Goal: Task Accomplishment & Management: Complete application form

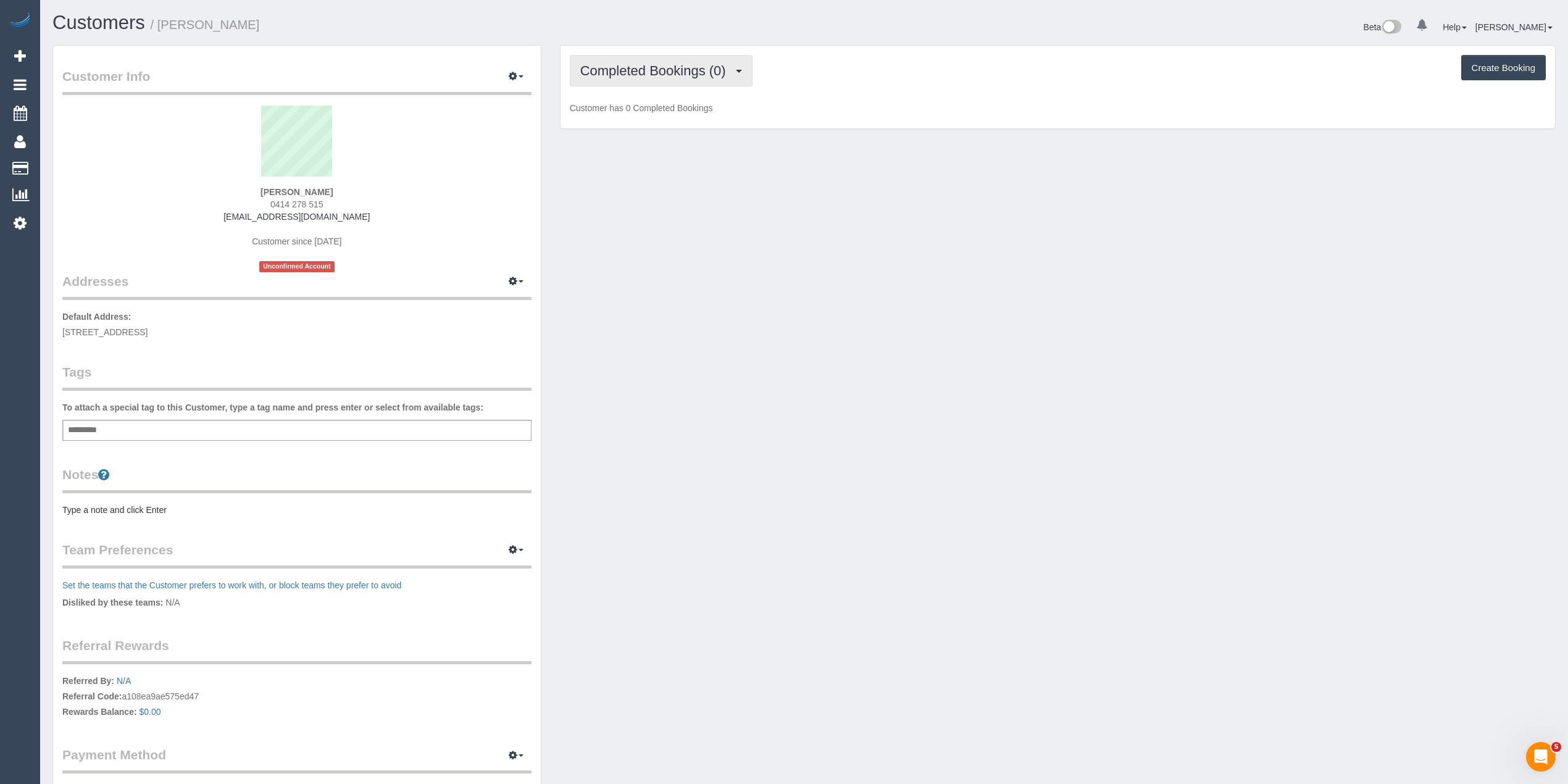
click at [608, 65] on span "Completed Bookings (0)" at bounding box center [656, 70] width 152 height 15
click at [672, 111] on link "Upcoming Bookings (1)" at bounding box center [634, 116] width 128 height 16
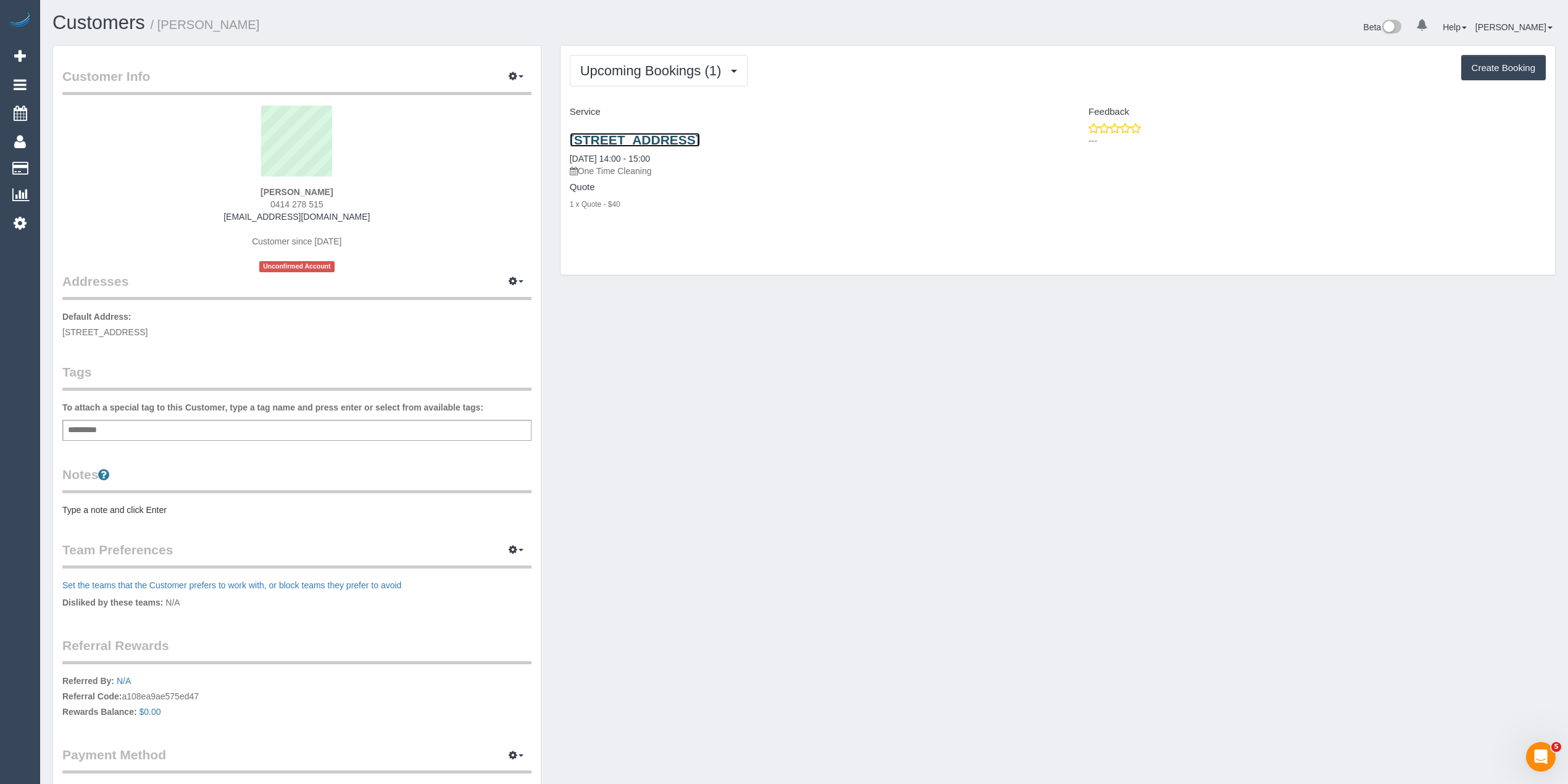
click at [689, 134] on link "17 Montvale Dr, Craigieburn, VIC 3064" at bounding box center [635, 140] width 130 height 15
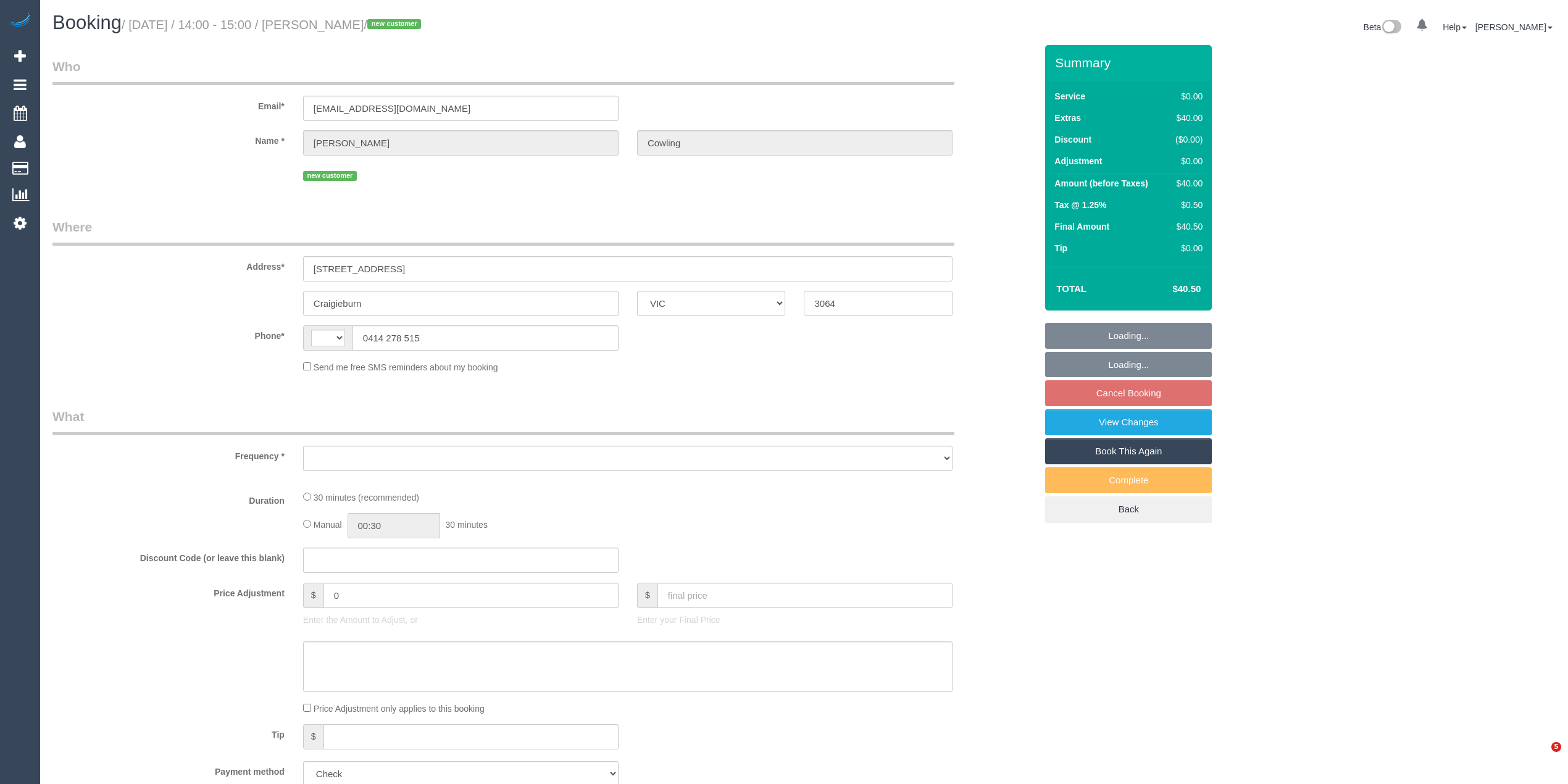
select select "VIC"
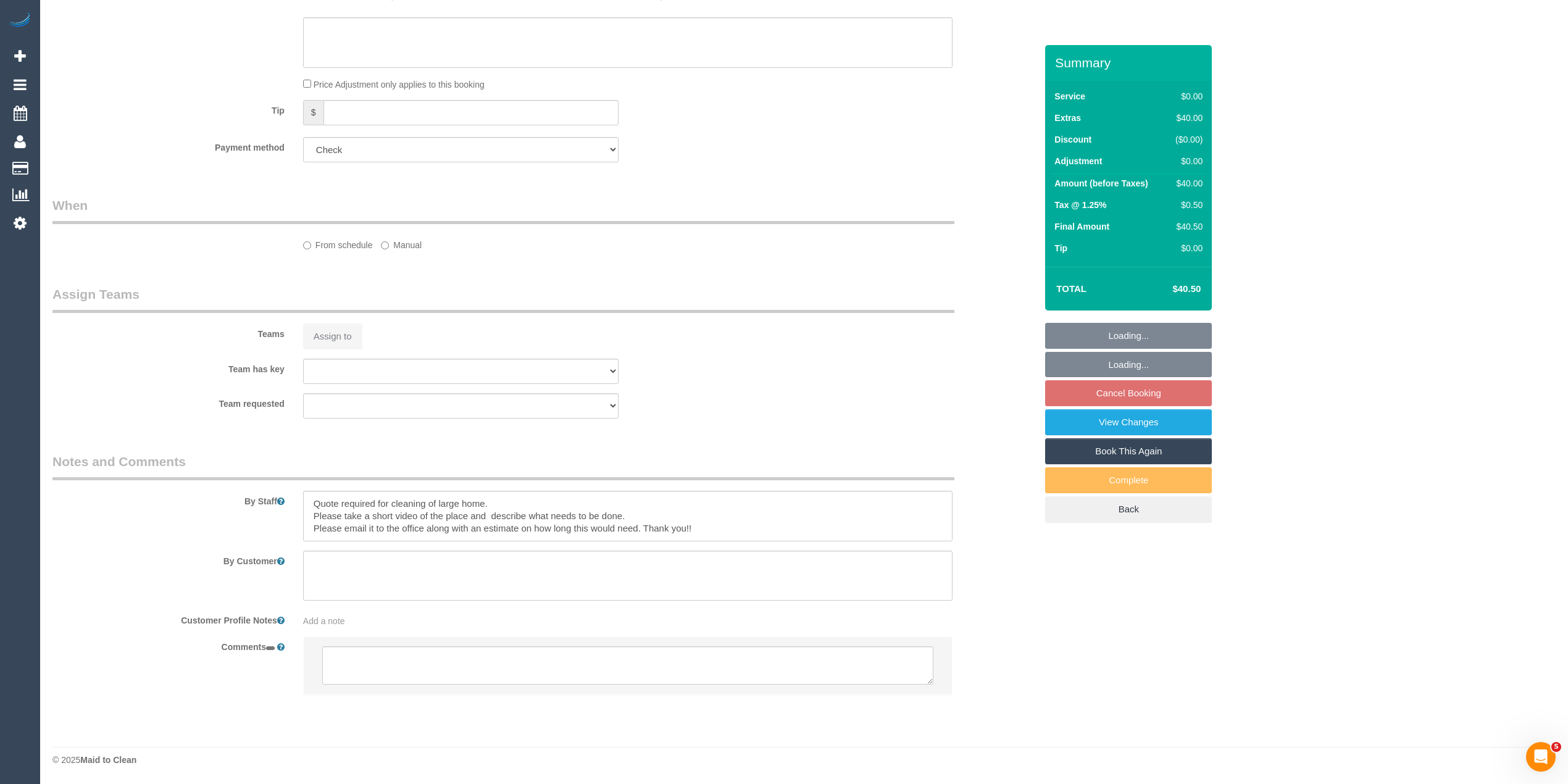
select select "string:AU"
select select "object:536"
select select "number:28"
select select "number:14"
select select "number:19"
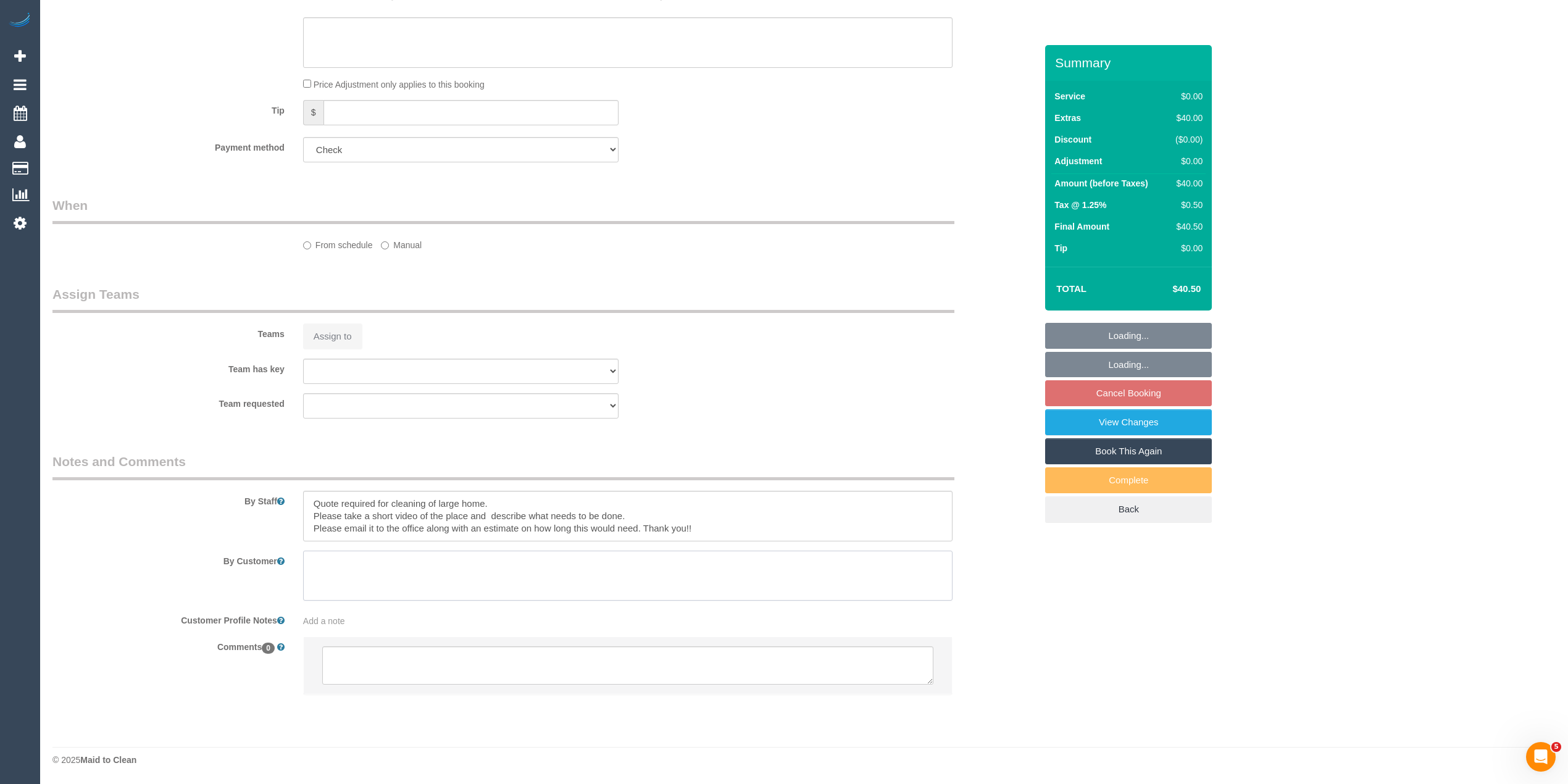
select select "number:22"
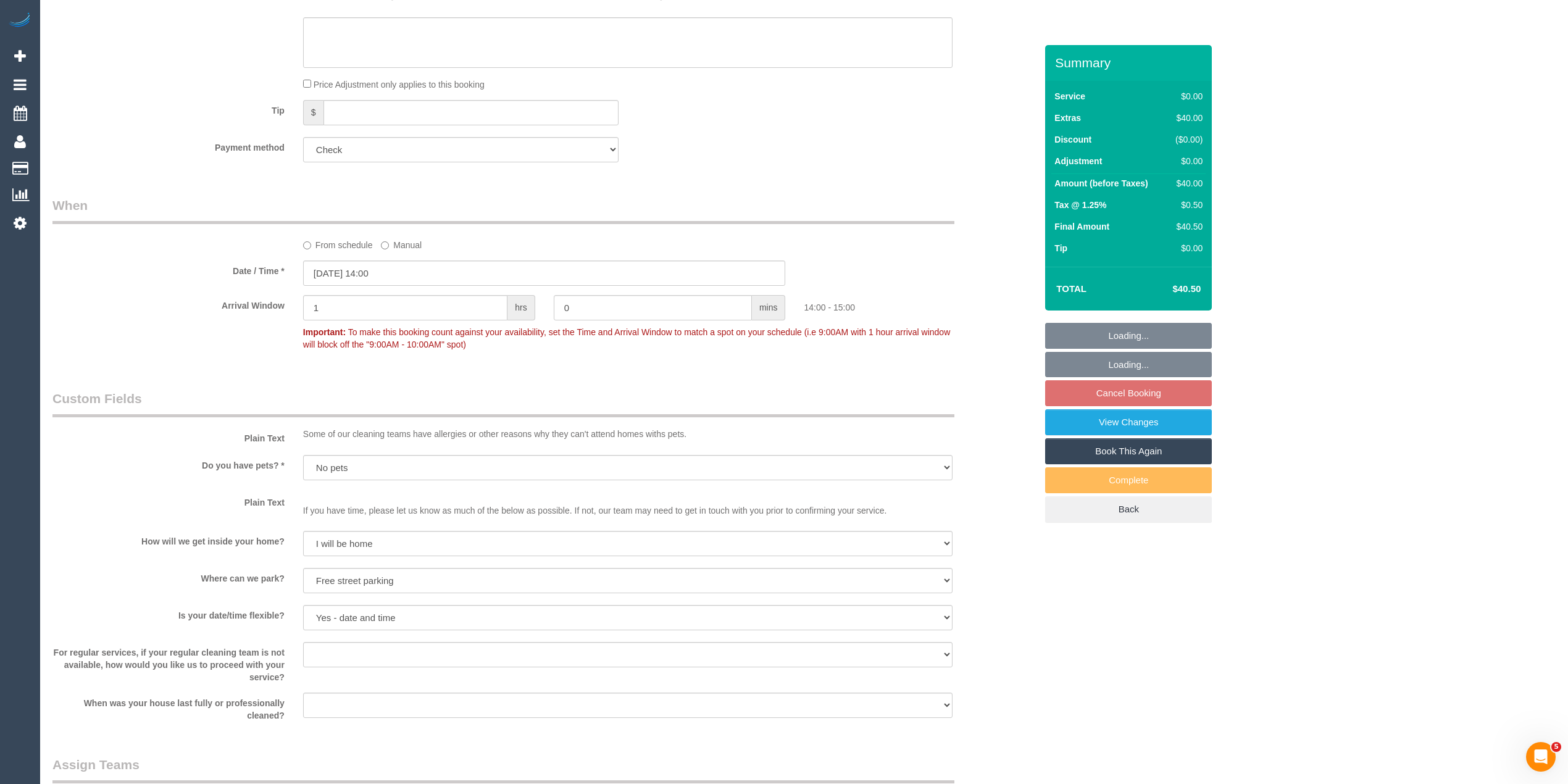
select select "object:1814"
click at [457, 676] on div "Who Email* m.a.cowling@me.com Name * Michael Cowling new customer Where Address…" at bounding box center [545, 256] width 1002 height 1911
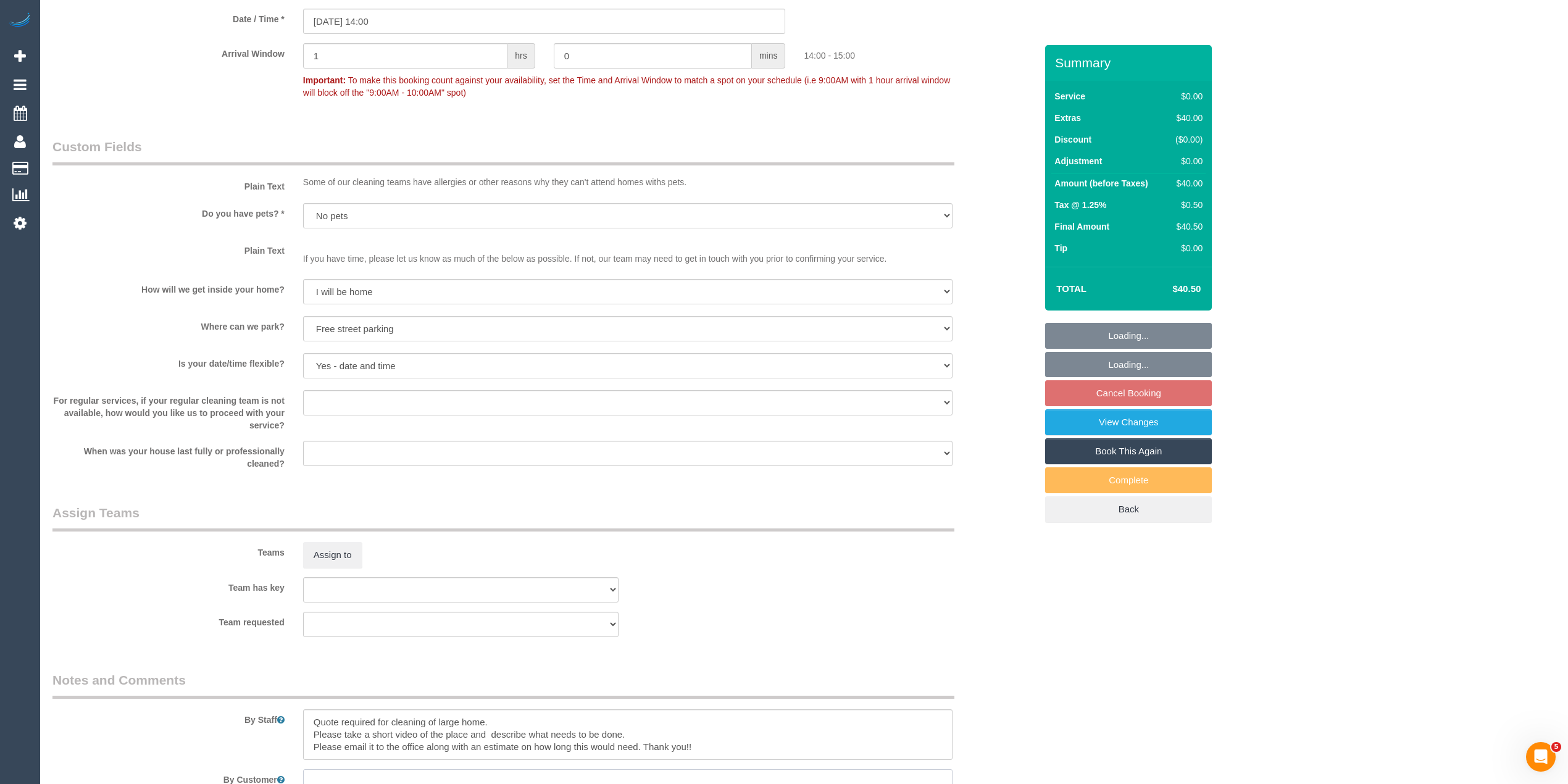
scroll to position [1214, 0]
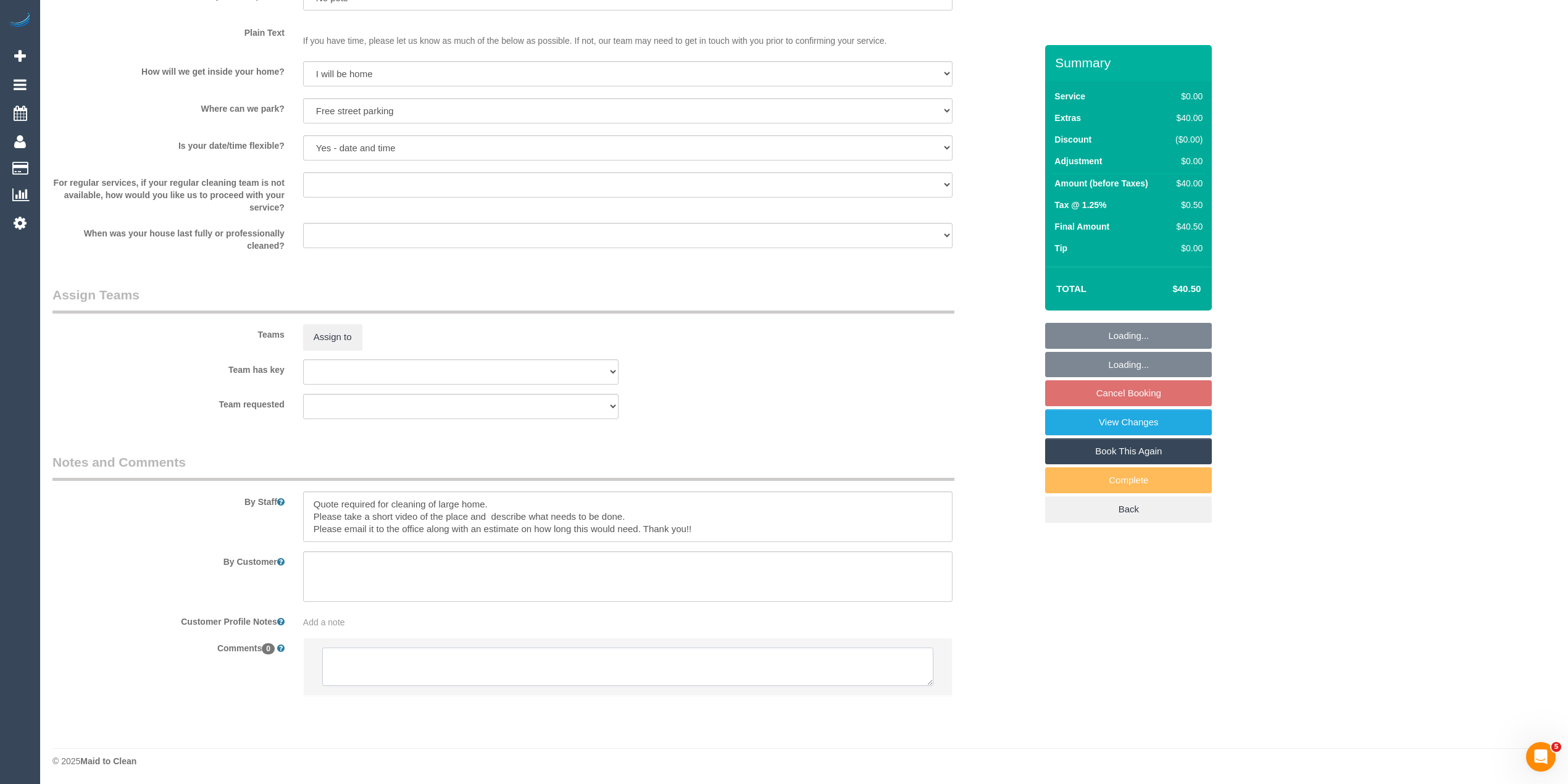
click at [413, 674] on textarea at bounding box center [628, 667] width 611 height 38
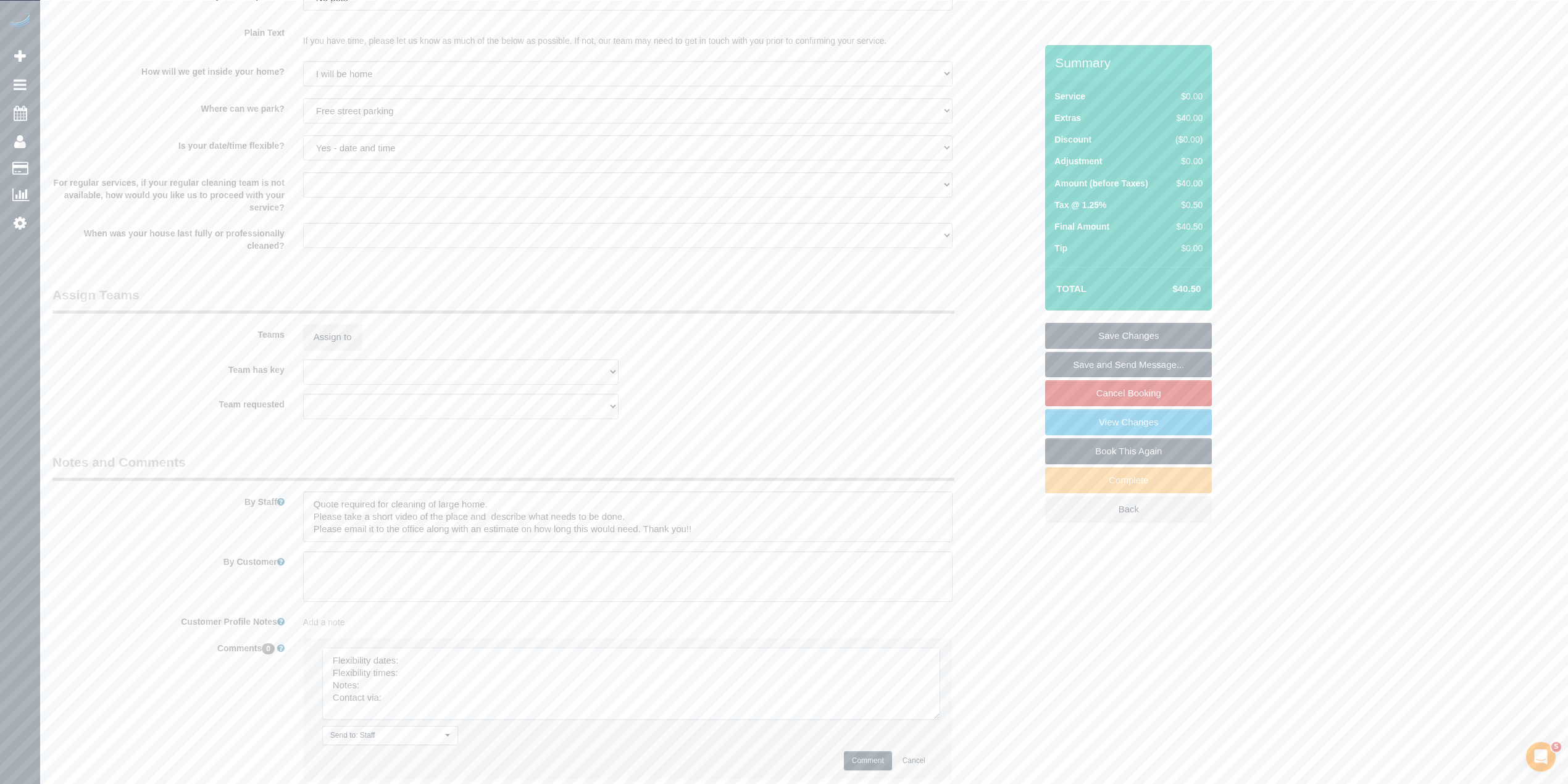
drag, startPoint x: 928, startPoint y: 678, endPoint x: 916, endPoint y: 749, distance: 72.0
click at [935, 720] on textarea at bounding box center [631, 683] width 618 height 72
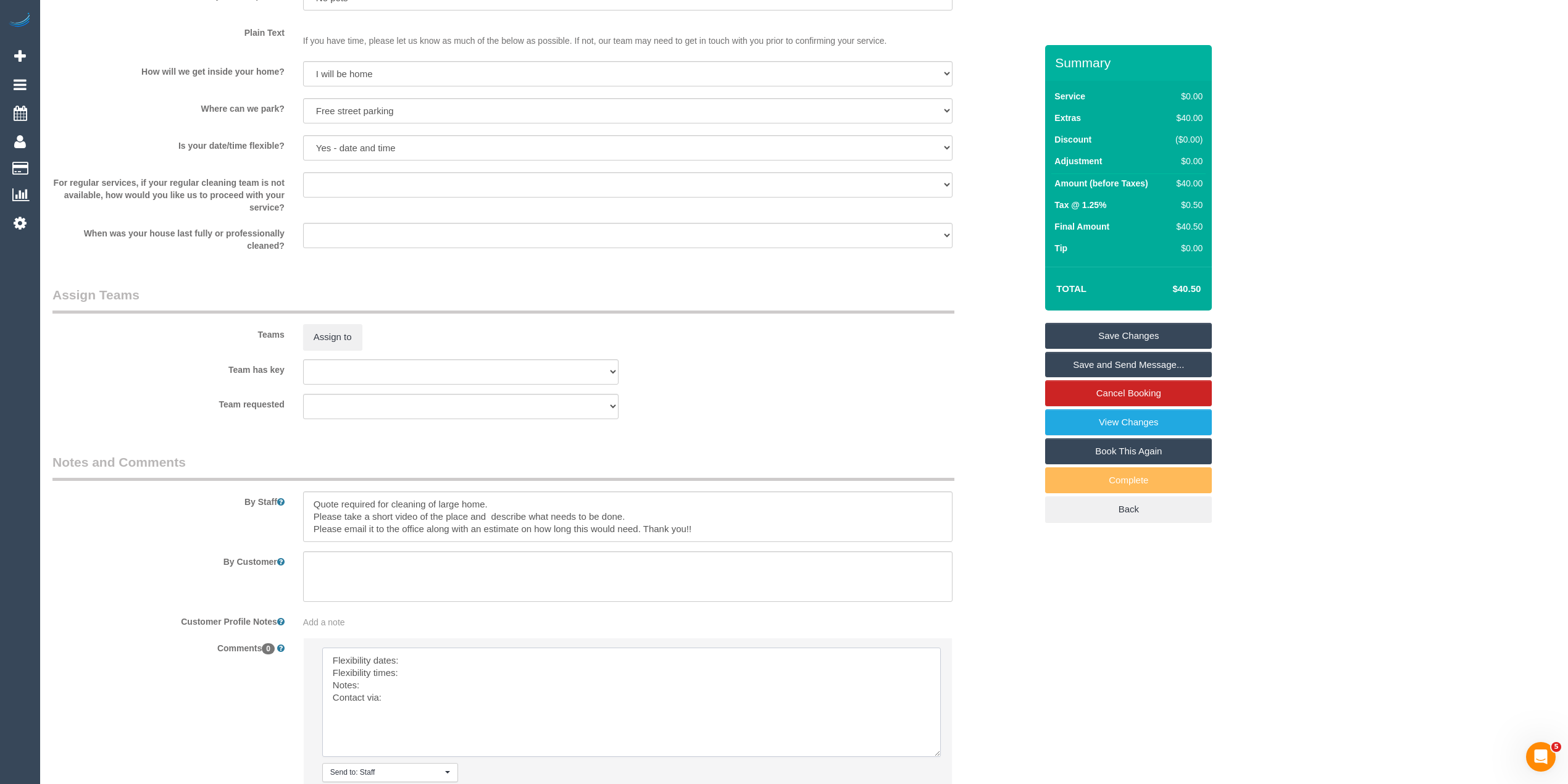
click at [474, 662] on textarea at bounding box center [631, 702] width 618 height 109
type textarea "Flexibility dates: Flexible Flexibility times: Notes: Contact via:"
click at [418, 672] on textarea at bounding box center [631, 702] width 618 height 109
click at [386, 684] on textarea at bounding box center [631, 702] width 618 height 109
click at [393, 697] on textarea at bounding box center [631, 702] width 618 height 109
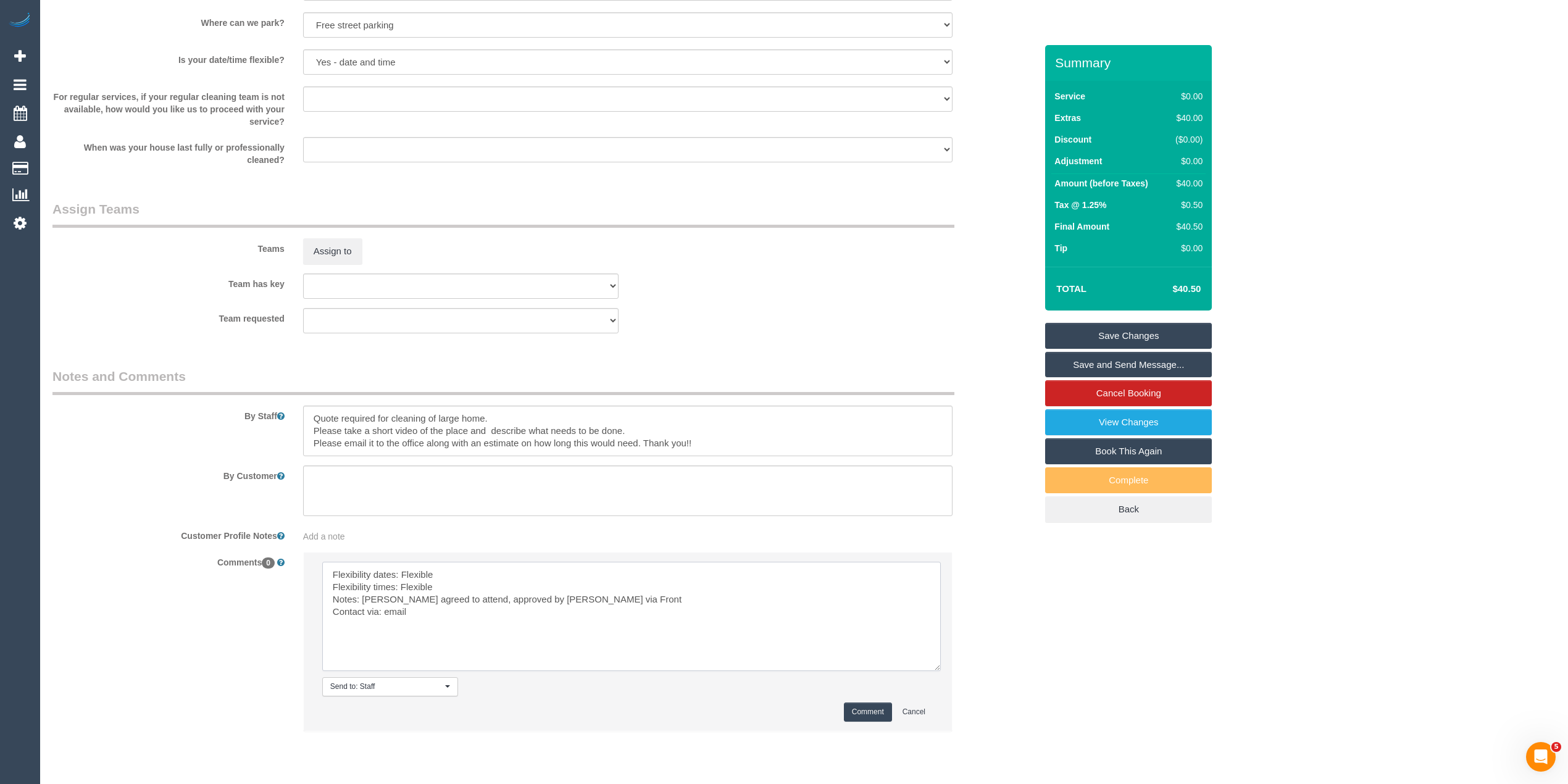
scroll to position [1337, 0]
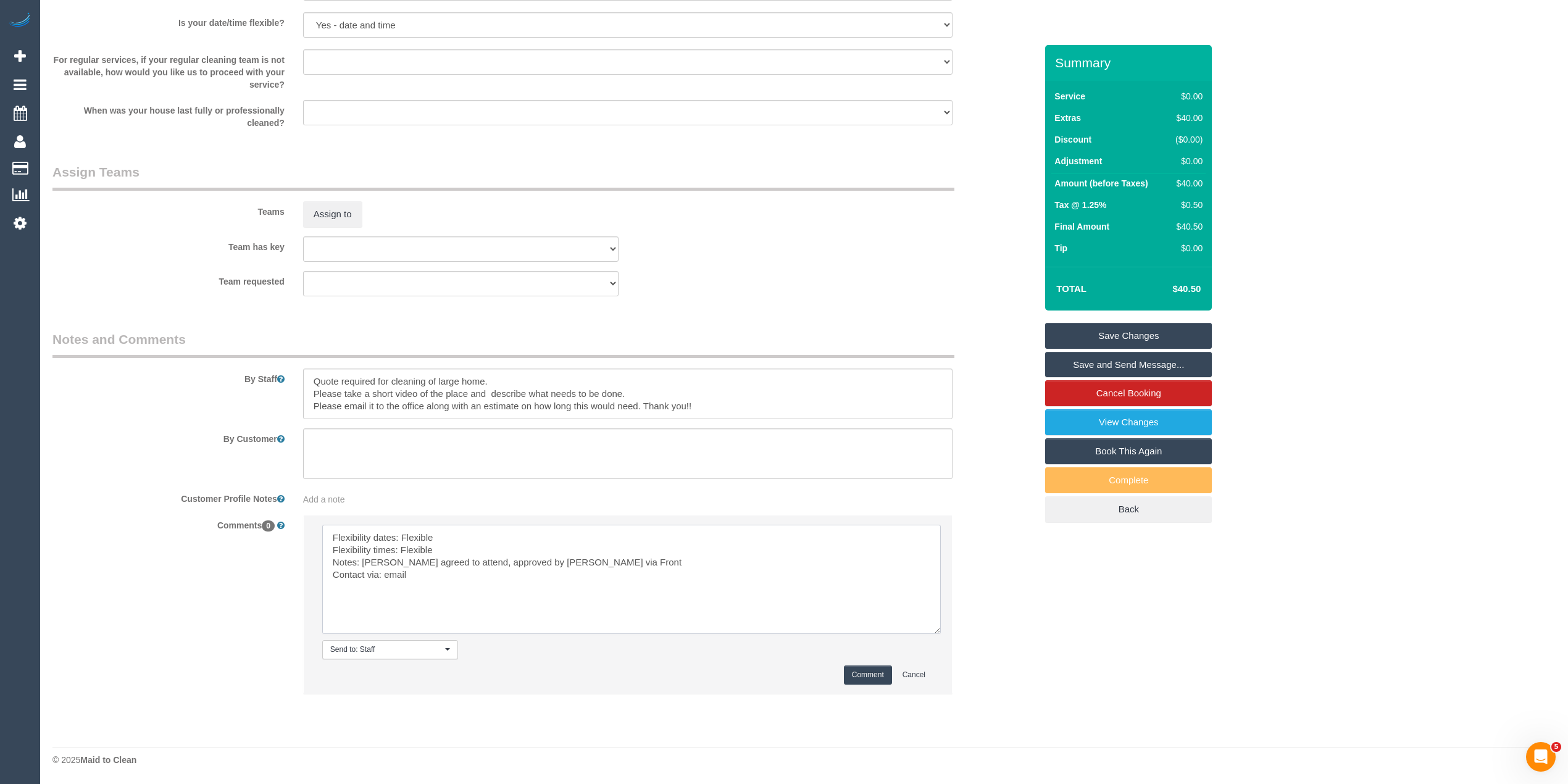
type textarea "Flexibility dates: Flexible Flexibility times: Flexible Notes: Syed agreed to a…"
click at [872, 668] on button "Comment" at bounding box center [868, 675] width 48 height 19
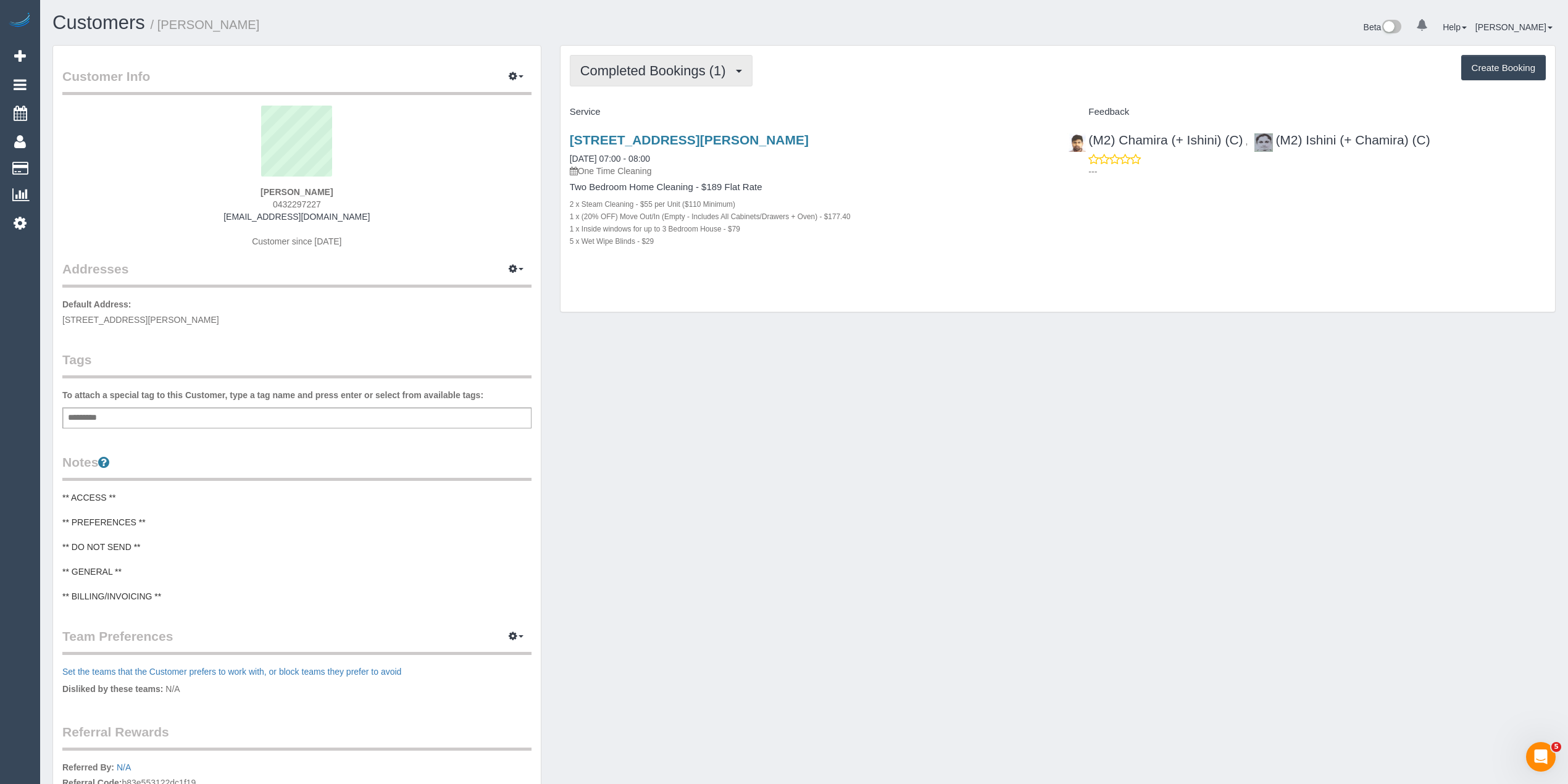
click at [608, 66] on span "Completed Bookings (1)" at bounding box center [656, 70] width 152 height 15
click at [608, 65] on span "Completed Bookings (1)" at bounding box center [656, 70] width 152 height 15
click at [309, 201] on span "0432297227" at bounding box center [297, 204] width 48 height 10
click at [308, 201] on span "0432297227" at bounding box center [297, 204] width 48 height 10
copy span "0432297227"
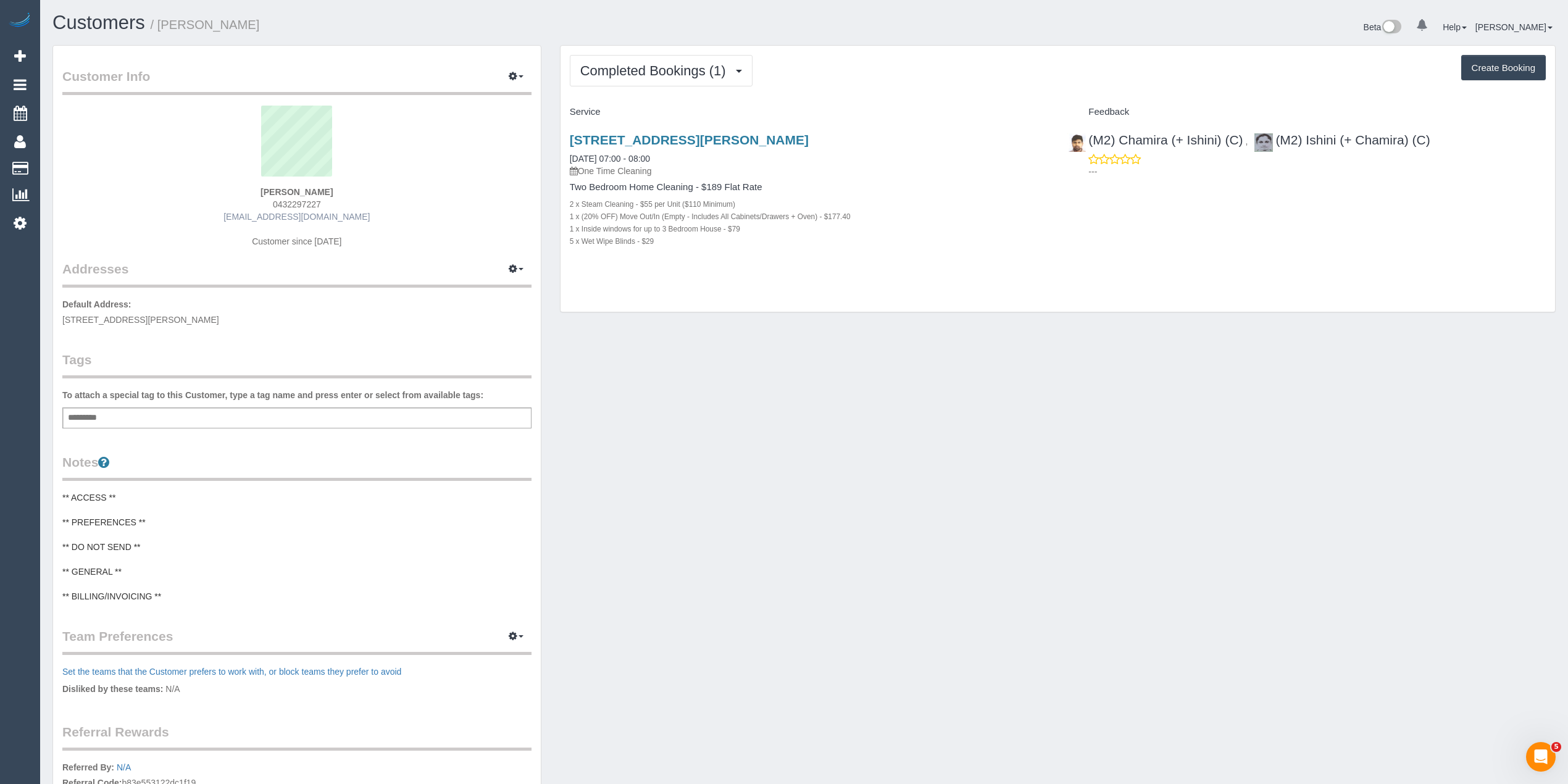
drag, startPoint x: 365, startPoint y: 215, endPoint x: 246, endPoint y: 213, distance: 119.0
click at [246, 213] on div "Nick Solante 0432297227 nicksolante18@gmail.com Customer since 2025" at bounding box center [297, 183] width 469 height 155
copy link "nicksolante18@gmail.com"
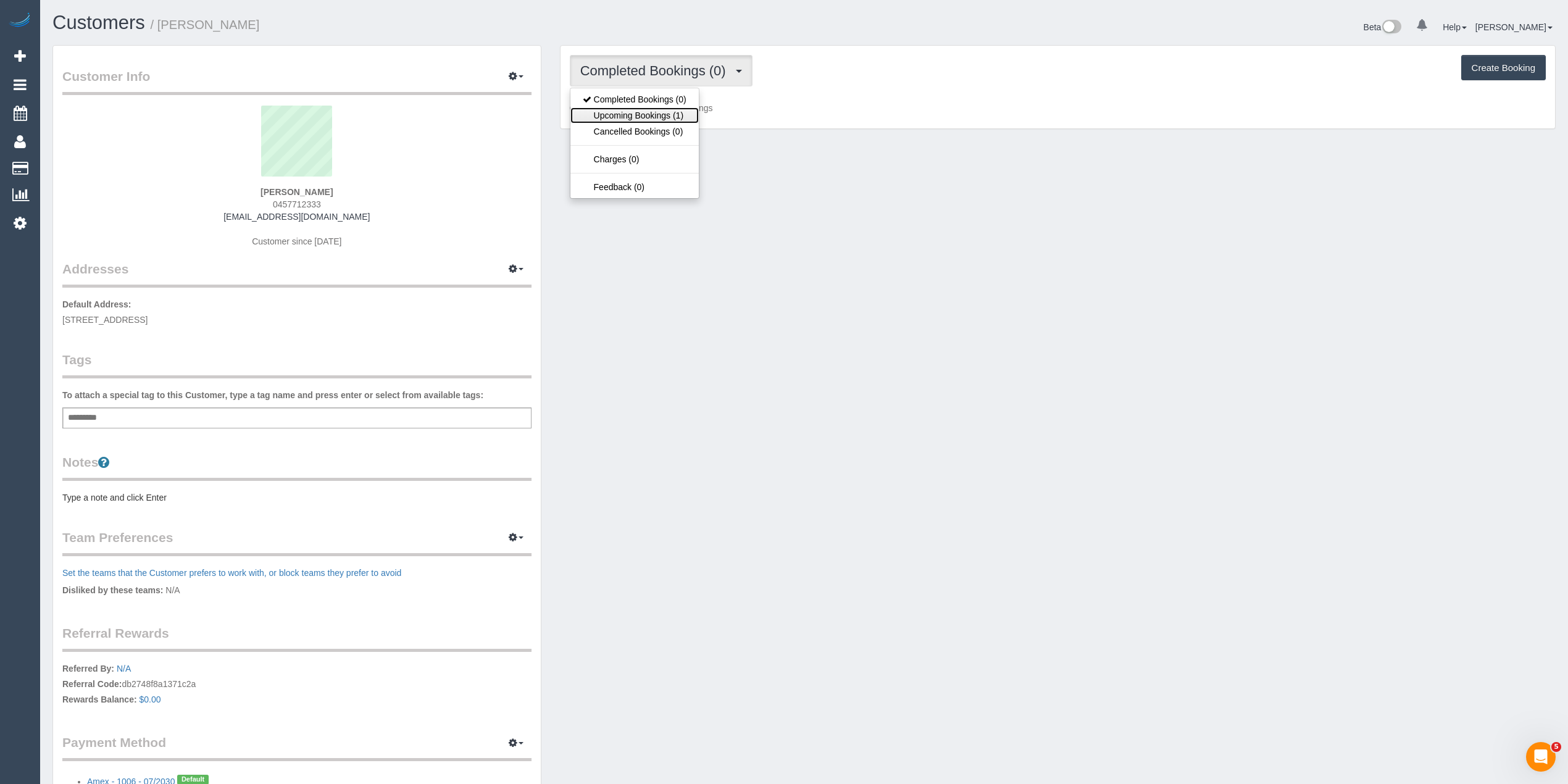
click at [666, 115] on link "Upcoming Bookings (1)" at bounding box center [634, 116] width 128 height 16
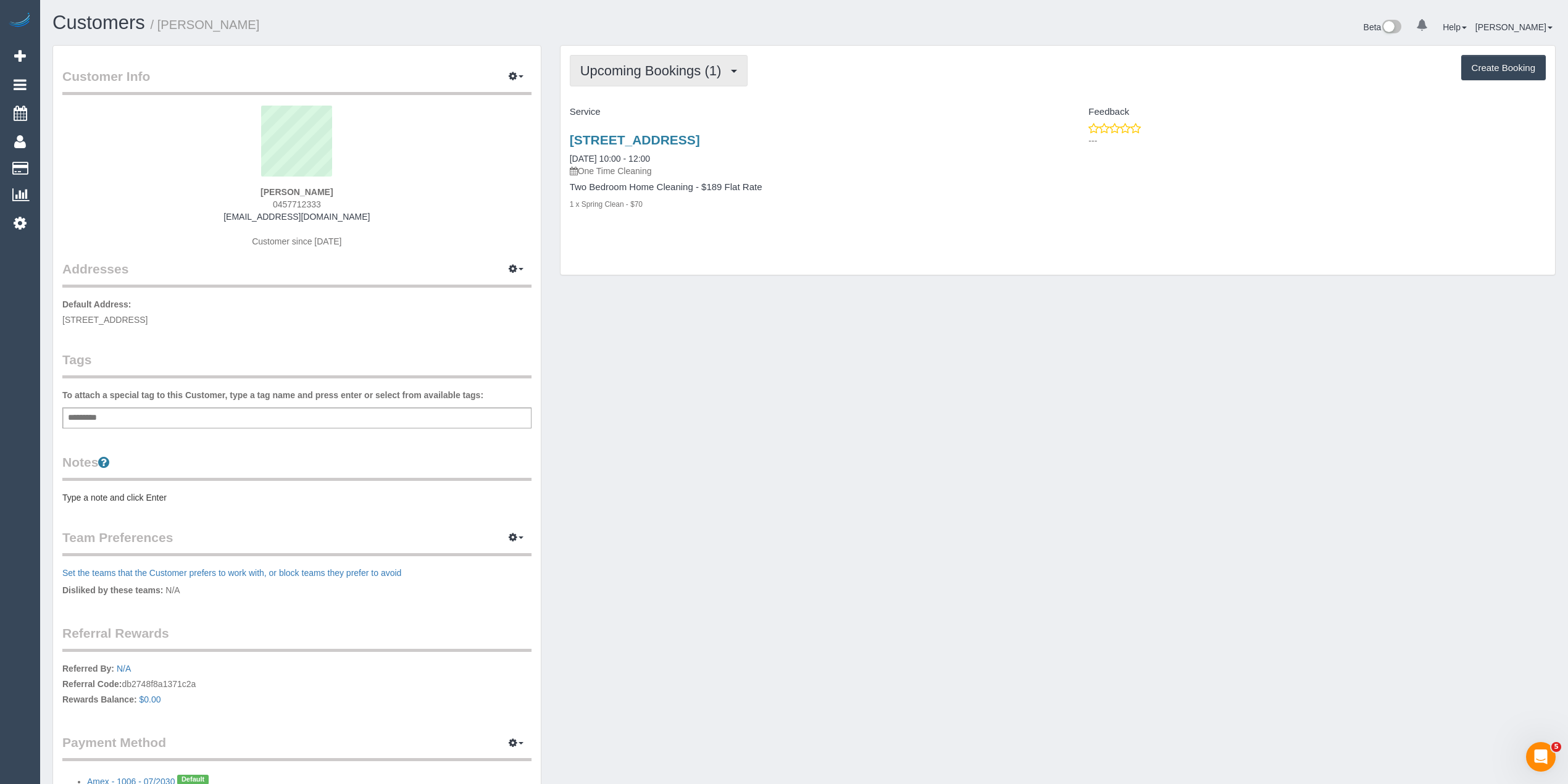
click at [641, 58] on button "Upcoming Bookings (1)" at bounding box center [659, 70] width 178 height 32
click at [658, 61] on button "Upcoming Bookings (1)" at bounding box center [659, 70] width 178 height 32
click at [666, 112] on link "Upcoming Bookings (1)" at bounding box center [634, 116] width 128 height 16
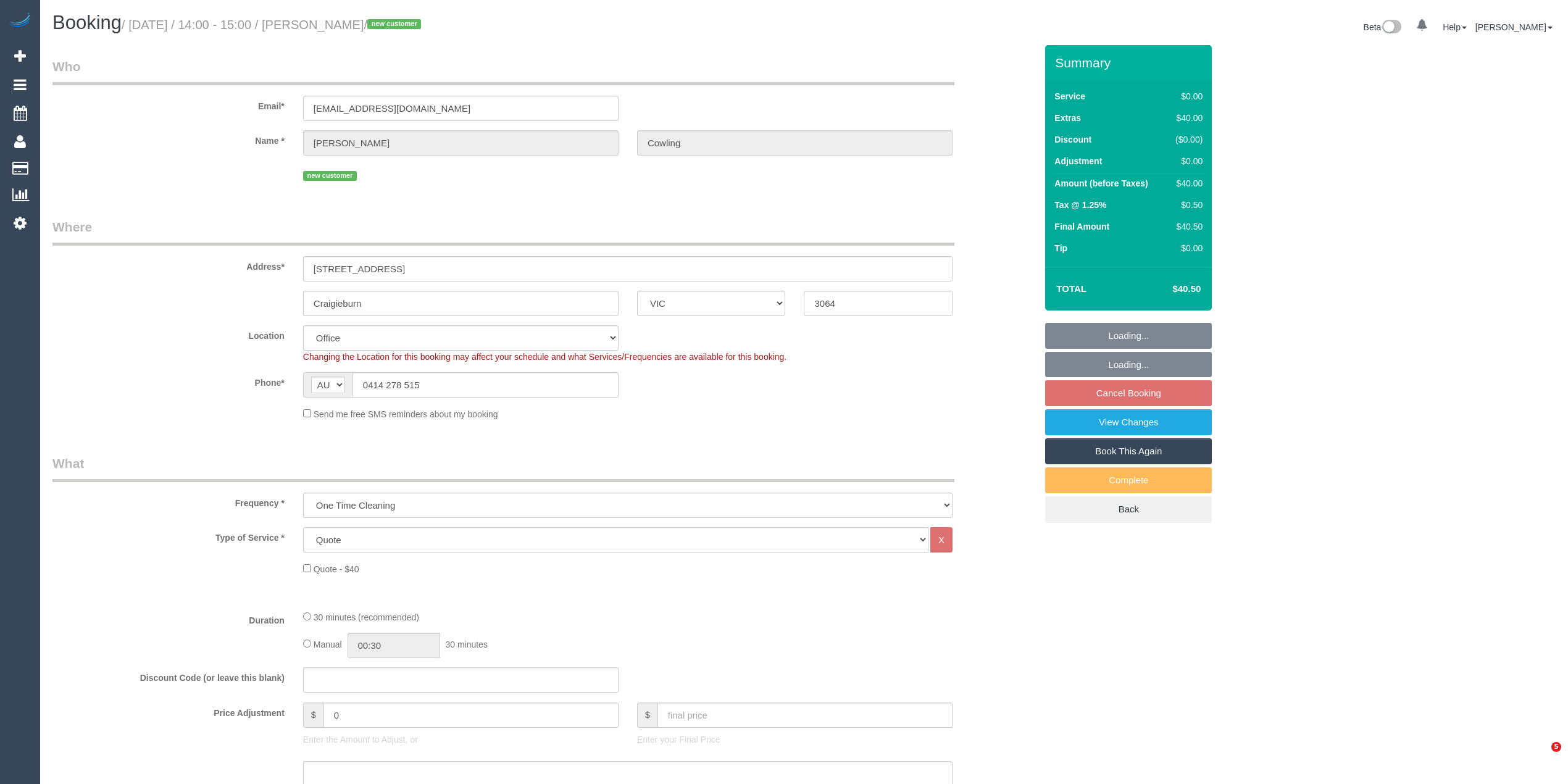
select select "VIC"
select select "number:28"
select select "number:14"
select select "number:19"
select select "number:22"
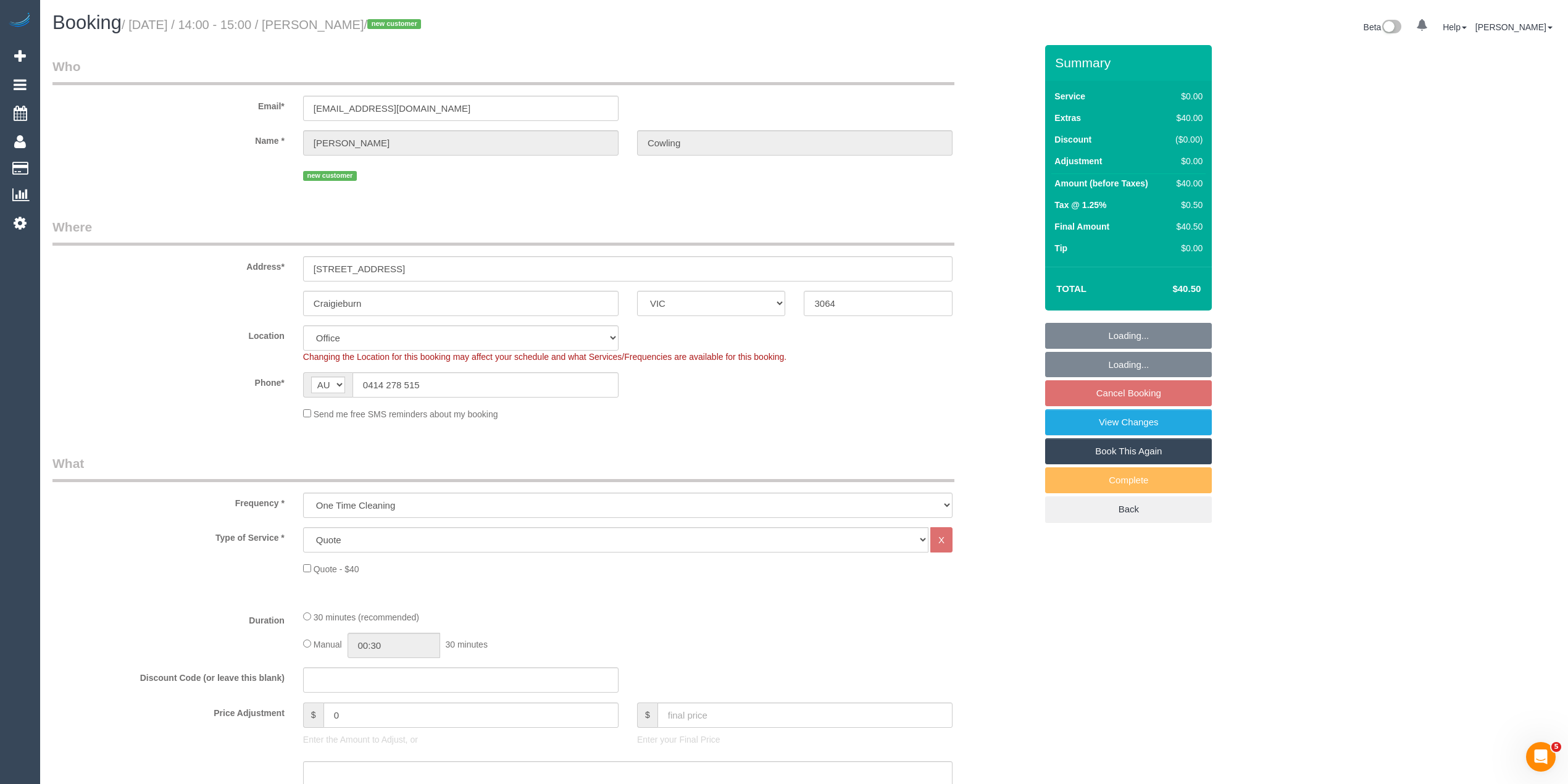
select select "object:724"
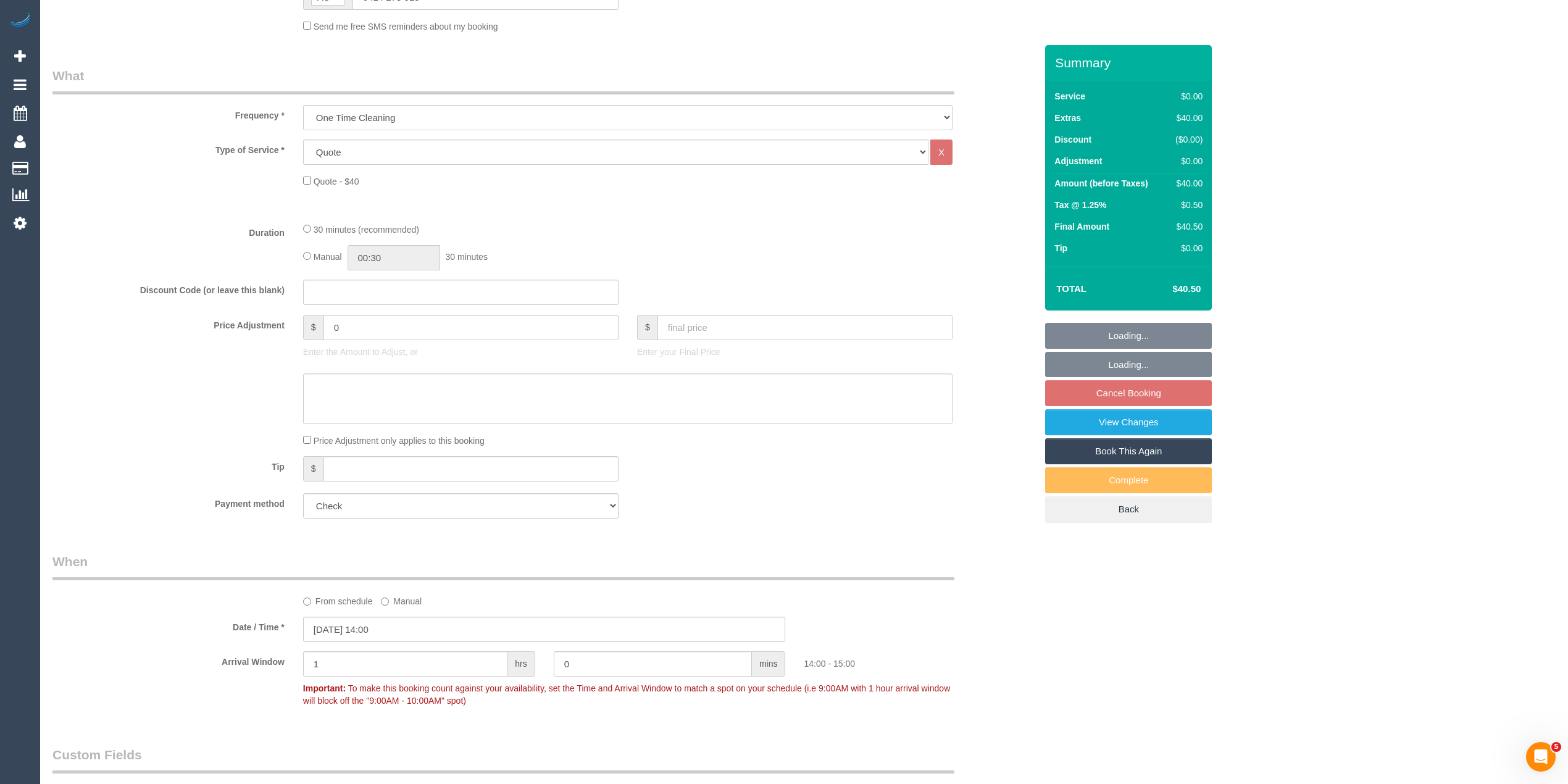
scroll to position [411, 0]
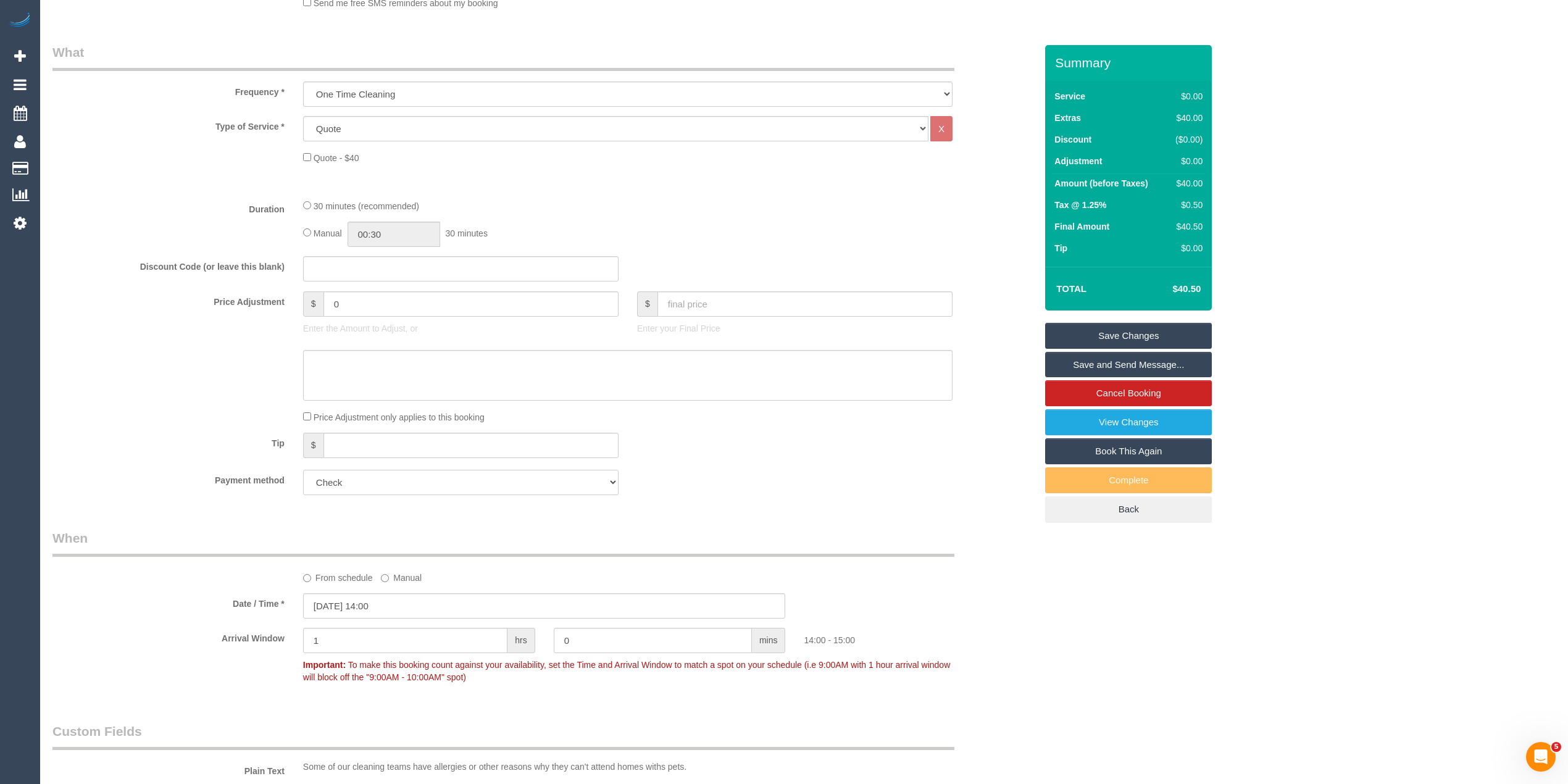
click at [379, 477] on select "Add Credit Card Cash Check Paypal" at bounding box center [460, 483] width 316 height 25
select select "string:stripe"
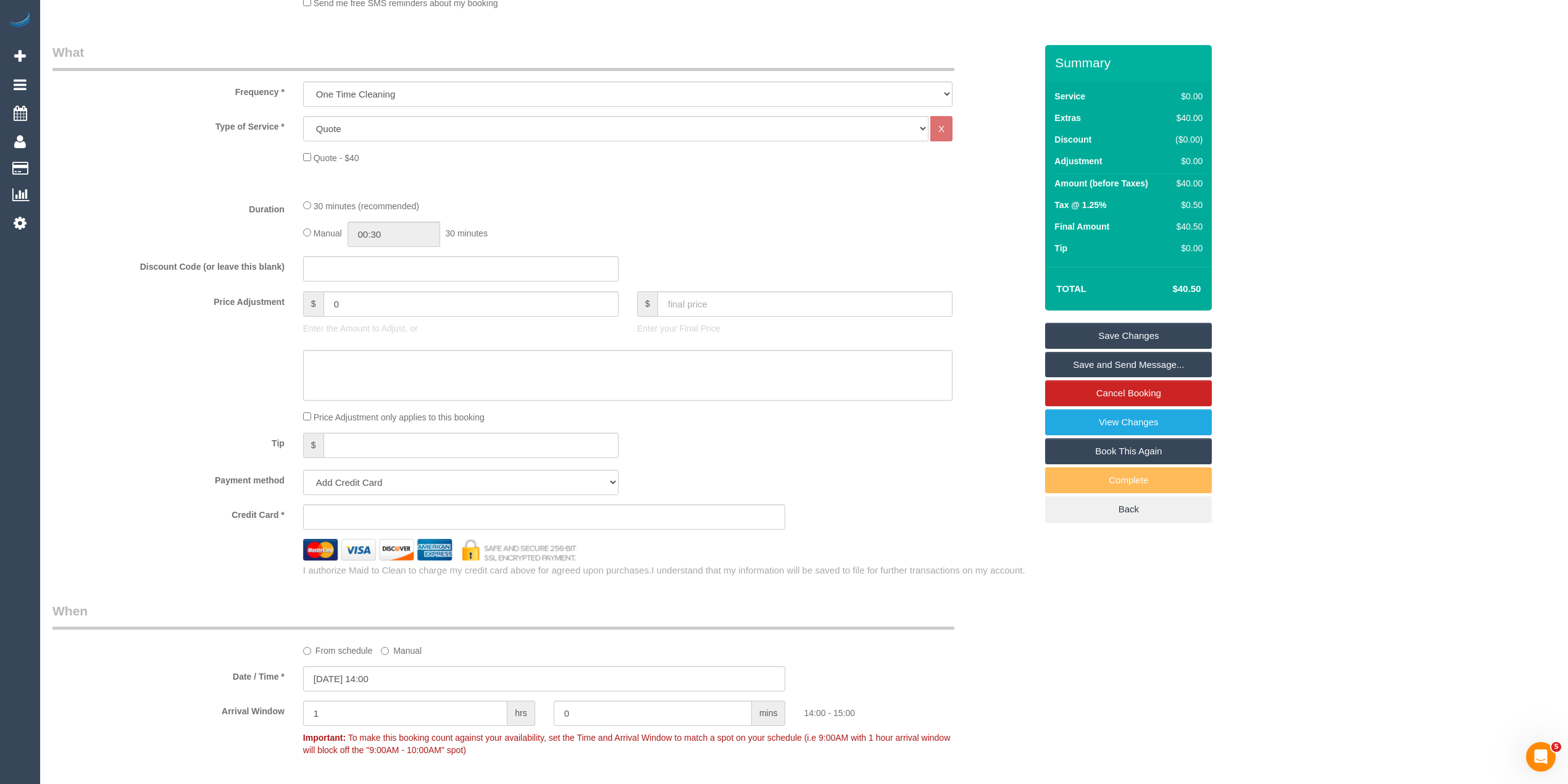
click at [359, 508] on sui-stripe-card at bounding box center [544, 518] width 483 height 25
click at [1377, 252] on div "Who Email* m.a.cowling@me.com Name * Michael Cowling new customer Where Address…" at bounding box center [804, 690] width 1503 height 2115
click at [1127, 335] on link "Save Changes" at bounding box center [1128, 336] width 166 height 26
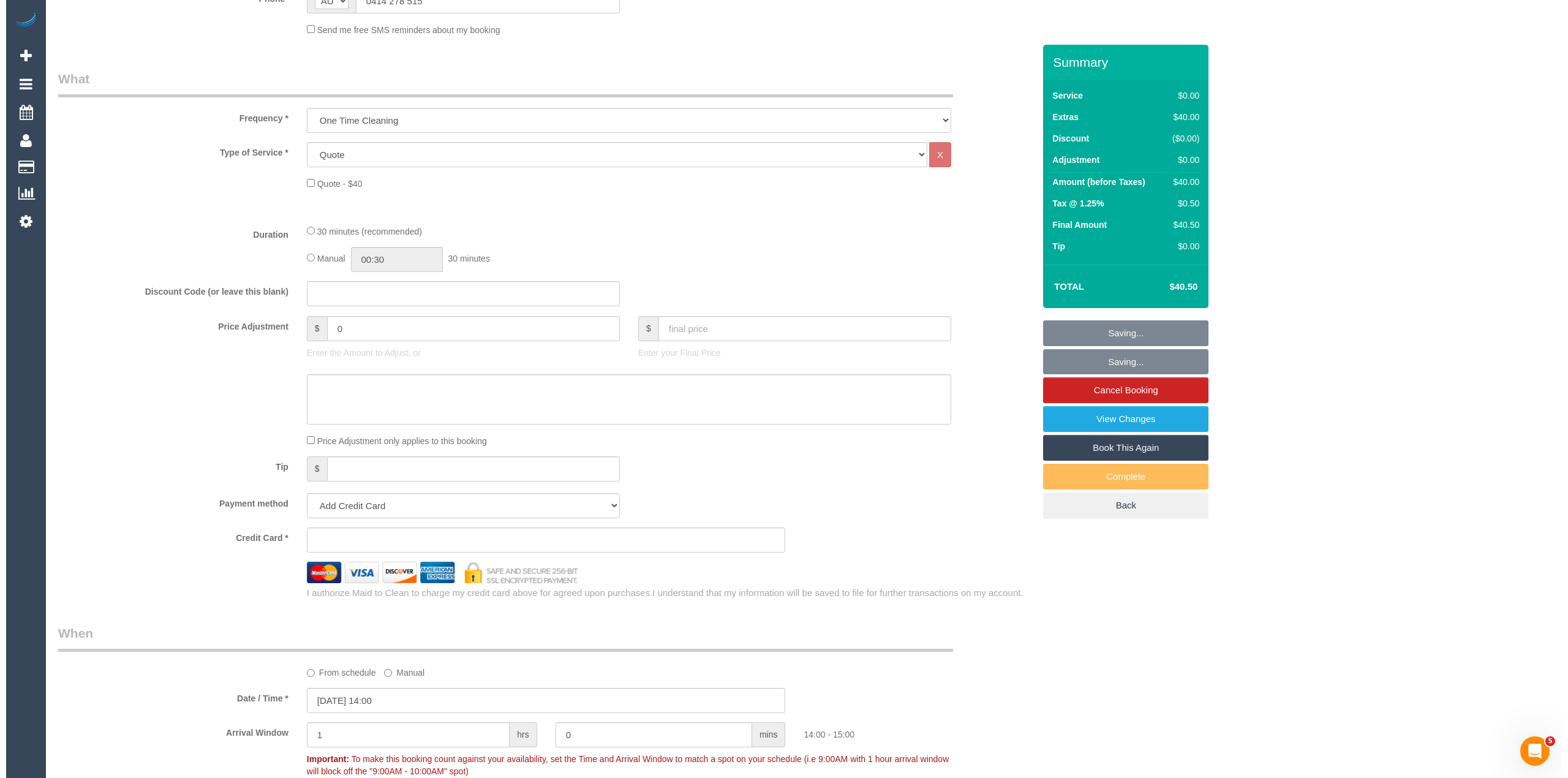
scroll to position [0, 0]
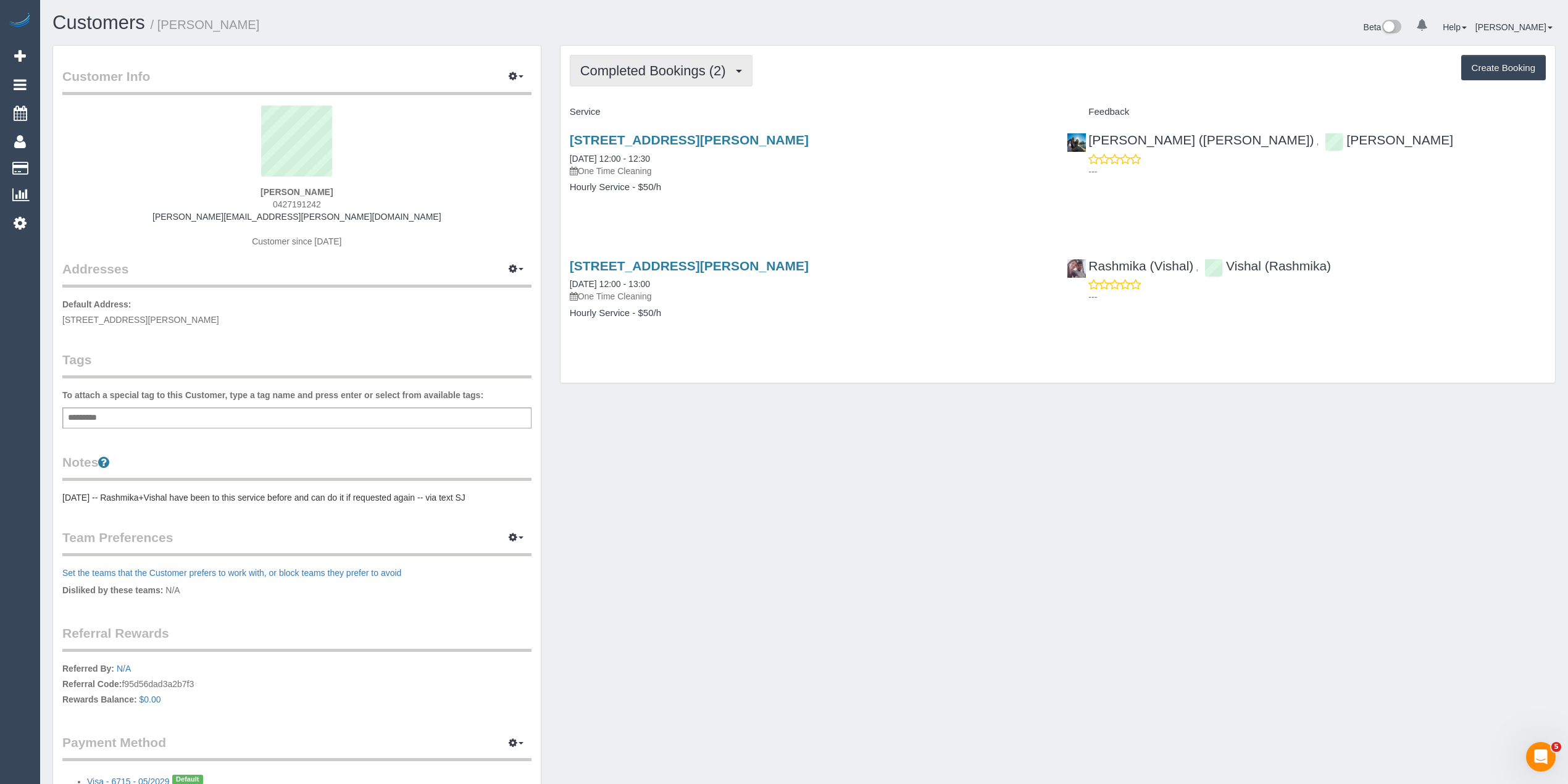
click at [607, 70] on span "Completed Bookings (2)" at bounding box center [656, 70] width 152 height 15
click at [995, 77] on div "Completed Bookings (2) Completed Bookings (2) Upcoming Bookings (0) Cancelled B…" at bounding box center [1058, 70] width 976 height 32
click at [907, 65] on div "Completed Bookings (2) Completed Bookings (2) Upcoming Bookings (0) Cancelled B…" at bounding box center [1058, 70] width 976 height 32
click at [628, 62] on button "Completed Bookings (2)" at bounding box center [661, 70] width 183 height 32
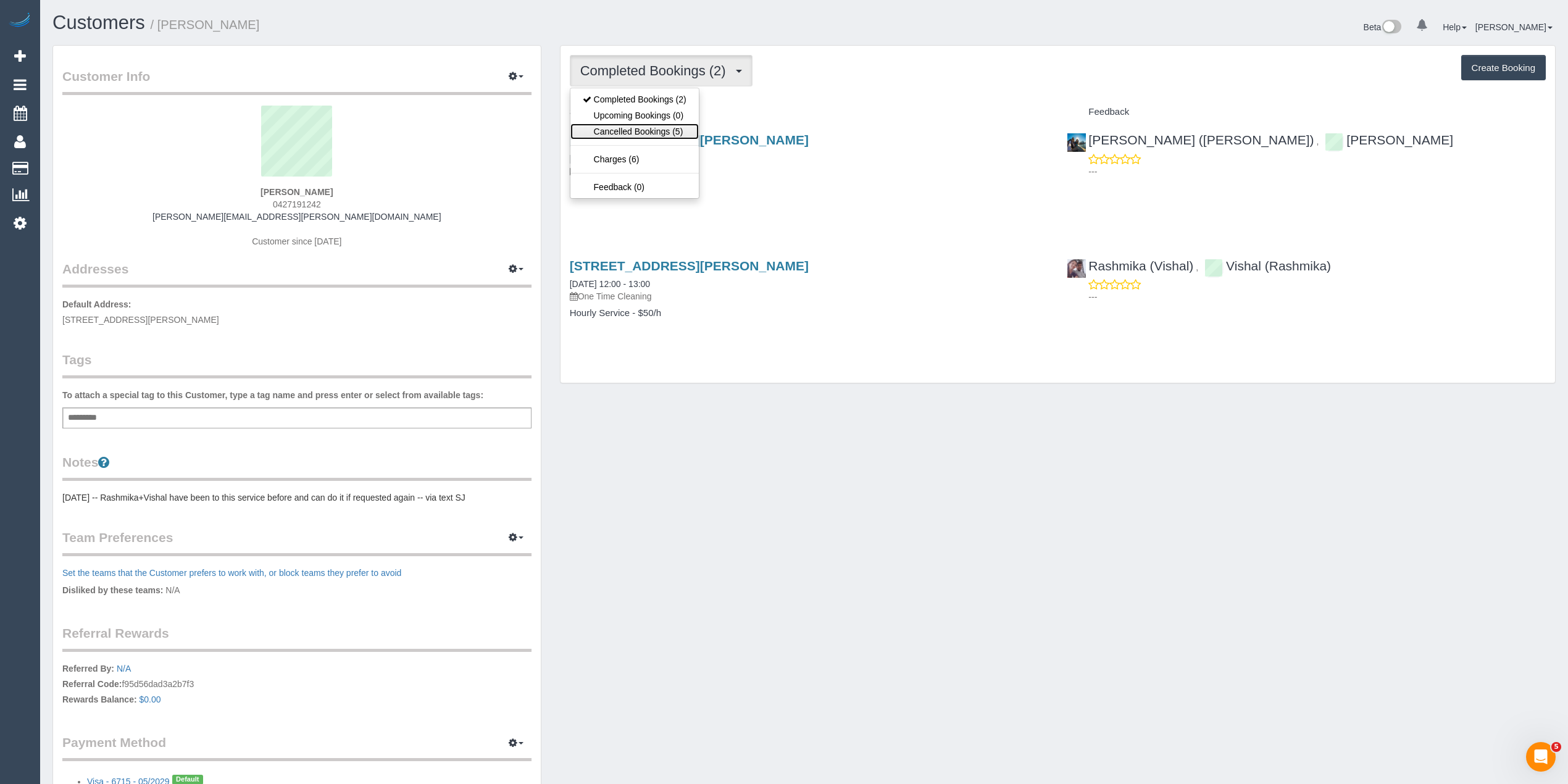
click at [623, 127] on link "Cancelled Bookings (5)" at bounding box center [634, 132] width 128 height 16
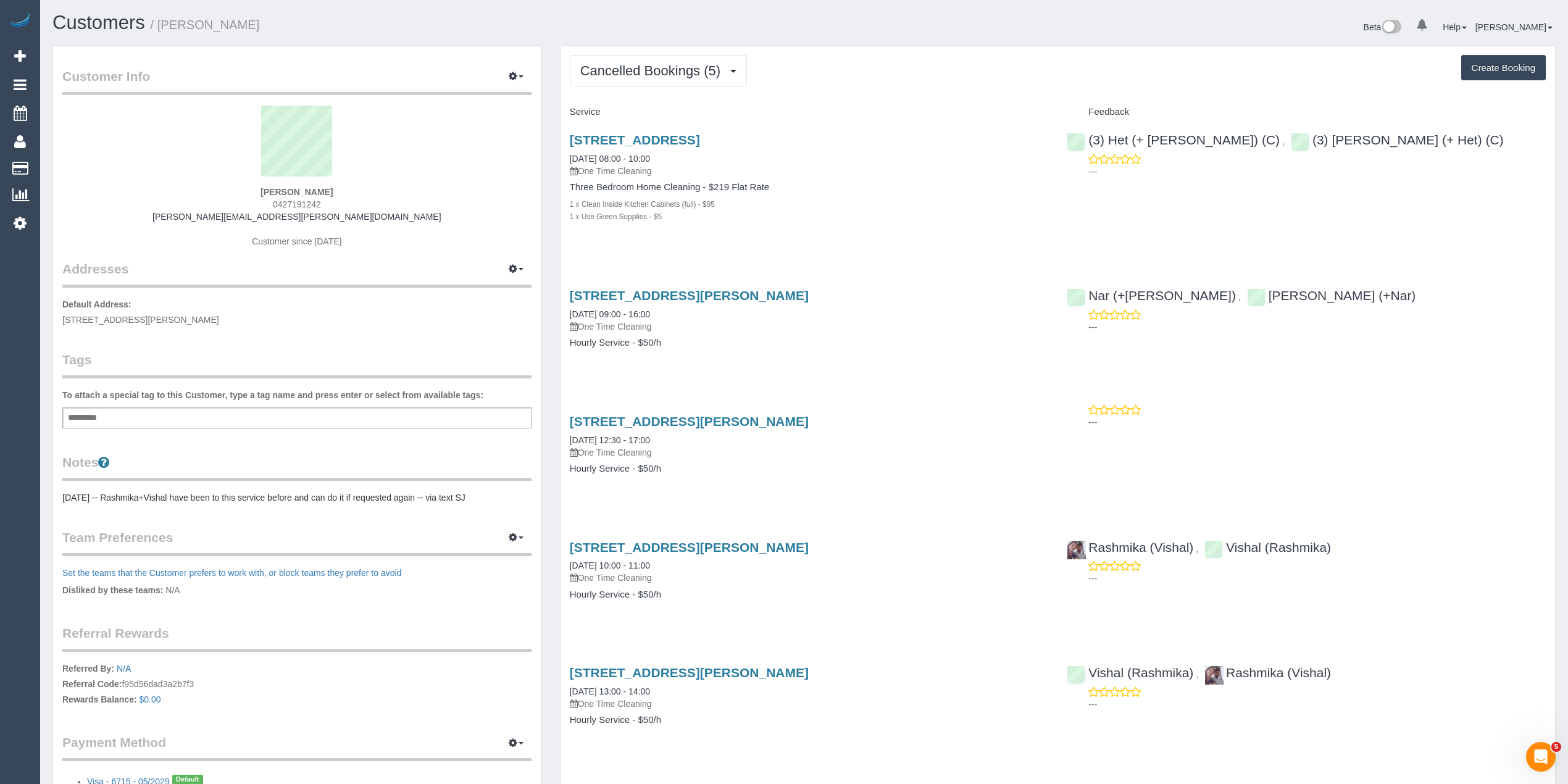
click at [907, 97] on div "Cancelled Bookings (5) Completed Bookings (2) Upcoming Bookings (0) Cancelled B…" at bounding box center [1058, 417] width 995 height 745
click at [877, 104] on div "Service" at bounding box center [809, 112] width 498 height 21
click at [919, 77] on div "Cancelled Bookings (5) Completed Bookings (2) Upcoming Bookings (0) Cancelled B…" at bounding box center [1058, 70] width 976 height 32
drag, startPoint x: 371, startPoint y: 218, endPoint x: 238, endPoint y: 213, distance: 133.1
click at [238, 213] on div "Lindy Hayter 0427191242 lindy.hayter@gmail.com Customer since 2020" at bounding box center [297, 183] width 469 height 155
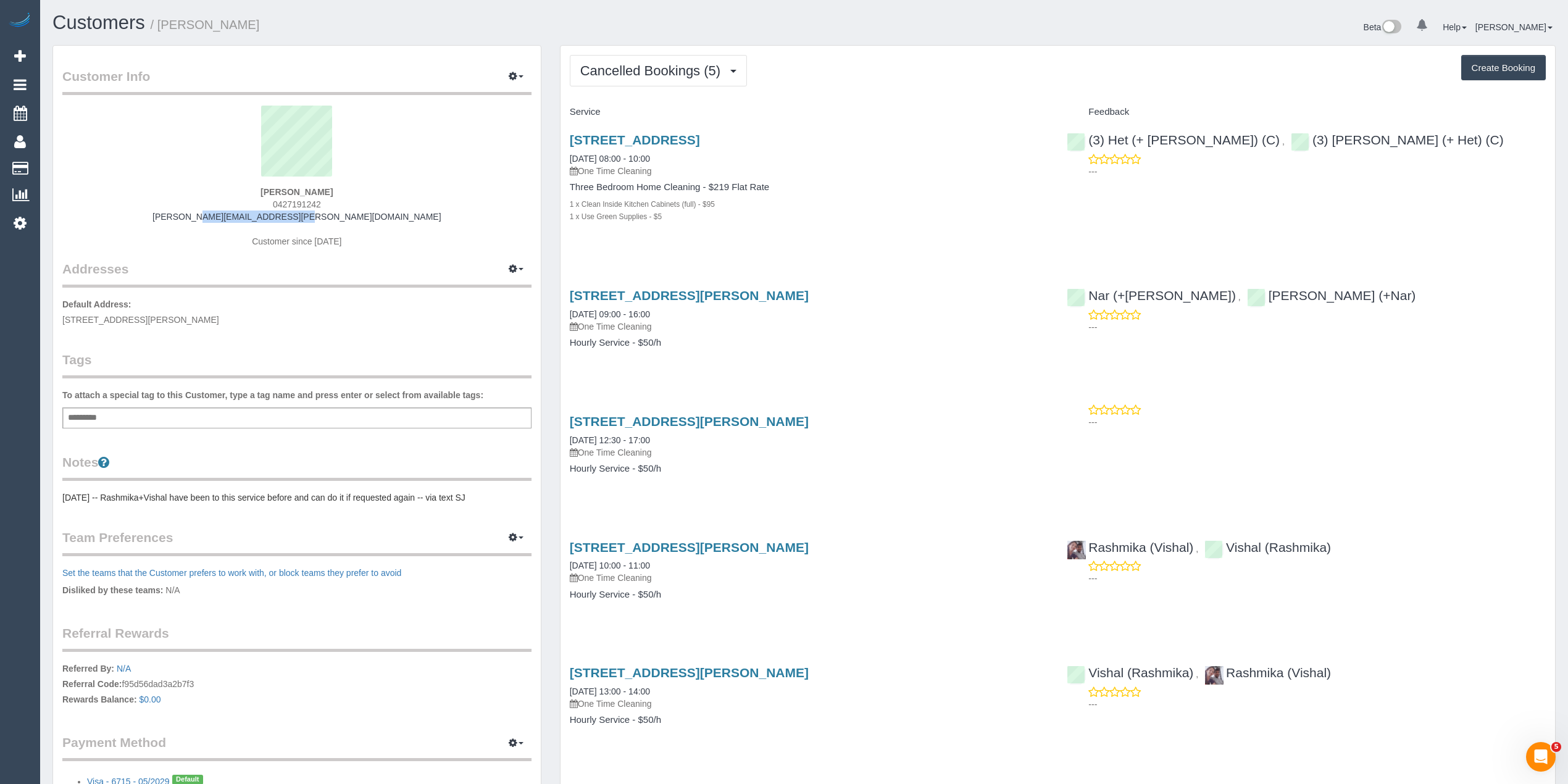
copy link "lindy.hayter@gmail.com"
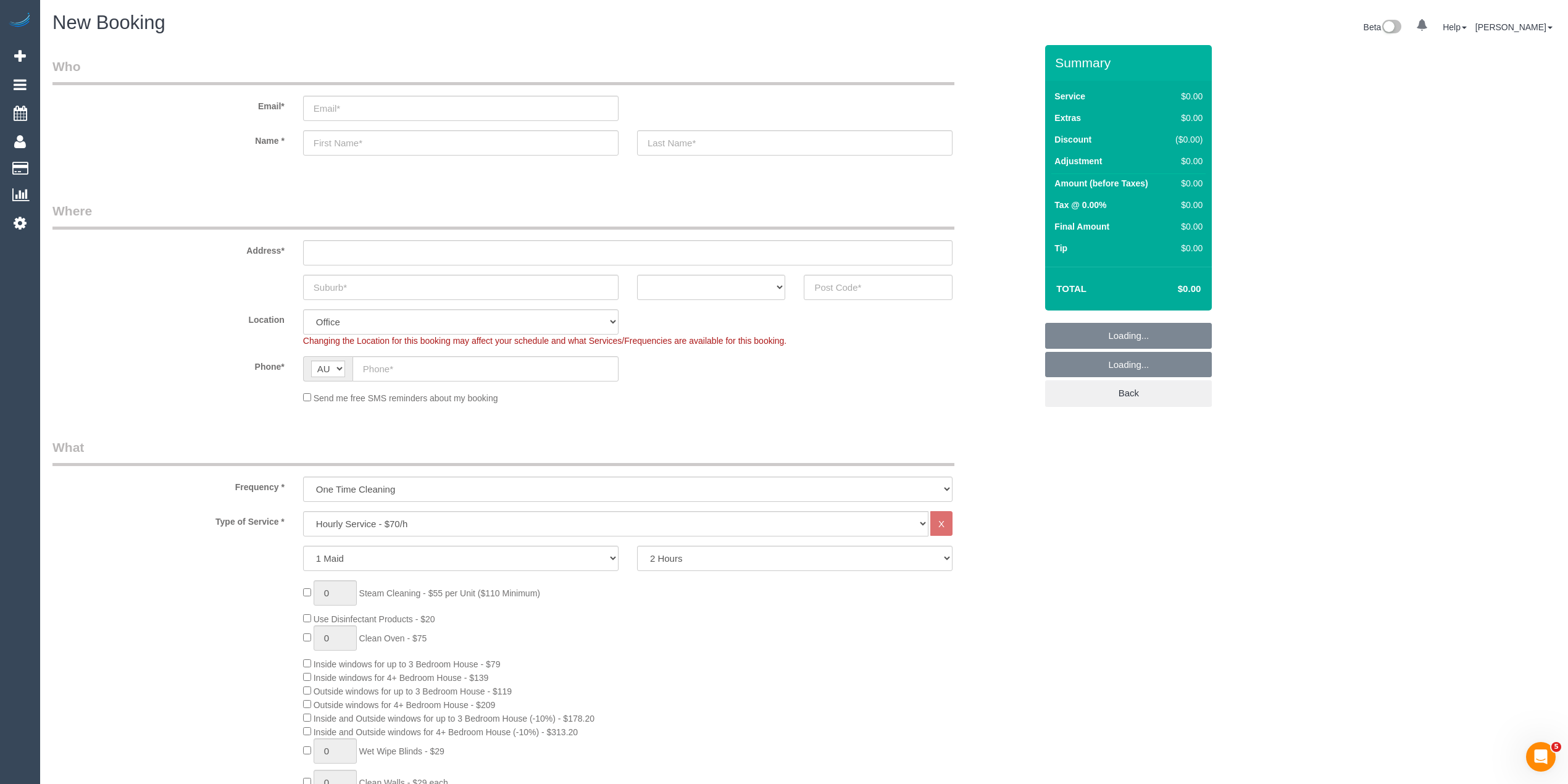
select select "object:825"
click at [359, 102] on input "email" at bounding box center [460, 108] width 316 height 25
paste input "[EMAIL_ADDRESS][DOMAIN_NAME]"
type input "[EMAIL_ADDRESS][DOMAIN_NAME]"
click at [351, 138] on input "text" at bounding box center [460, 143] width 316 height 25
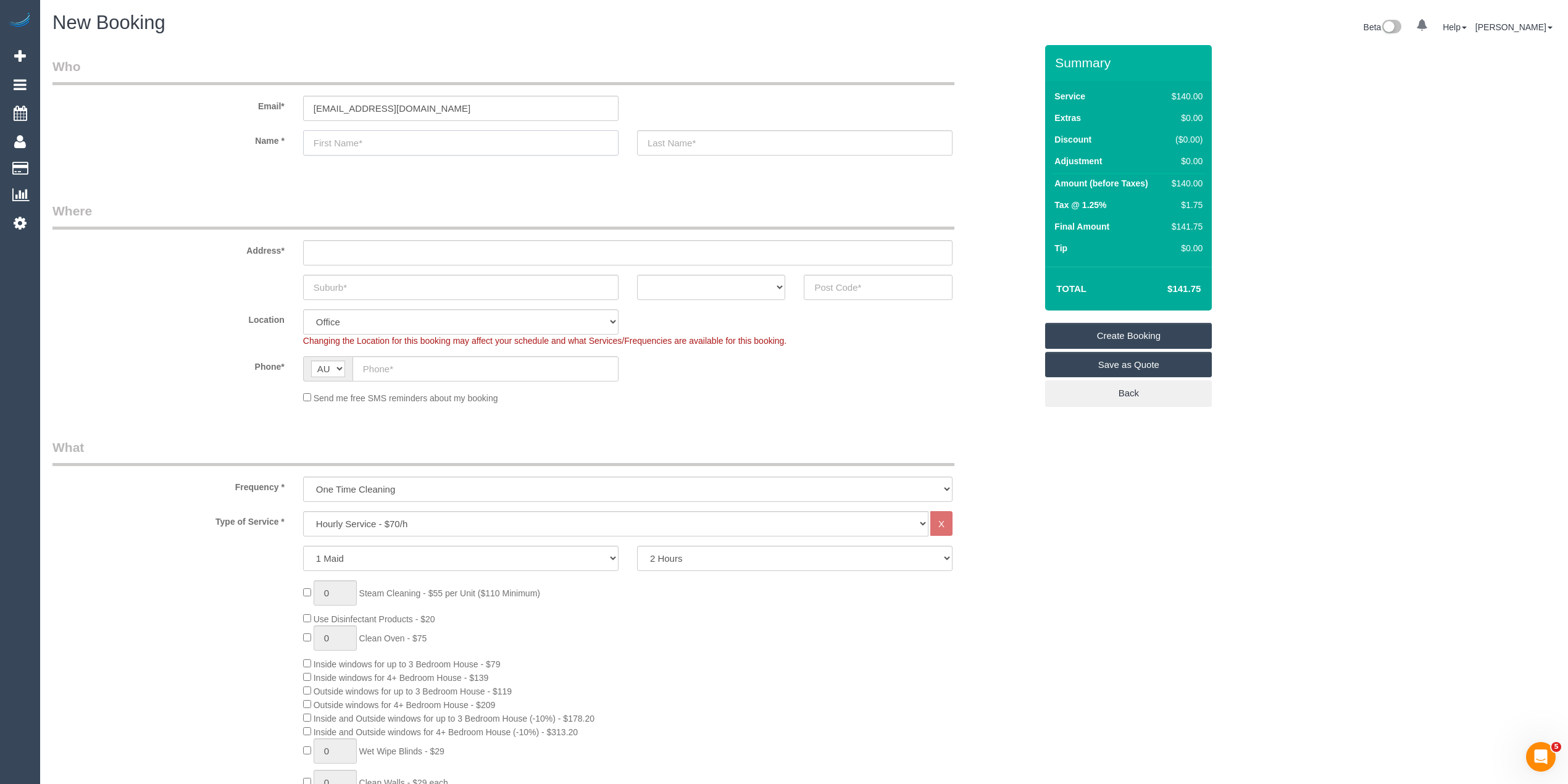
click at [358, 134] on input "text" at bounding box center [460, 143] width 316 height 25
paste input "[PERSON_NAME]"
type input "[PERSON_NAME]"
type input "AmberFox Studio"
click at [352, 243] on input "text" at bounding box center [628, 253] width 649 height 25
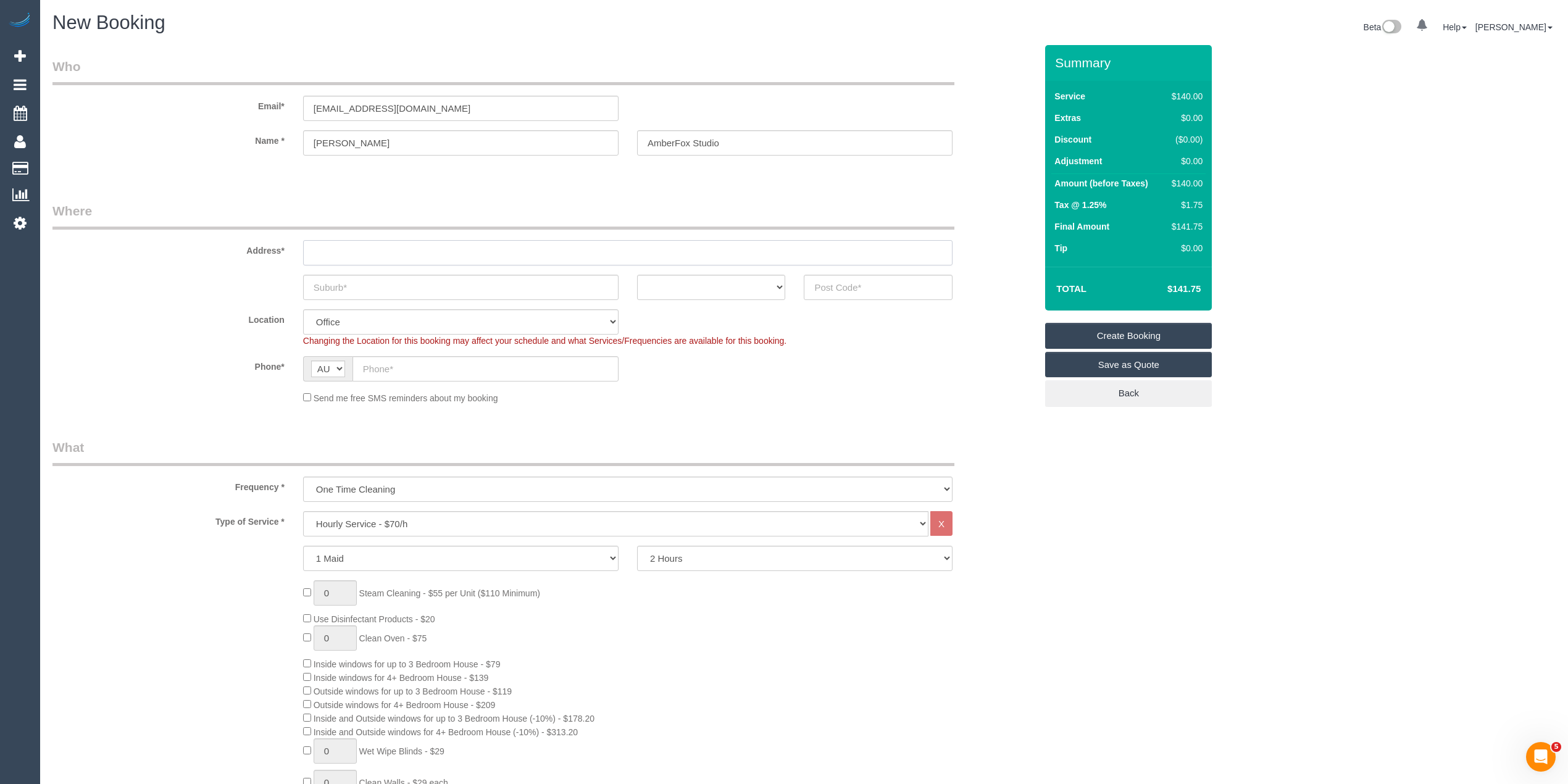
paste input "[STREET_ADDRESS]"
type input "[STREET_ADDRESS]"
click at [374, 282] on input "text" at bounding box center [460, 287] width 316 height 25
paste input "St Kilda"
type input "St Kilda"
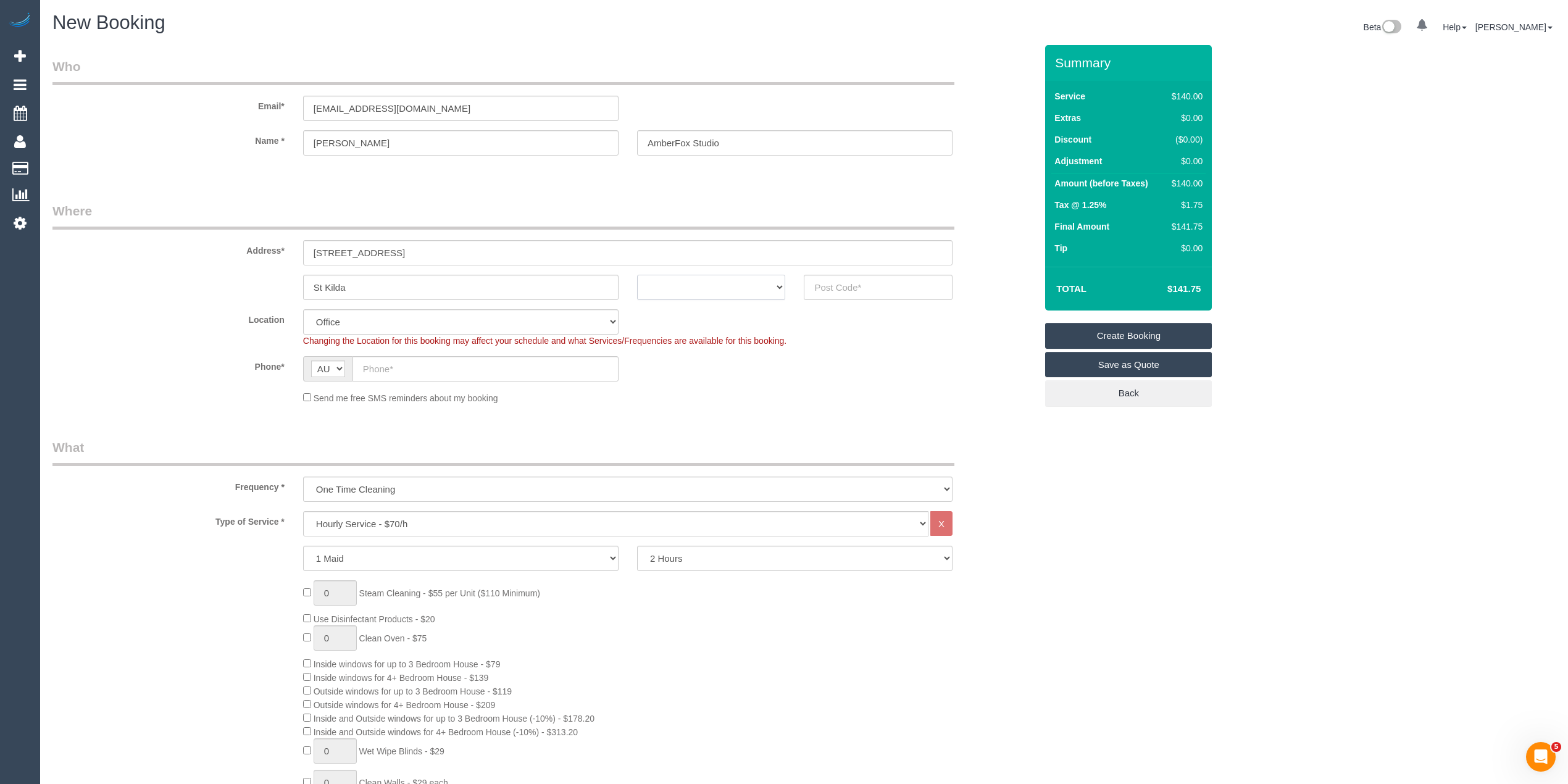
click at [668, 287] on select "ACT [GEOGRAPHIC_DATA] NT [GEOGRAPHIC_DATA] SA TAS [GEOGRAPHIC_DATA] [GEOGRAPHIC…" at bounding box center [712, 287] width 149 height 25
select select "VIC"
click at [638, 275] on select "ACT [GEOGRAPHIC_DATA] NT [GEOGRAPHIC_DATA] SA TAS [GEOGRAPHIC_DATA] [GEOGRAPHIC…" at bounding box center [712, 287] width 149 height 25
click at [856, 286] on input "text" at bounding box center [879, 287] width 149 height 25
type input "3182"
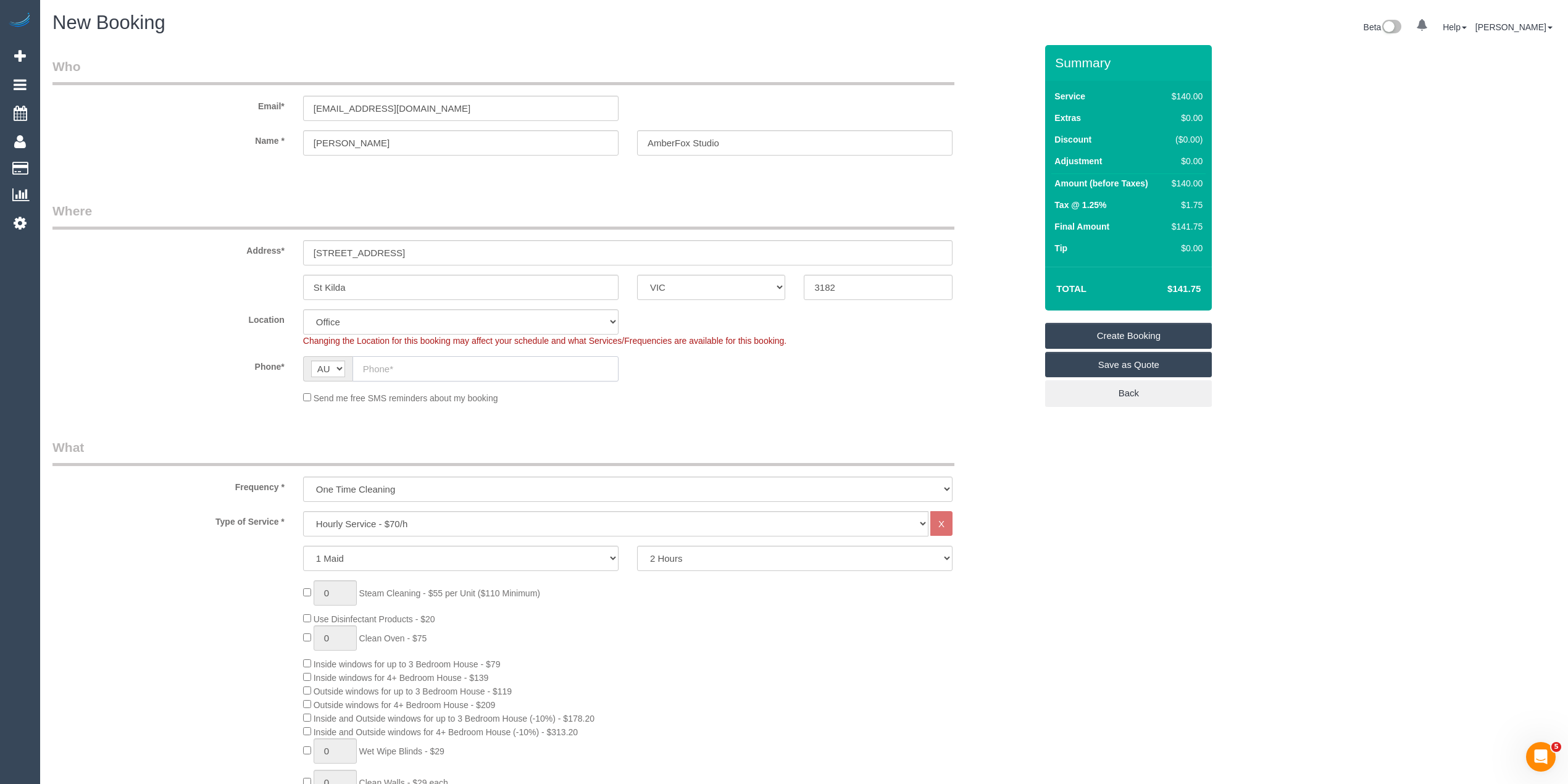
click at [431, 372] on input "text" at bounding box center [486, 369] width 266 height 25
select select "55"
select select "object:2103"
paste input "0405 017 371"
type input "0405 017 371"
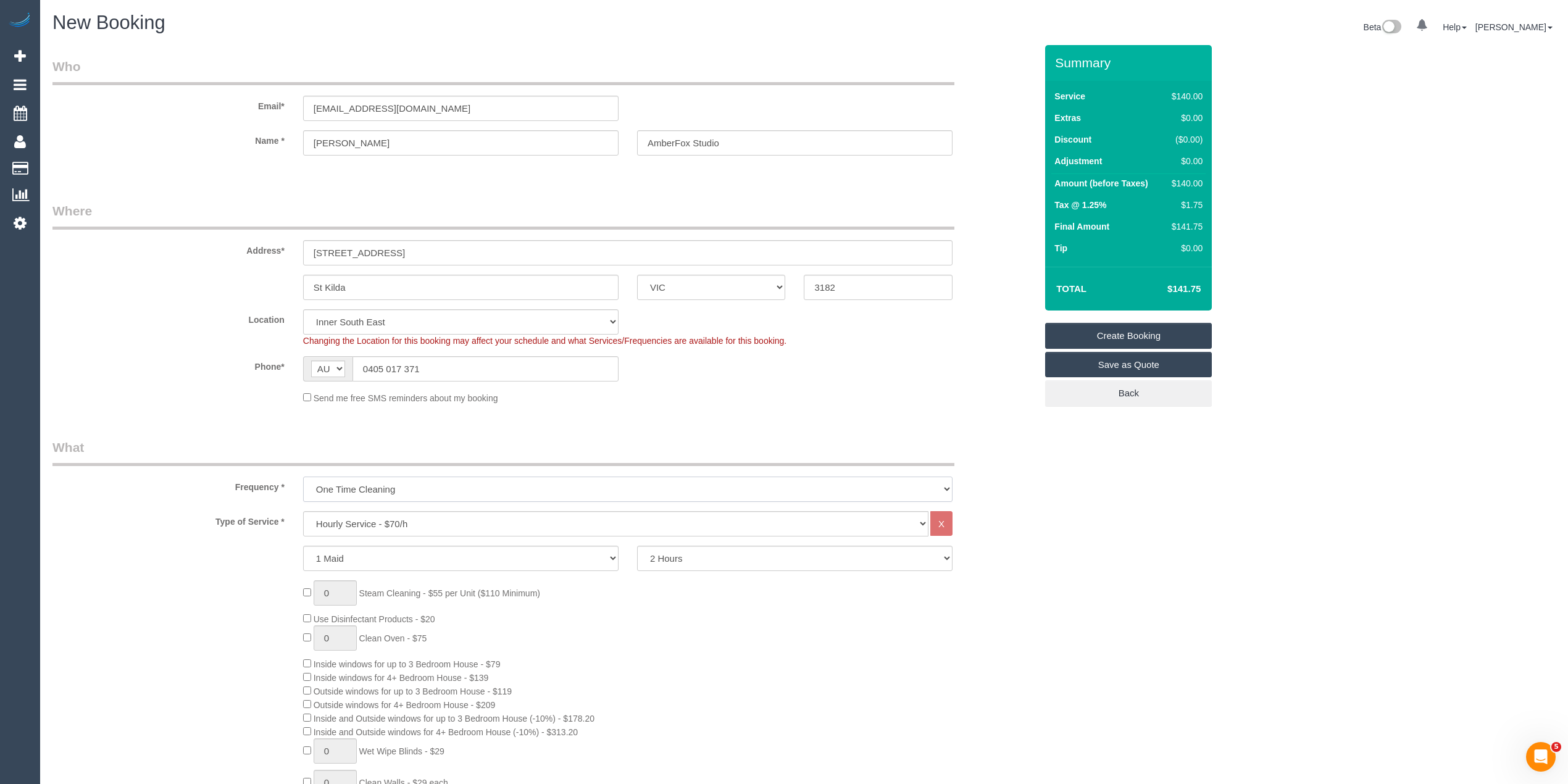
click at [404, 485] on select "One Time Cleaning Weekly - 10% Off - 10.00% (0% for the First Booking) Fortnigh…" at bounding box center [628, 489] width 649 height 25
select select "object:2105"
click at [303, 477] on select "One Time Cleaning Weekly - 10% Off - 10.00% (0% for the First Booking) Fortnigh…" at bounding box center [628, 489] width 649 height 25
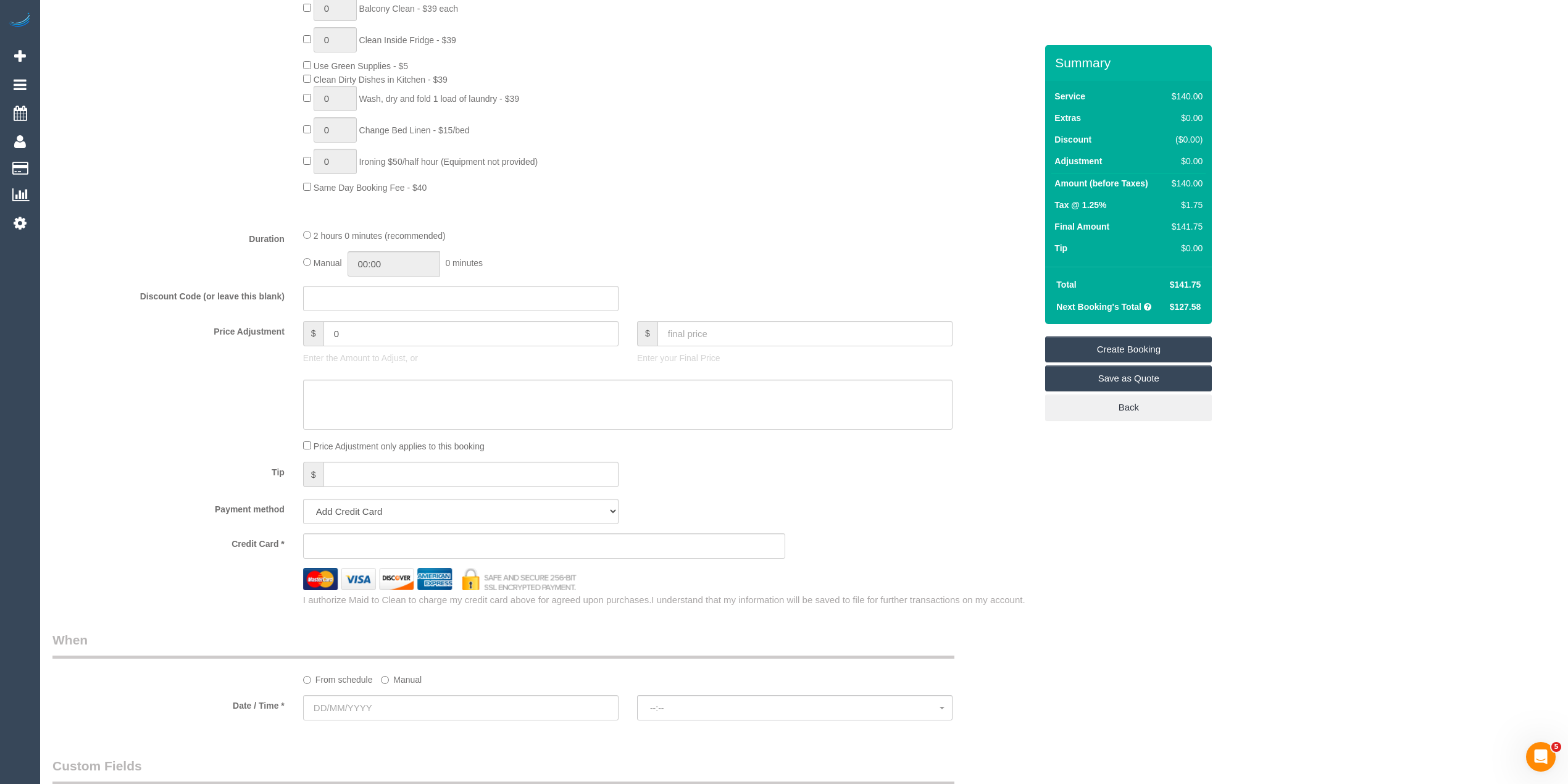
scroll to position [823, 0]
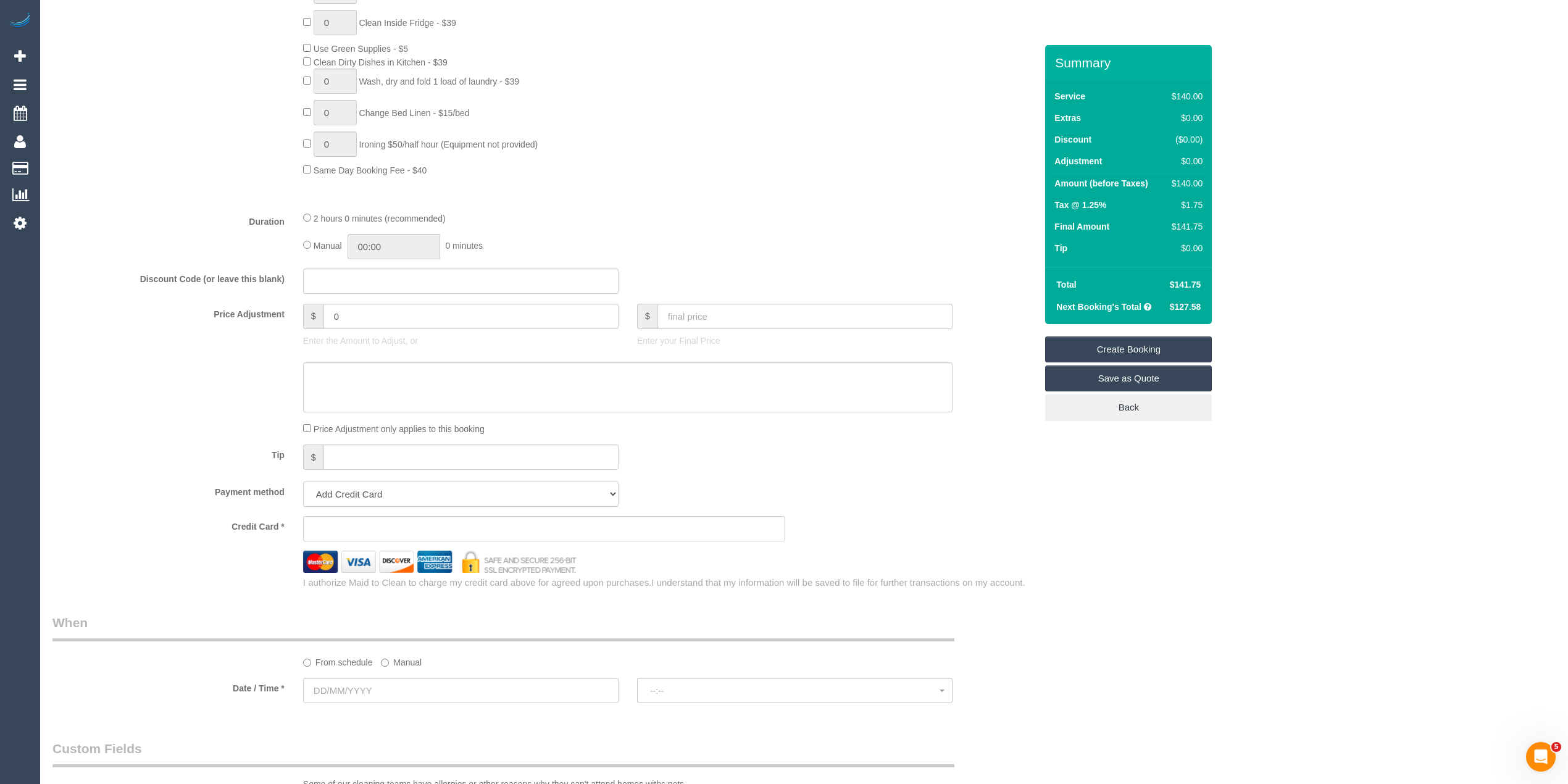
click at [331, 494] on select "Add Credit Card Cash Check Paypal" at bounding box center [460, 495] width 316 height 25
select select "string:check"
click at [303, 484] on select "Add Credit Card Cash Check Paypal" at bounding box center [460, 495] width 316 height 25
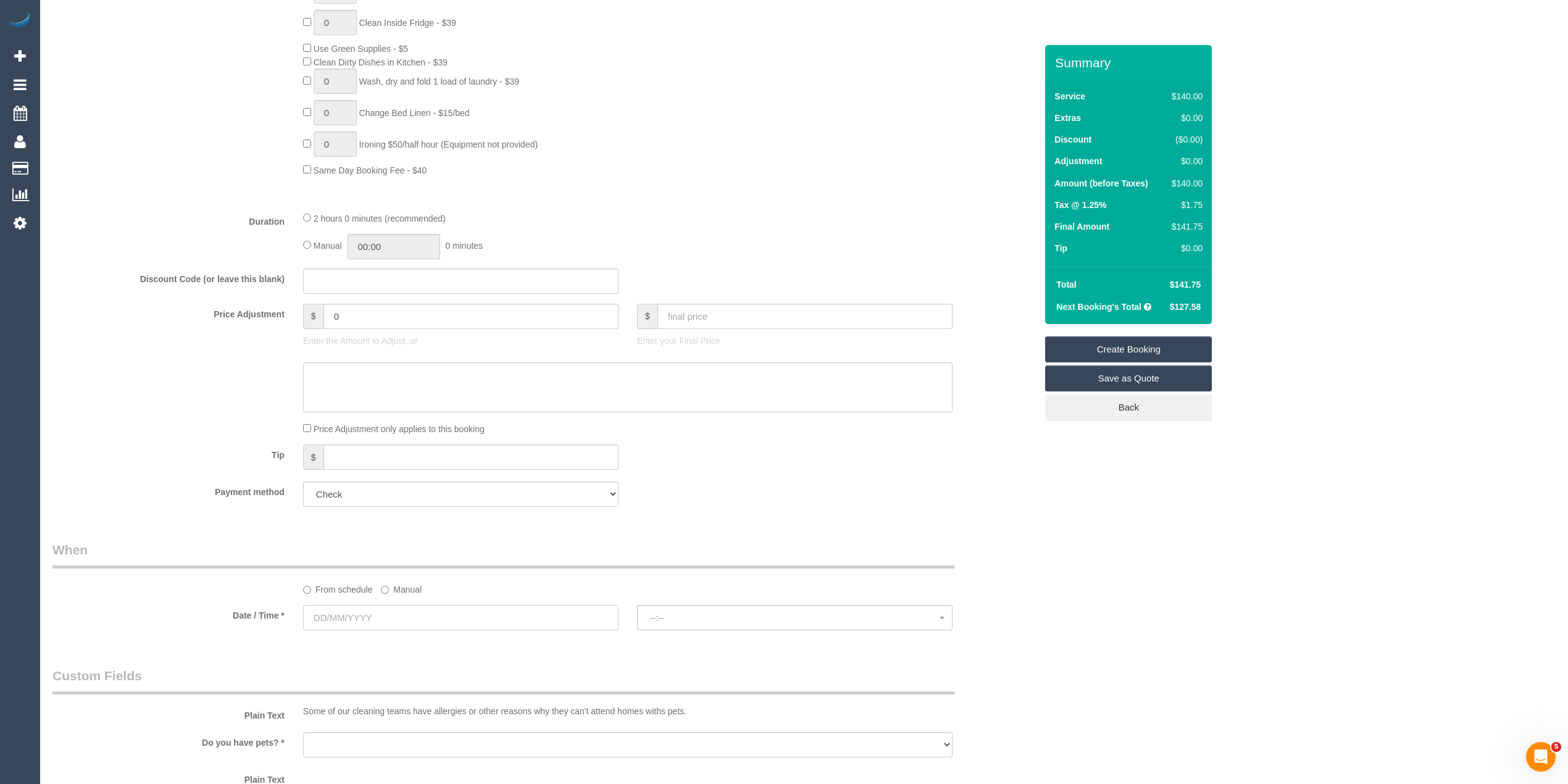
click at [341, 611] on input "text" at bounding box center [460, 618] width 316 height 25
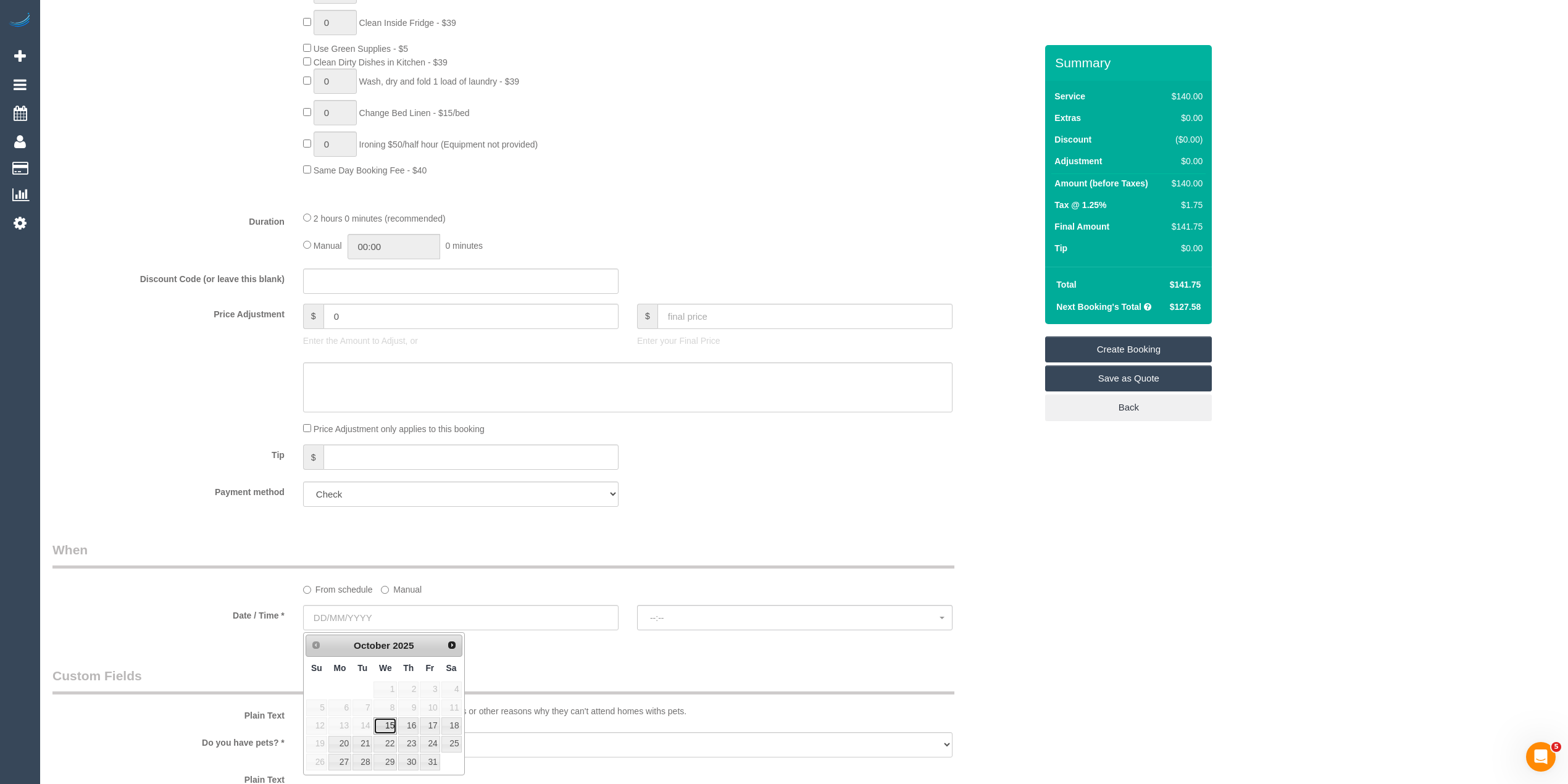
click at [384, 725] on link "15" at bounding box center [386, 726] width 24 height 16
type input "15/10/2025"
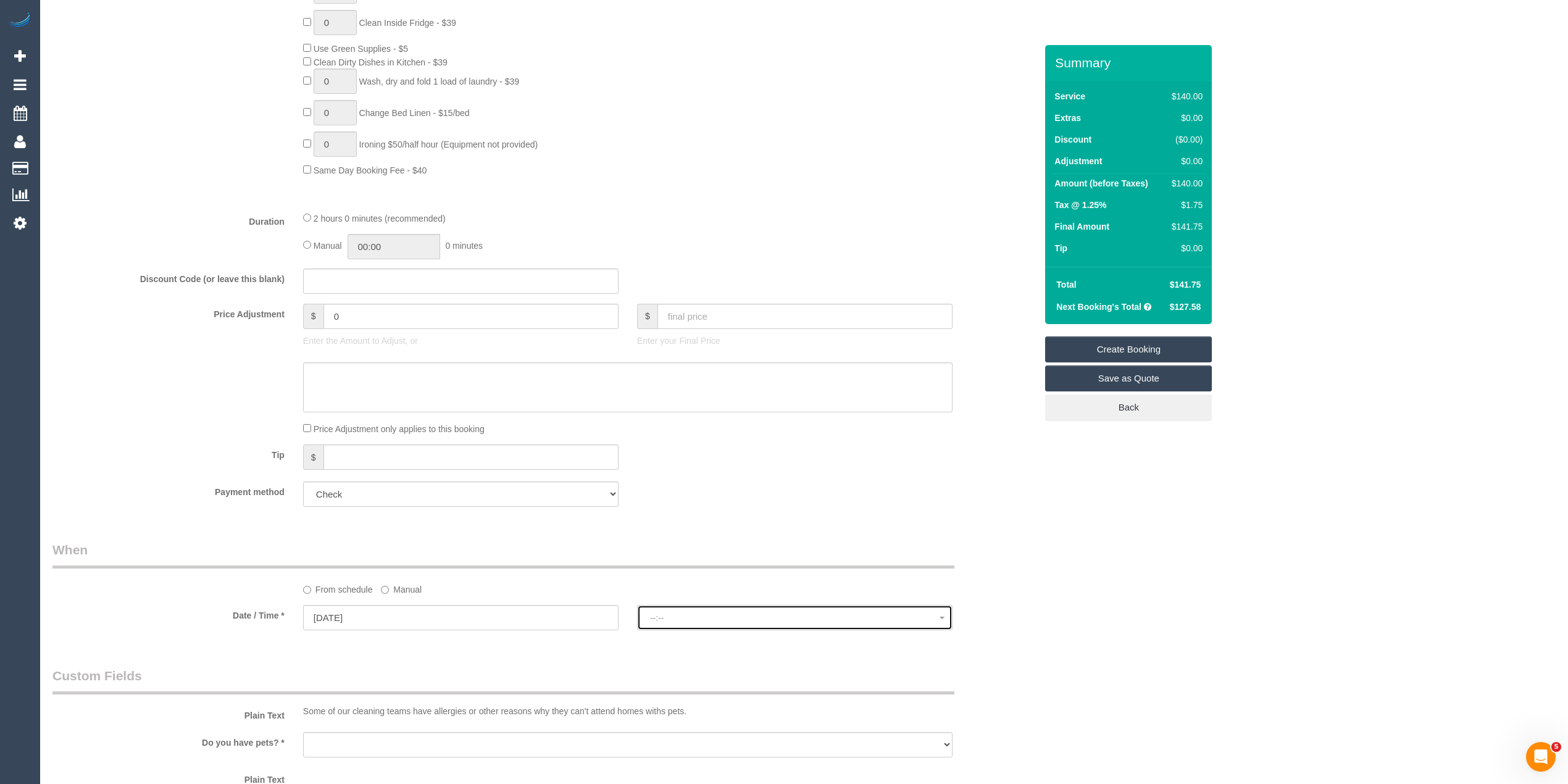
click at [667, 614] on span "--:--" at bounding box center [795, 618] width 289 height 10
select select "spot1"
click at [1120, 557] on div "Who Email* admin@amberfox.studio Name * Maru Gonzalez AmberFox Studio Where Add…" at bounding box center [804, 303] width 1503 height 2161
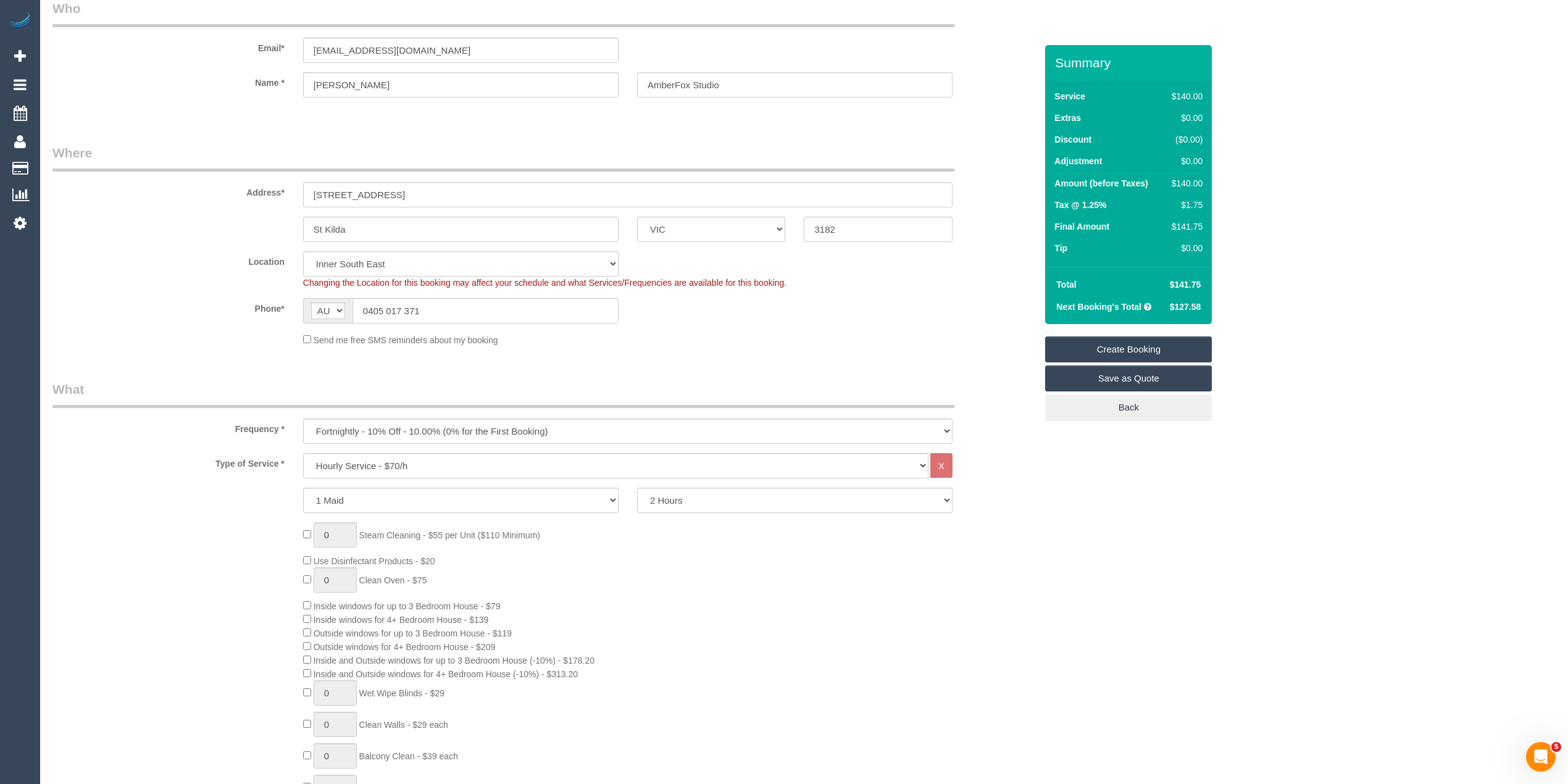
scroll to position [0, 0]
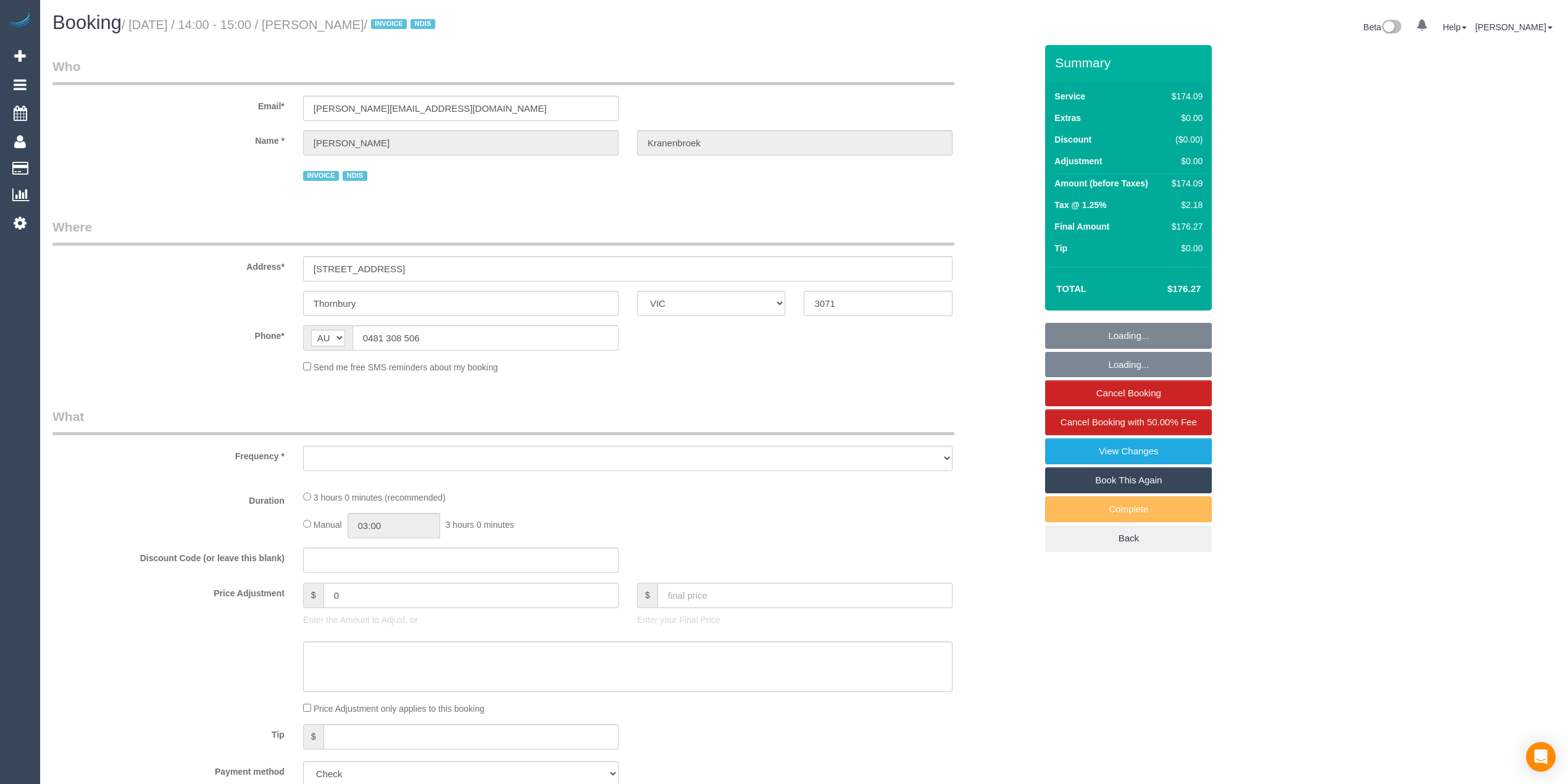
select select "VIC"
select select "string:check"
select select "number:29"
select select "number:14"
select select "number:19"
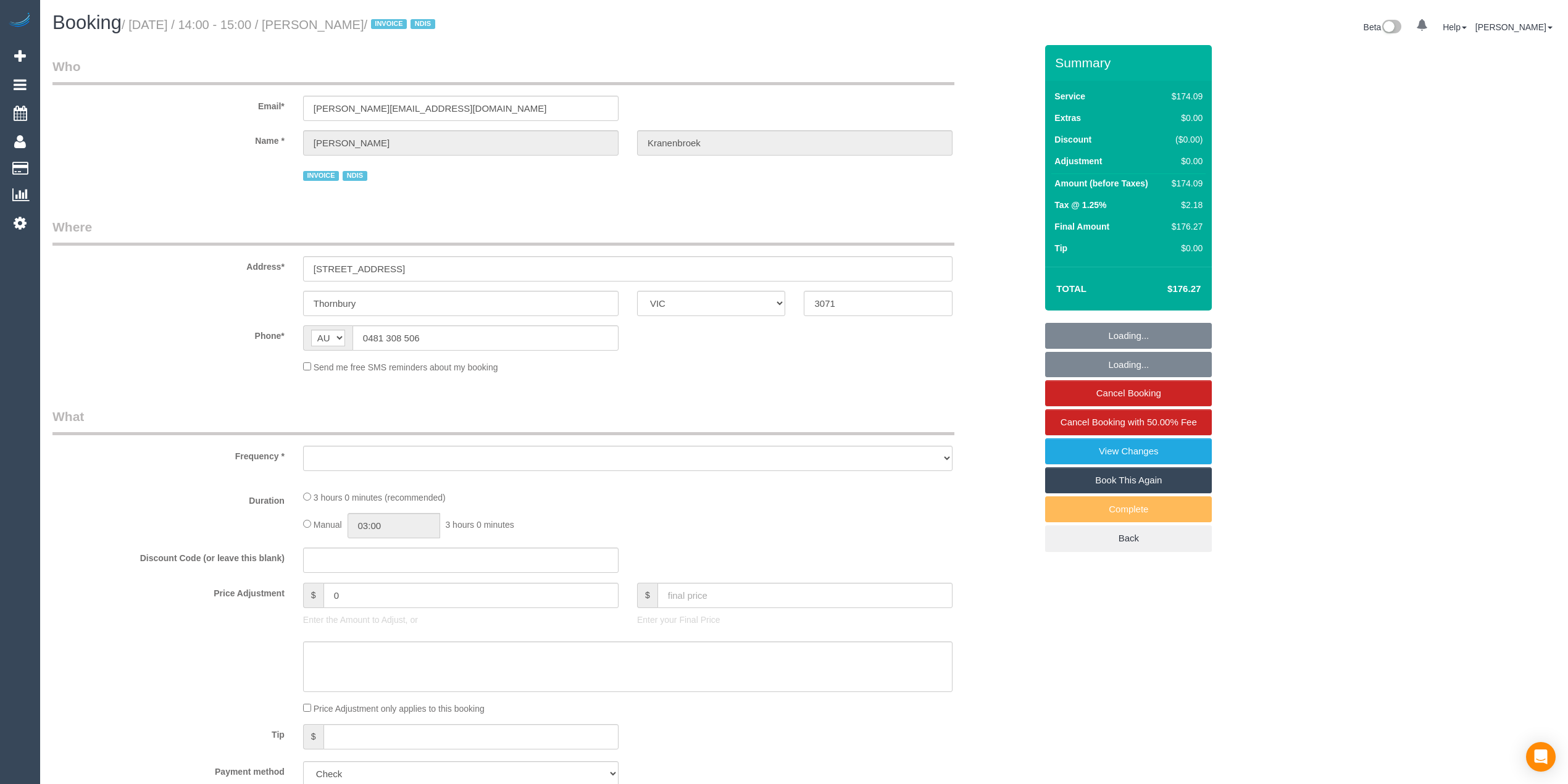
select select "number:23"
select select "number:34"
select select "object:699"
select select "180"
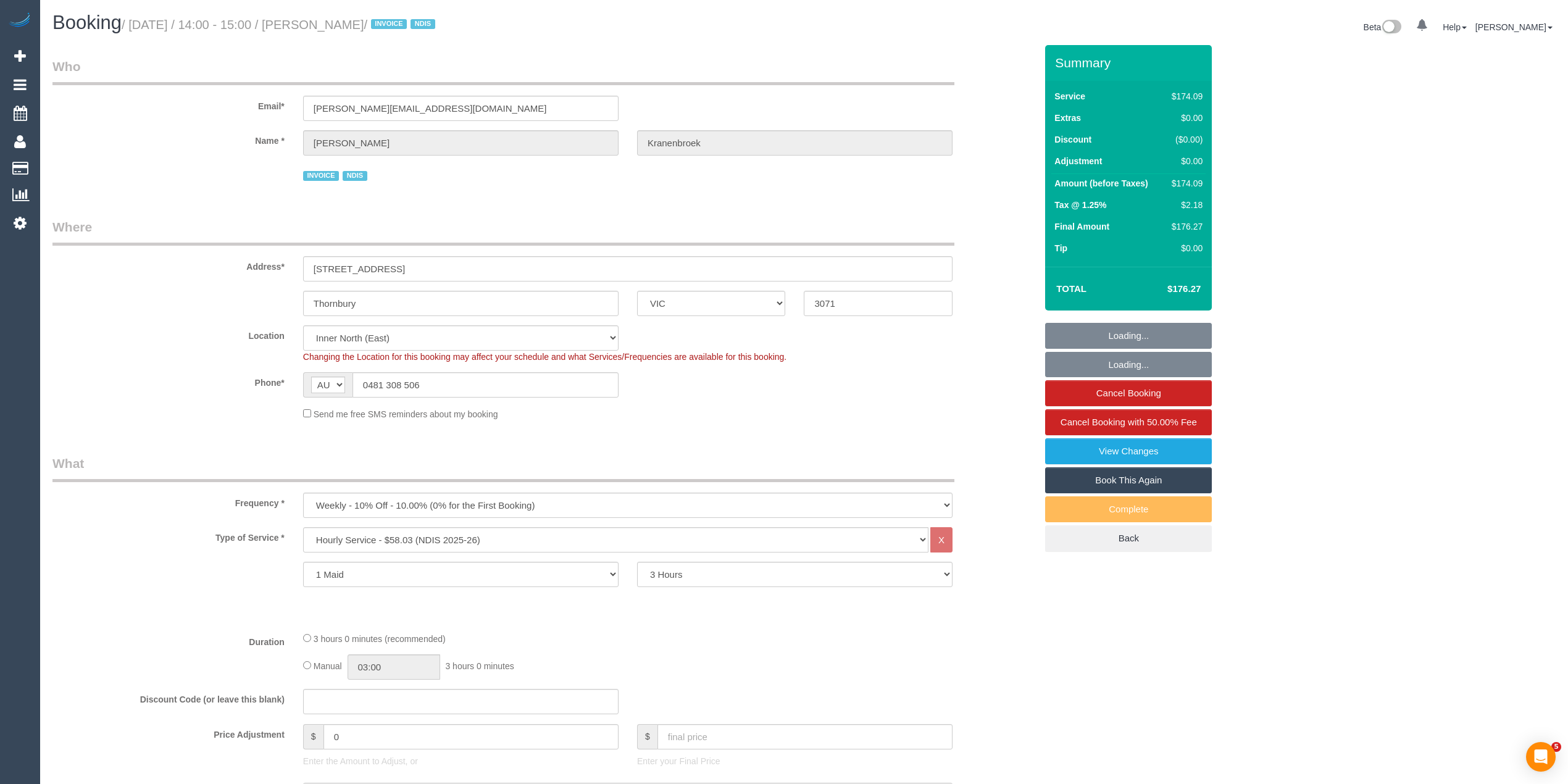
select select "object:1527"
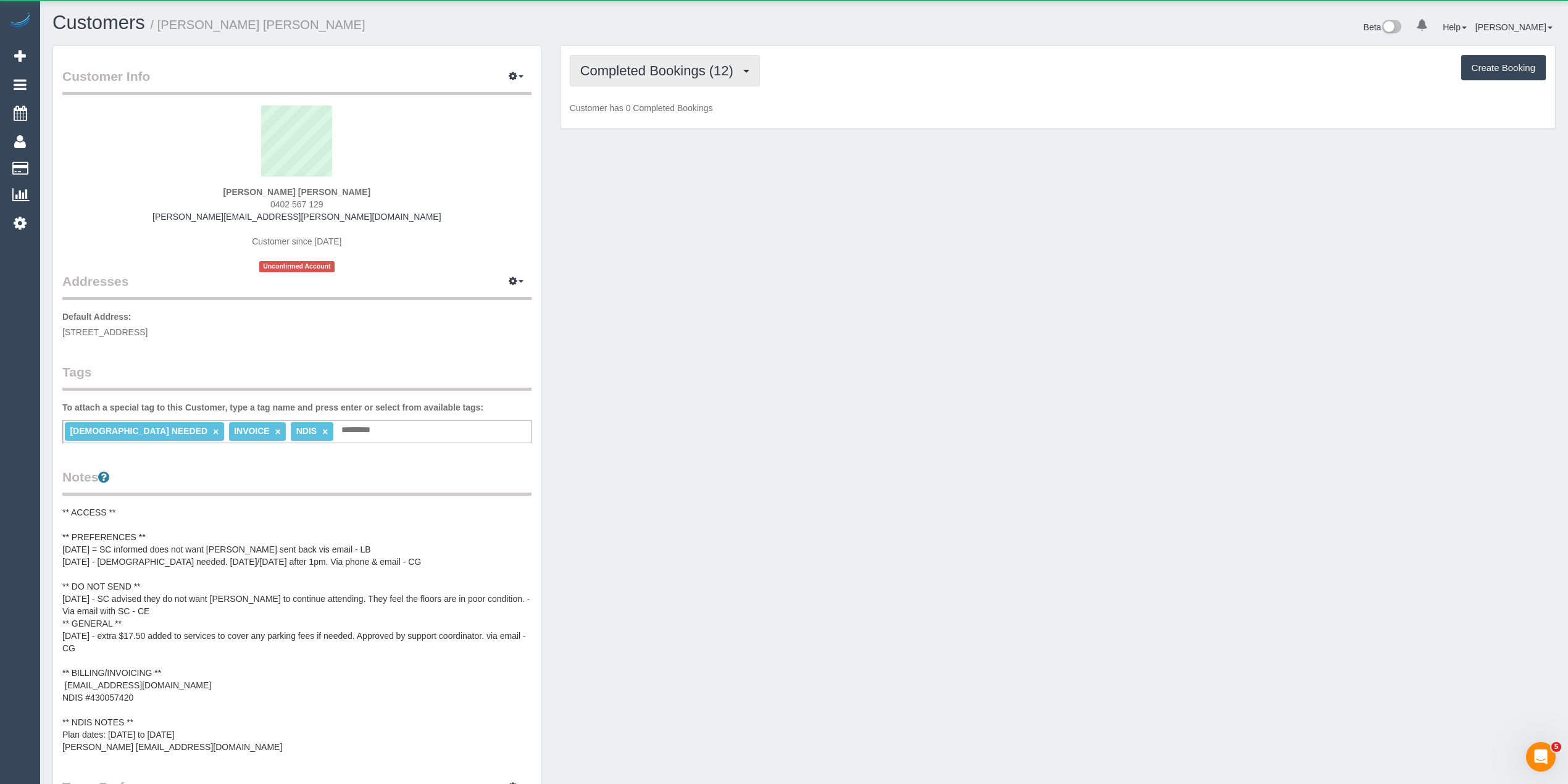
click at [645, 66] on span "Completed Bookings (12)" at bounding box center [659, 70] width 159 height 15
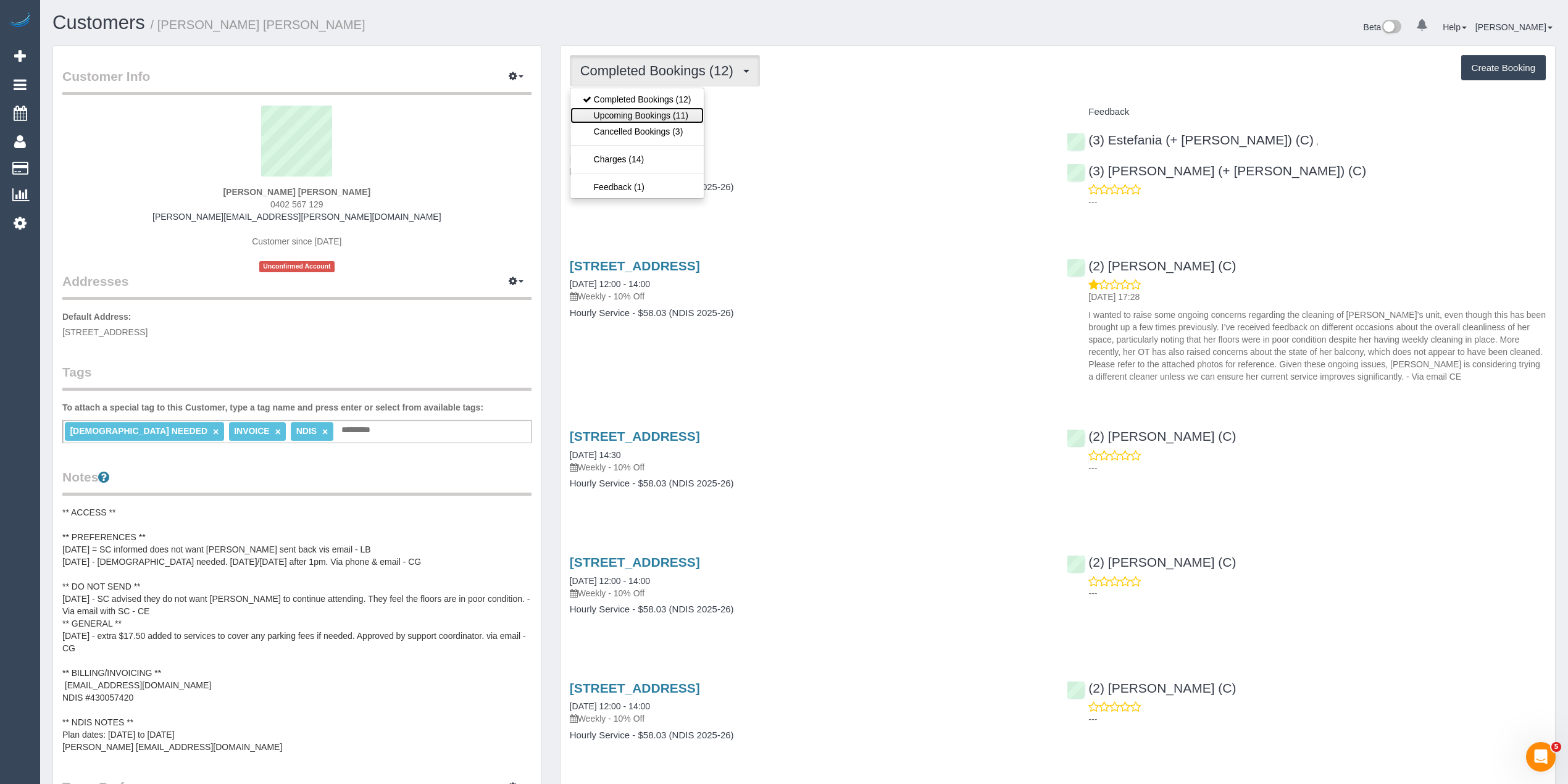
click at [678, 113] on link "Upcoming Bookings (11)" at bounding box center [637, 116] width 134 height 16
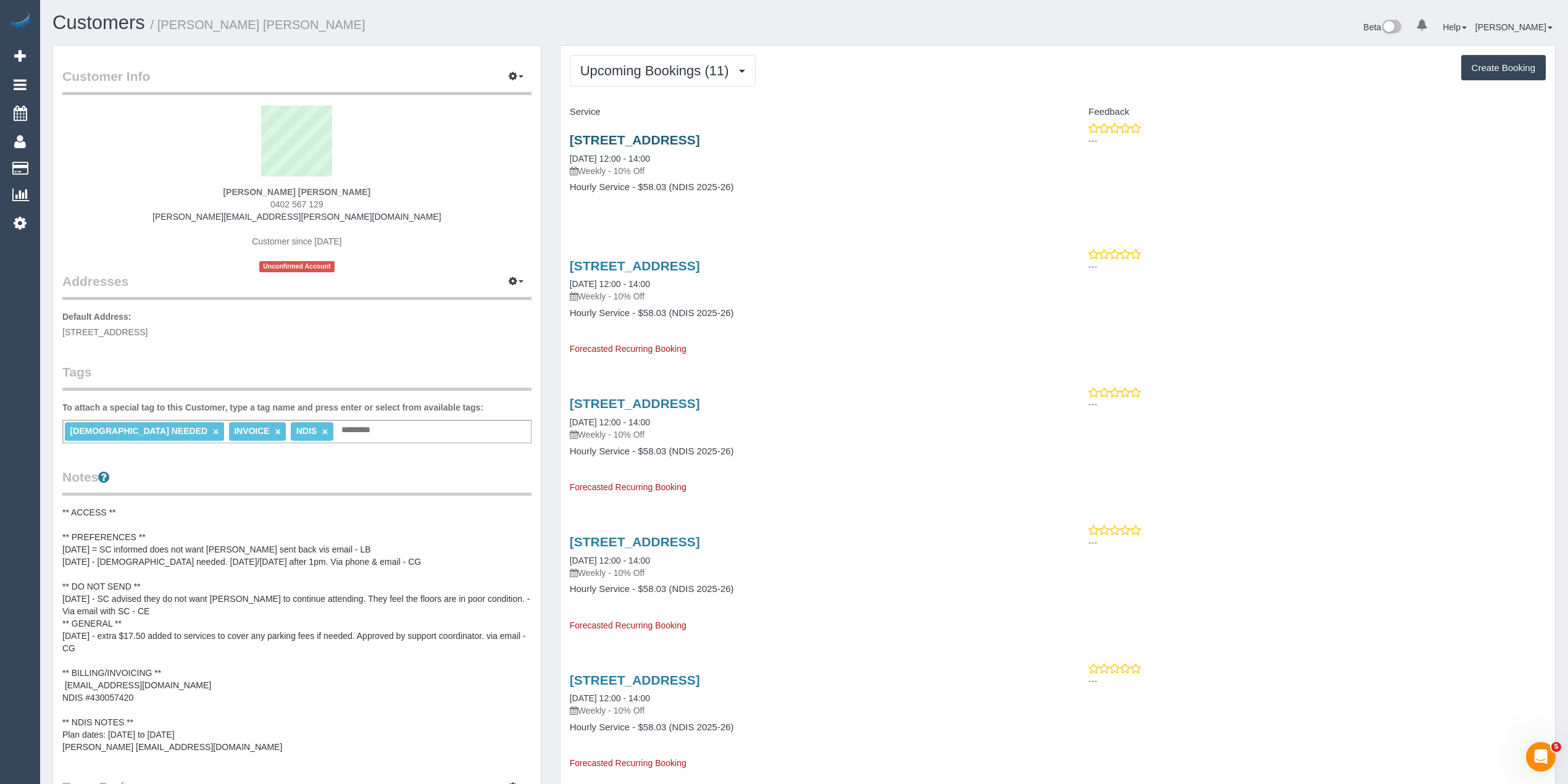
drag, startPoint x: 890, startPoint y: 132, endPoint x: 570, endPoint y: 136, distance: 320.0
click at [570, 136] on div "Unit 502, 18 20 Lincoln Sq, Carlton Nth, VIC 3053 13/10/2025 12:00 - 14:00 Week…" at bounding box center [809, 169] width 498 height 95
copy link "Unit 502, 18 20 Lincoln Sq, Carlton Nth, VIC 3053"
click at [966, 125] on div "Unit 502, 18 20 Lincoln Sq, Carlton Nth, VIC 3053 13/10/2025 12:00 - 14:00 Week…" at bounding box center [809, 169] width 498 height 95
click at [1008, 105] on div "Service" at bounding box center [809, 112] width 498 height 21
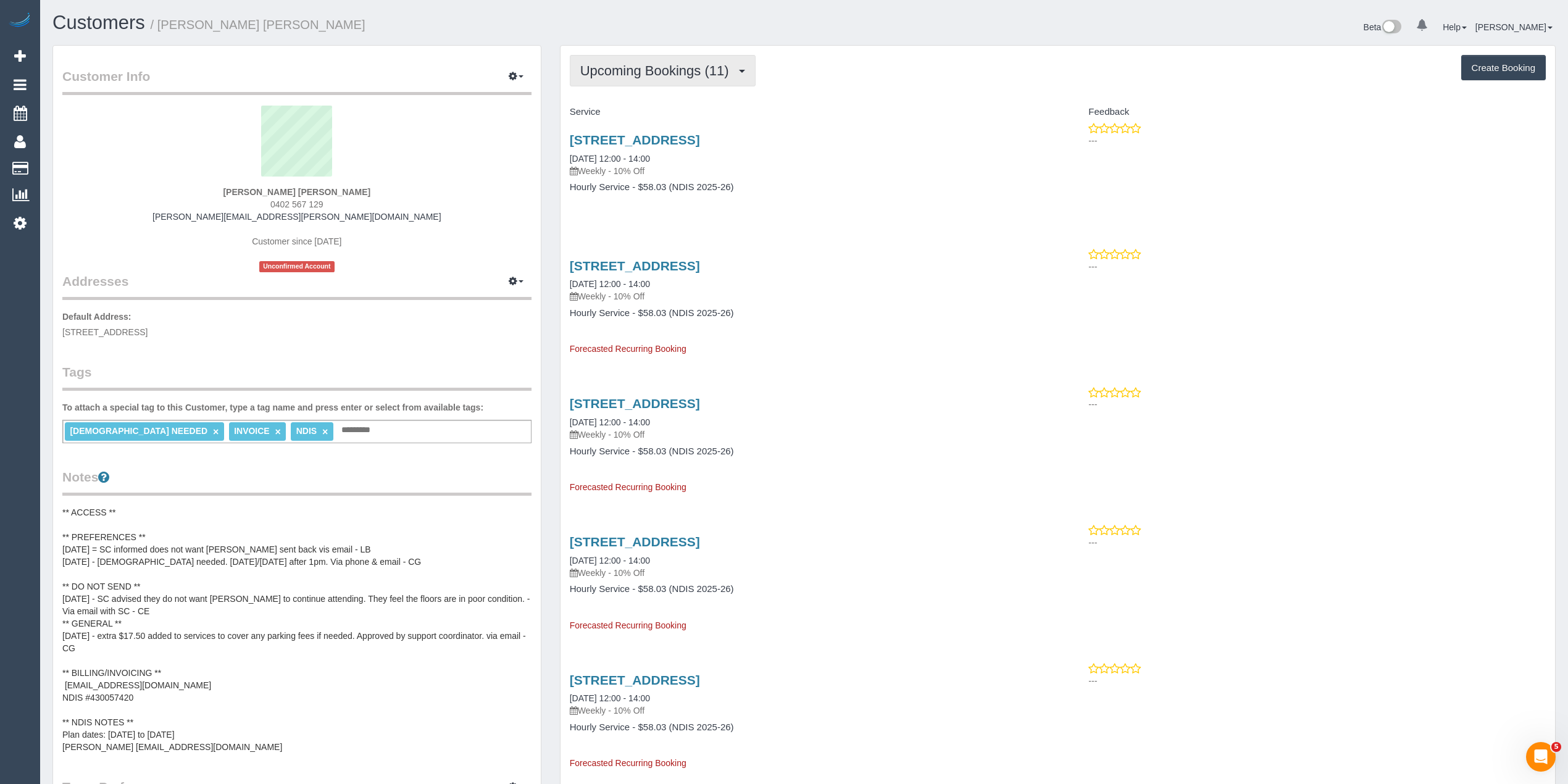
click at [636, 61] on button "Upcoming Bookings (11)" at bounding box center [663, 70] width 186 height 32
click at [667, 115] on link "Upcoming Bookings (11)" at bounding box center [637, 116] width 134 height 16
drag, startPoint x: 355, startPoint y: 216, endPoint x: 284, endPoint y: 214, distance: 71.0
click at [284, 214] on div "Trudy Chmielewski Wintringham 0402 567 129 trudy.wintringham@fake.com Customer …" at bounding box center [297, 188] width 469 height 166
click at [146, 206] on div "Trudy Chmielewski Wintringham 0402 567 129 trudy.wintringham@fake.com Customer …" at bounding box center [297, 188] width 469 height 166
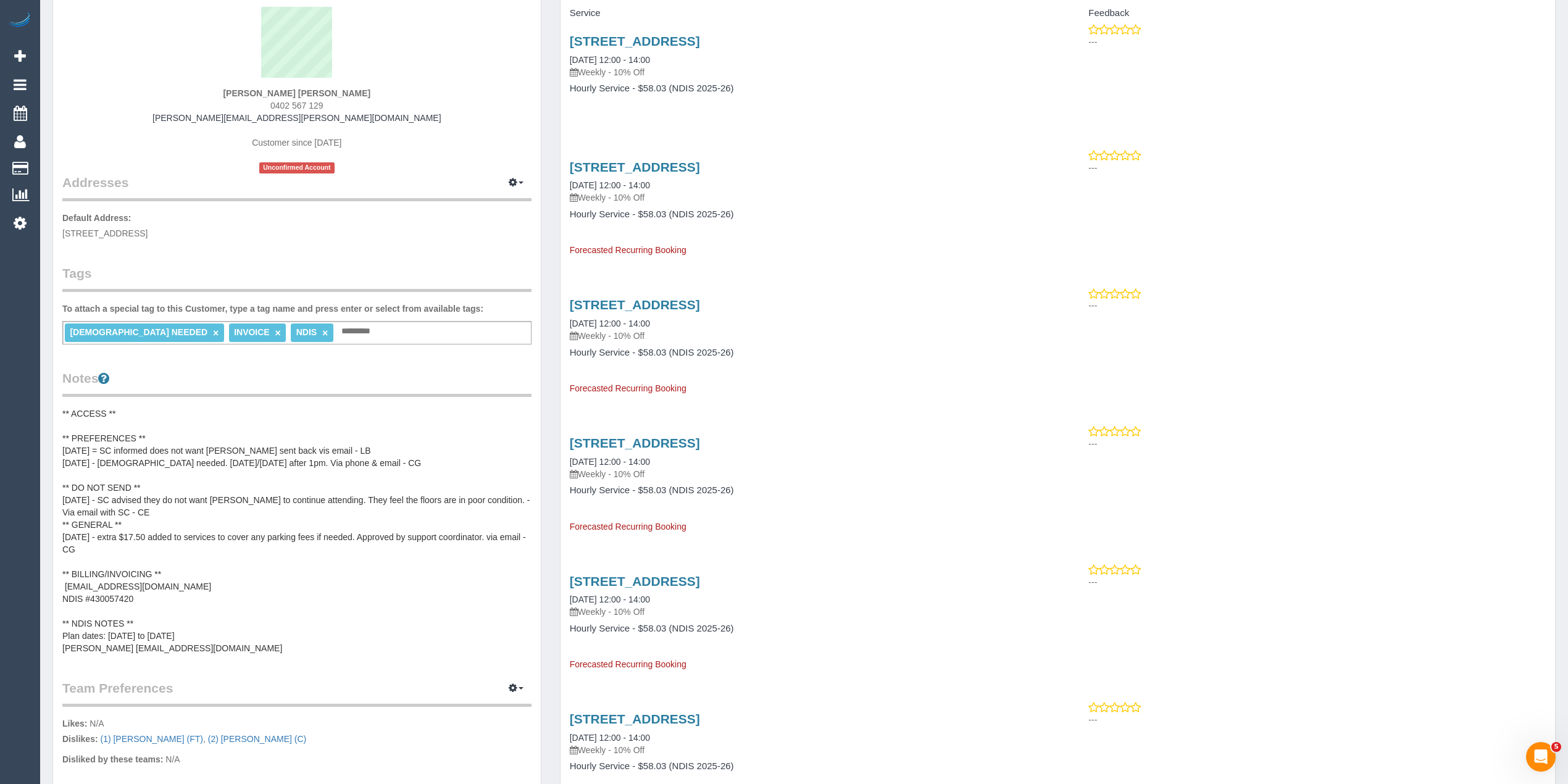
scroll to position [137, 0]
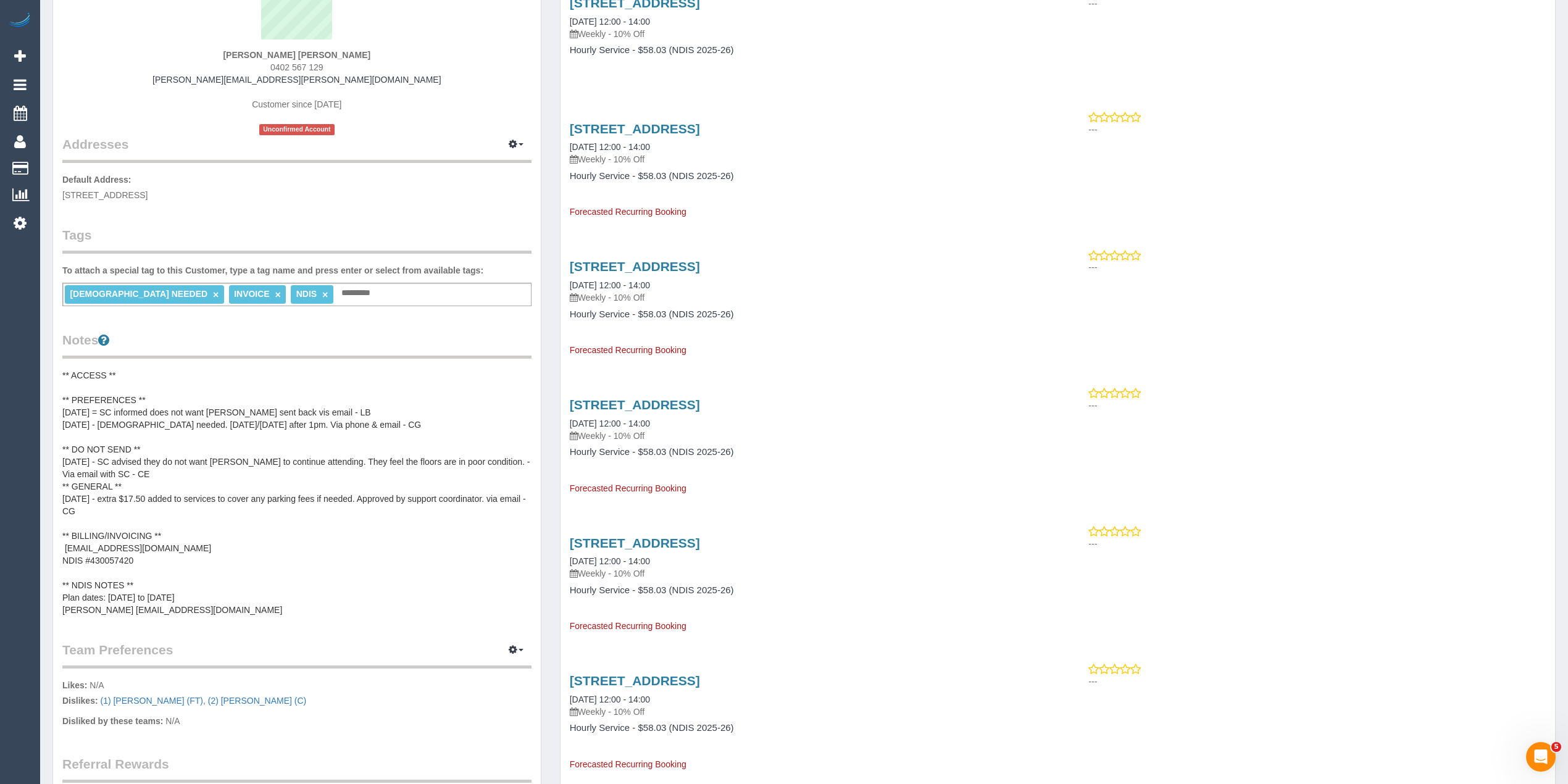
click at [225, 610] on pre "** ACCESS ** ** PREFERENCES ** 8/07/25 = SC informed does not want Debbie sent …" at bounding box center [297, 493] width 469 height 247
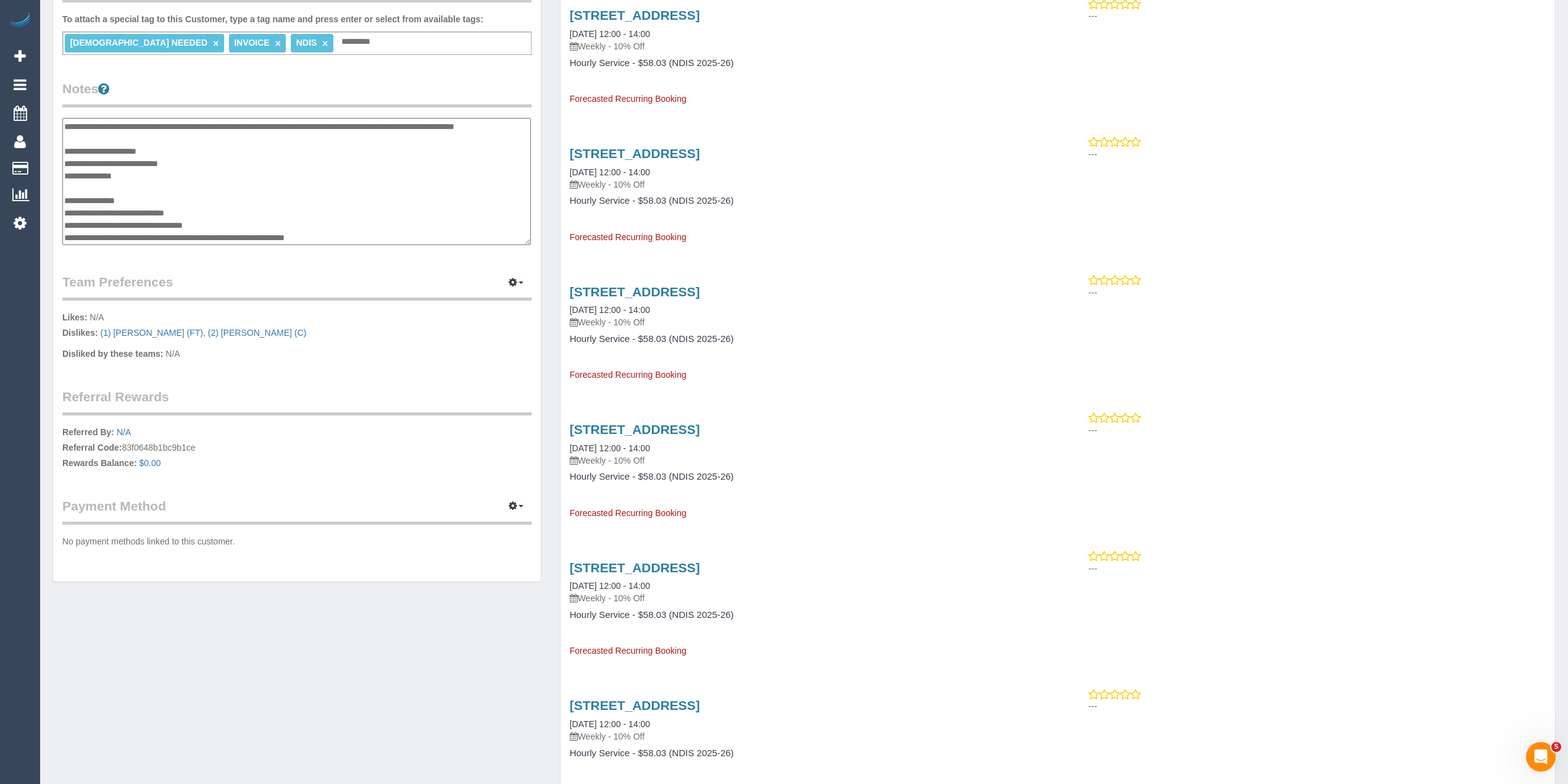
scroll to position [411, 0]
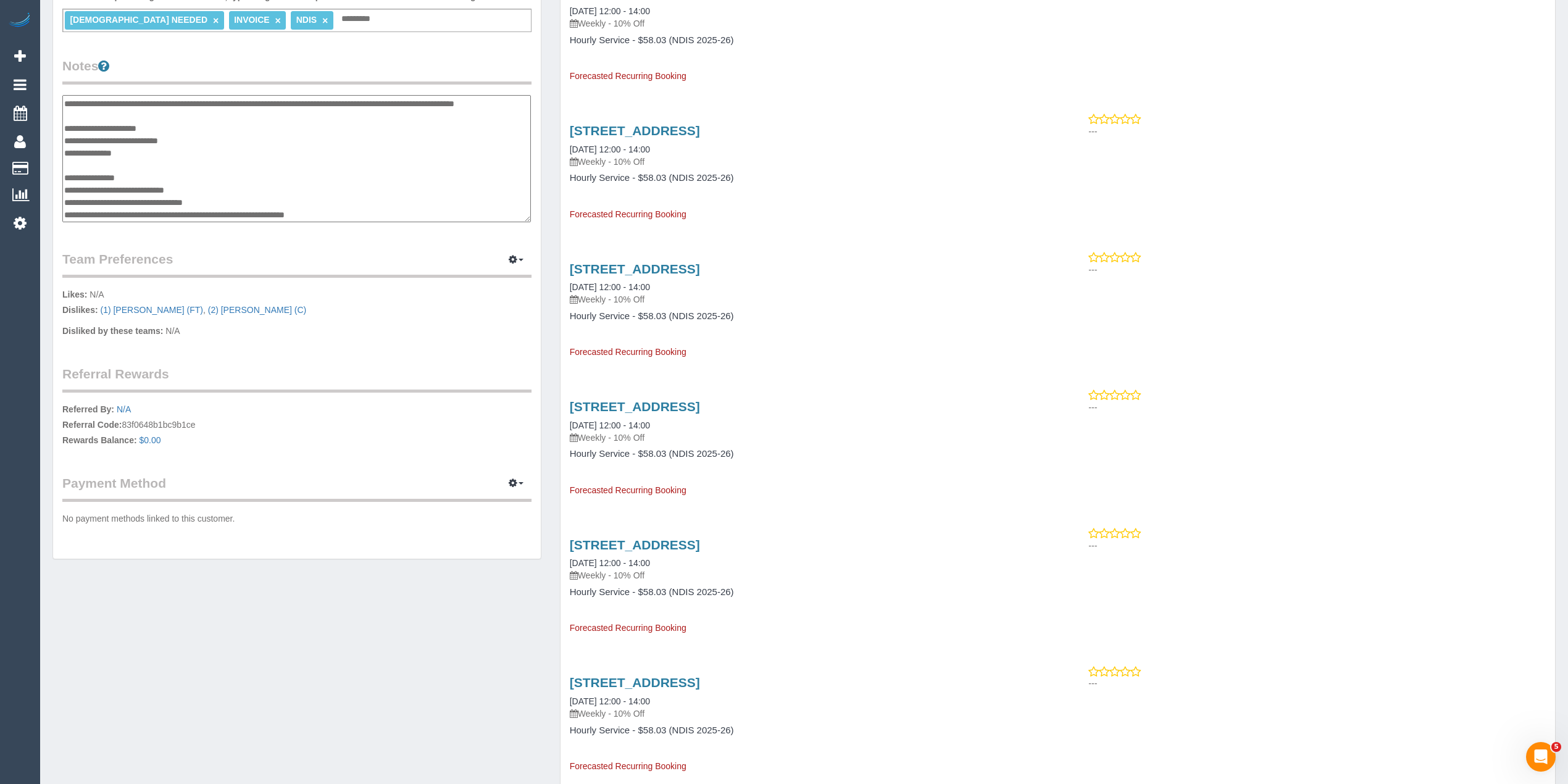
drag, startPoint x: 224, startPoint y: 194, endPoint x: 113, endPoint y: 198, distance: 111.1
click at [113, 198] on textarea "**********" at bounding box center [297, 159] width 468 height 128
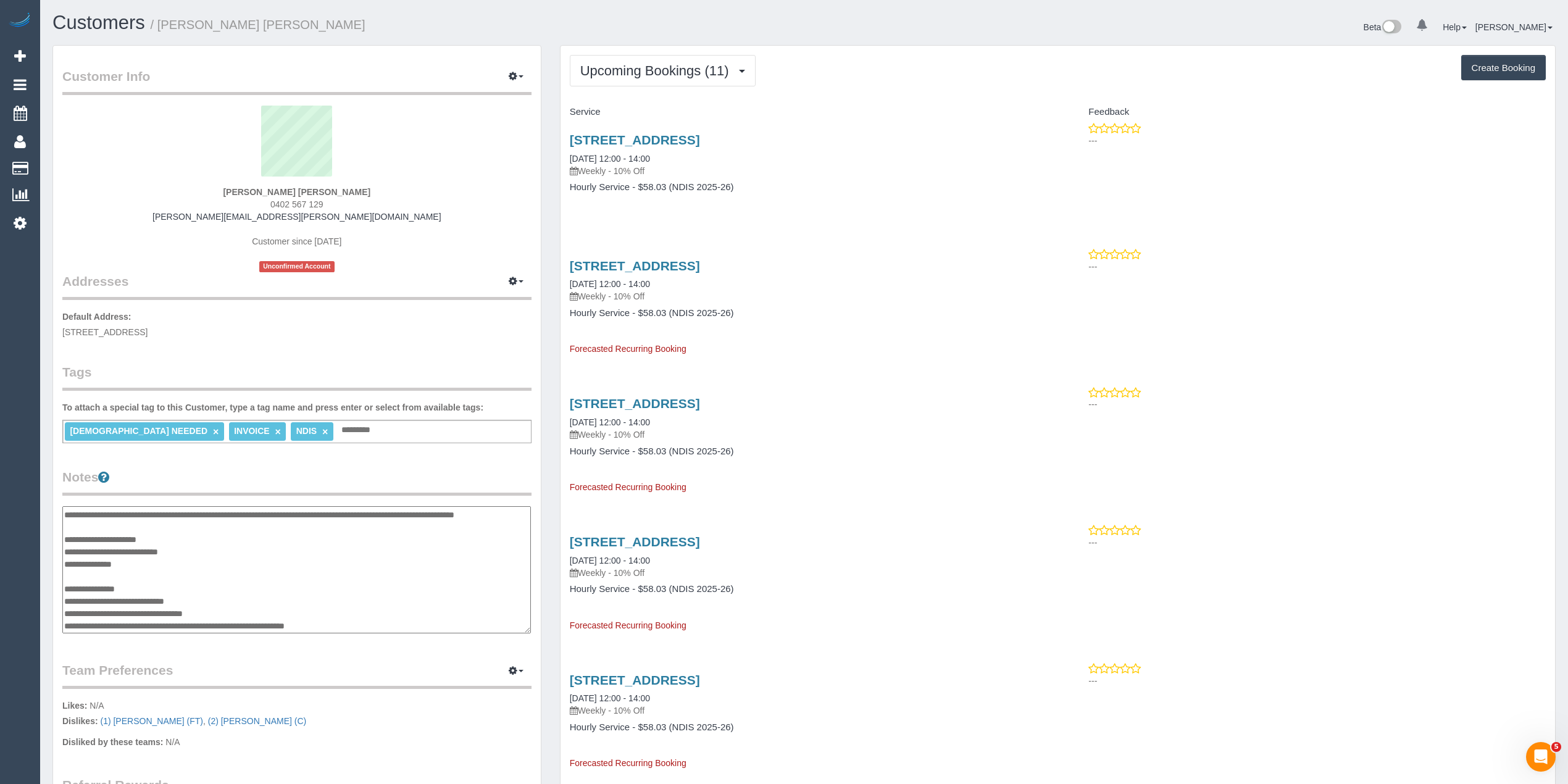
scroll to position [136, 0]
click at [455, 198] on div "Trudy Chmielewski Wintringham 0402 567 129 trudy.wintringham@fake.com Customer …" at bounding box center [297, 188] width 469 height 166
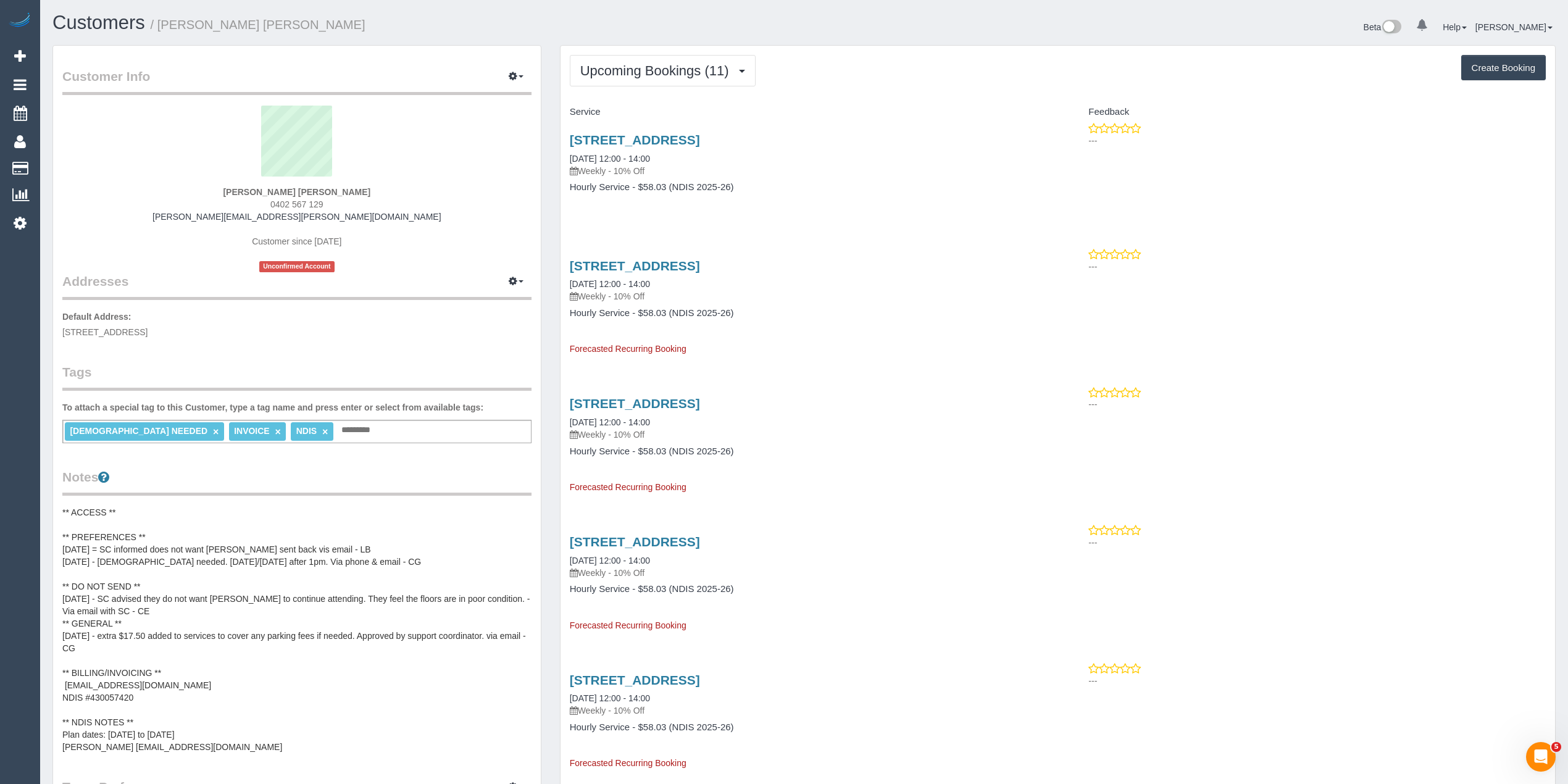
click at [455, 198] on div "Trudy Chmielewski Wintringham 0402 567 129 trudy.wintringham@fake.com Customer …" at bounding box center [297, 188] width 469 height 166
click at [473, 237] on div "Trudy Chmielewski Wintringham 0402 567 129 trudy.wintringham@fake.com Customer …" at bounding box center [297, 188] width 469 height 166
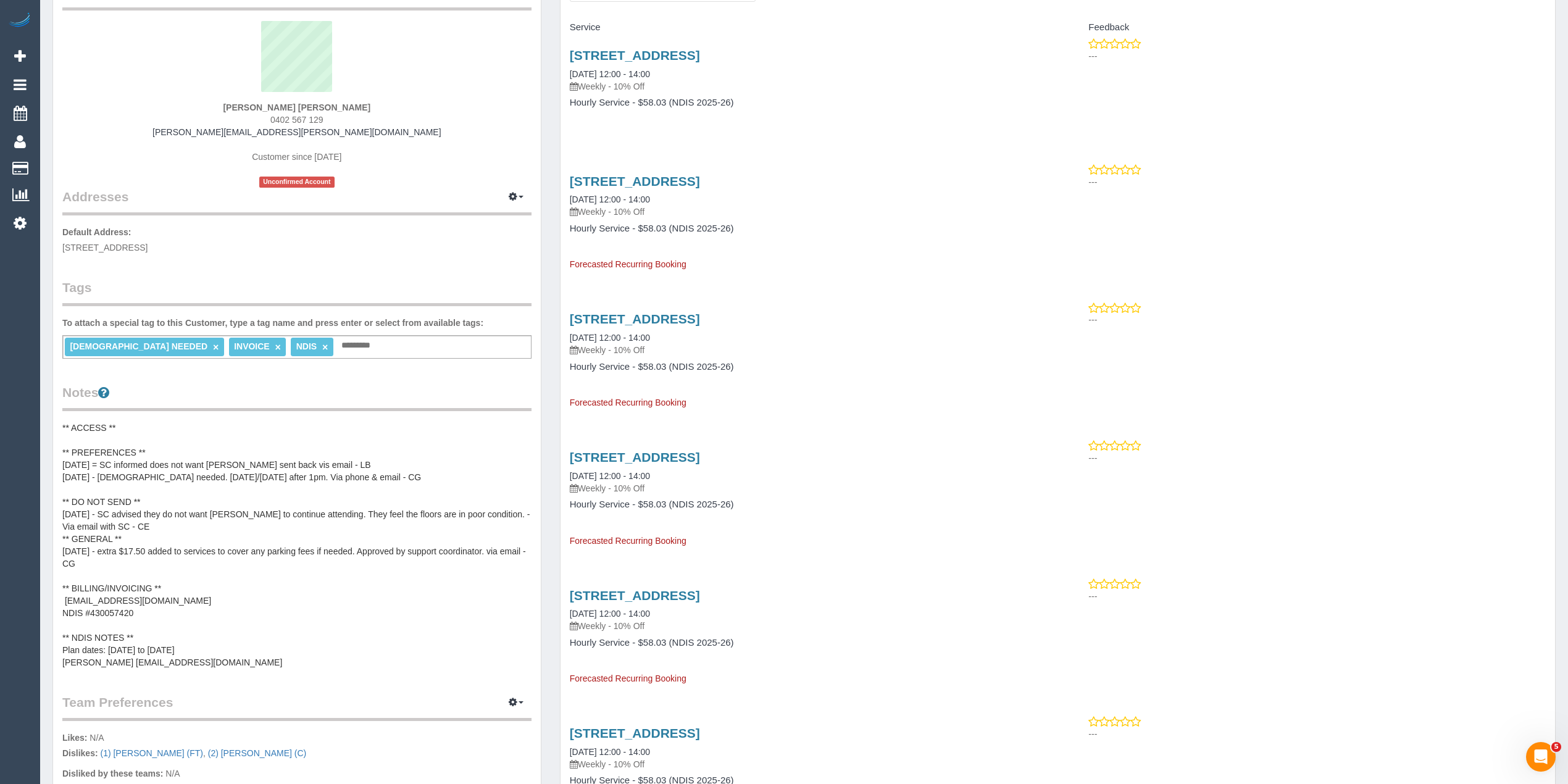
scroll to position [0, 0]
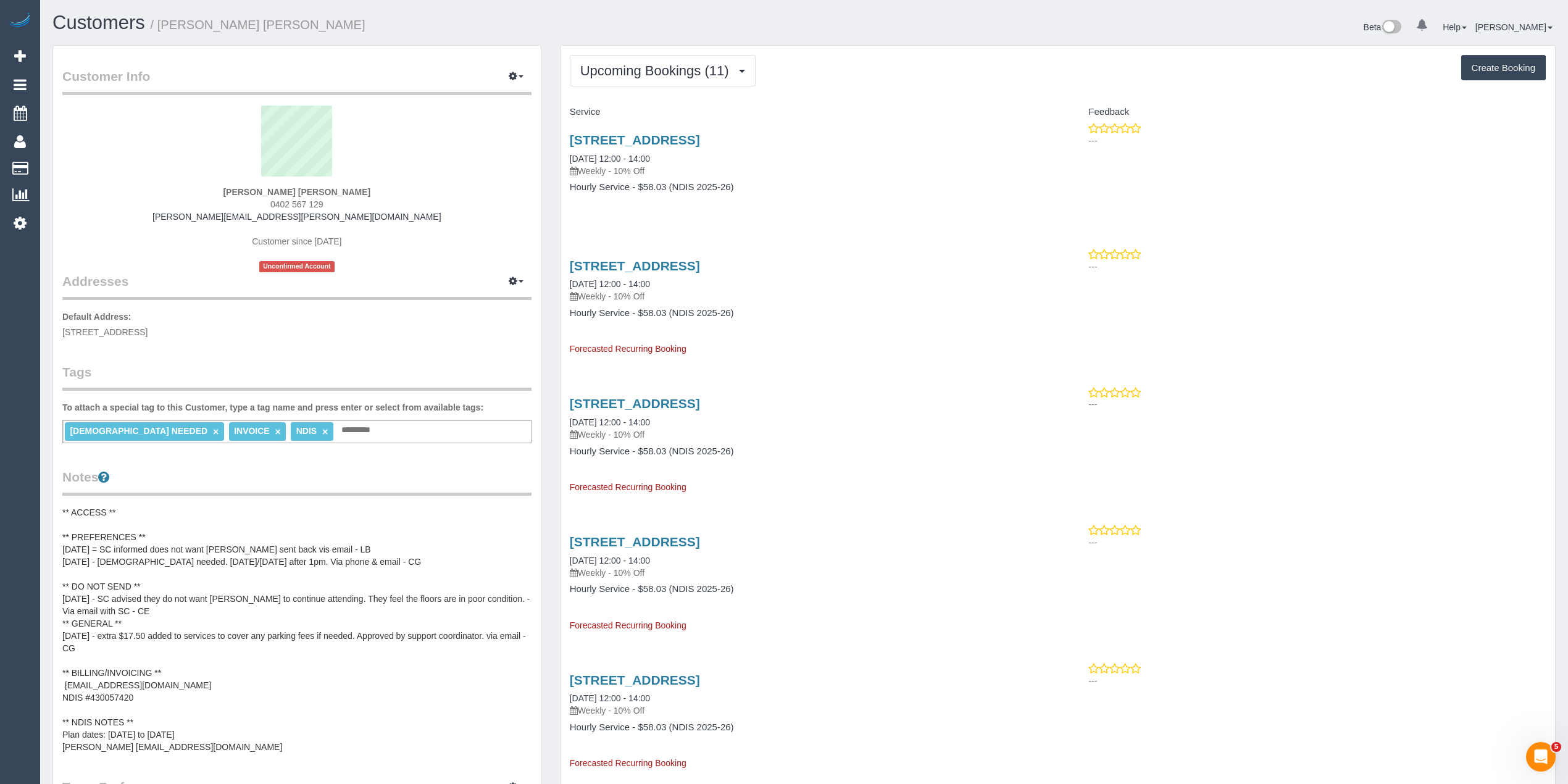
click at [434, 208] on div "Trudy Chmielewski Wintringham 0402 567 129 trudy.wintringham@fake.com Customer …" at bounding box center [297, 188] width 469 height 166
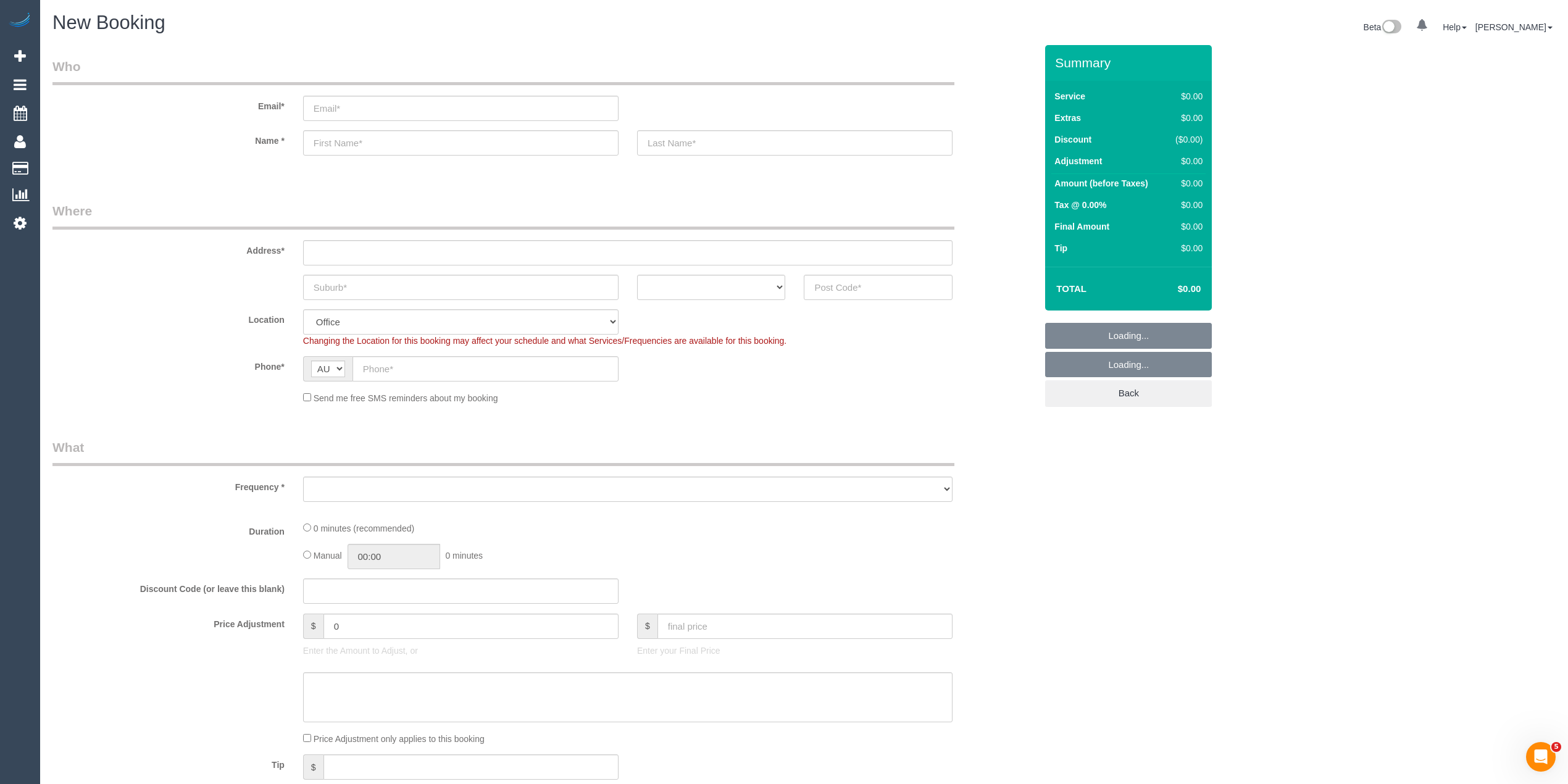
select select "object:825"
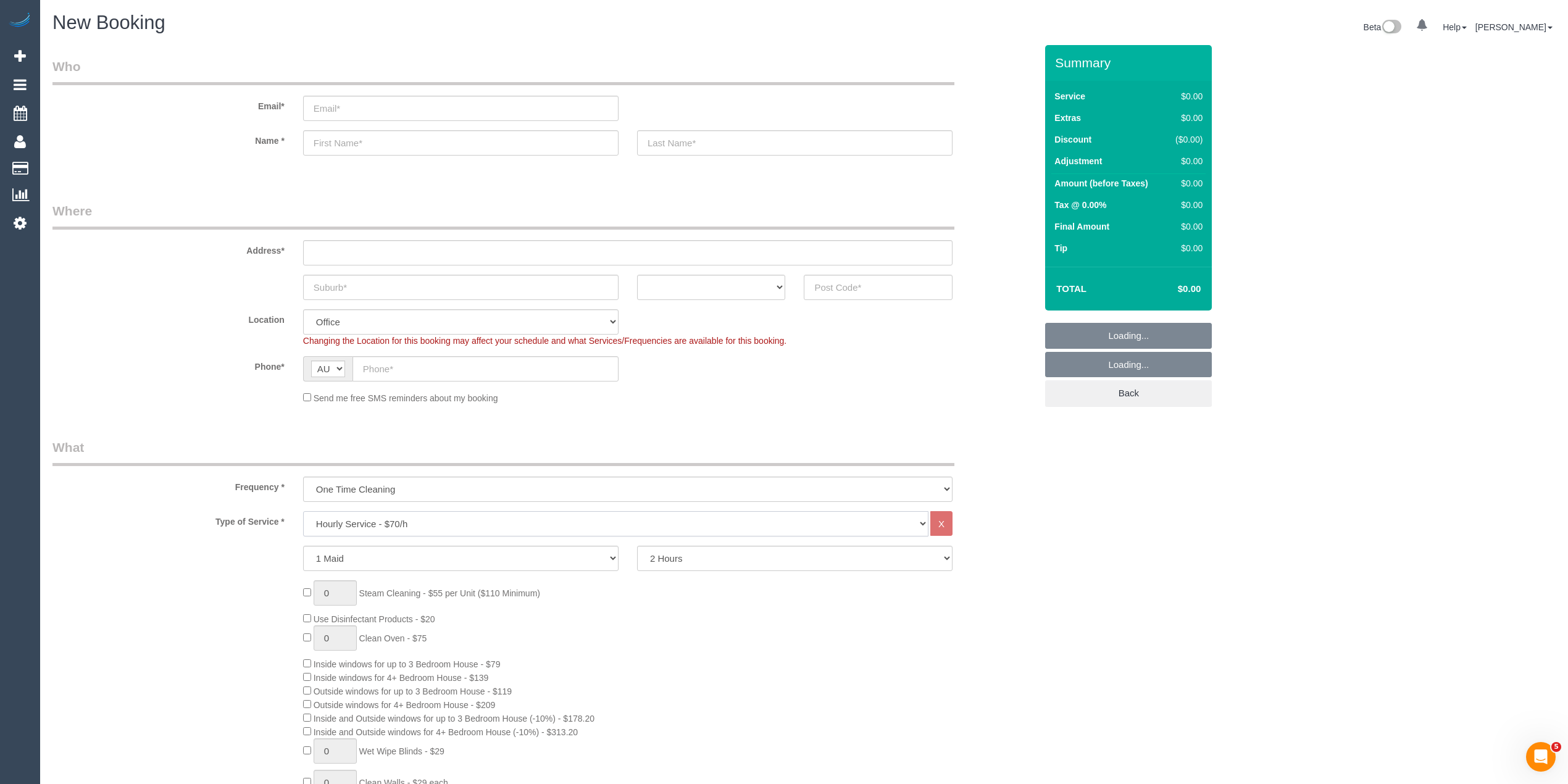
click at [352, 514] on select "Hourly Service - $70/h Hourly Service - $65/h Hourly Service - $60/h Hourly Ser…" at bounding box center [616, 524] width 626 height 25
select select "210"
click at [303, 511] on select "Hourly Service - $70/h Hourly Service - $65/h Hourly Service - $60/h Hourly Ser…" at bounding box center [616, 524] width 626 height 25
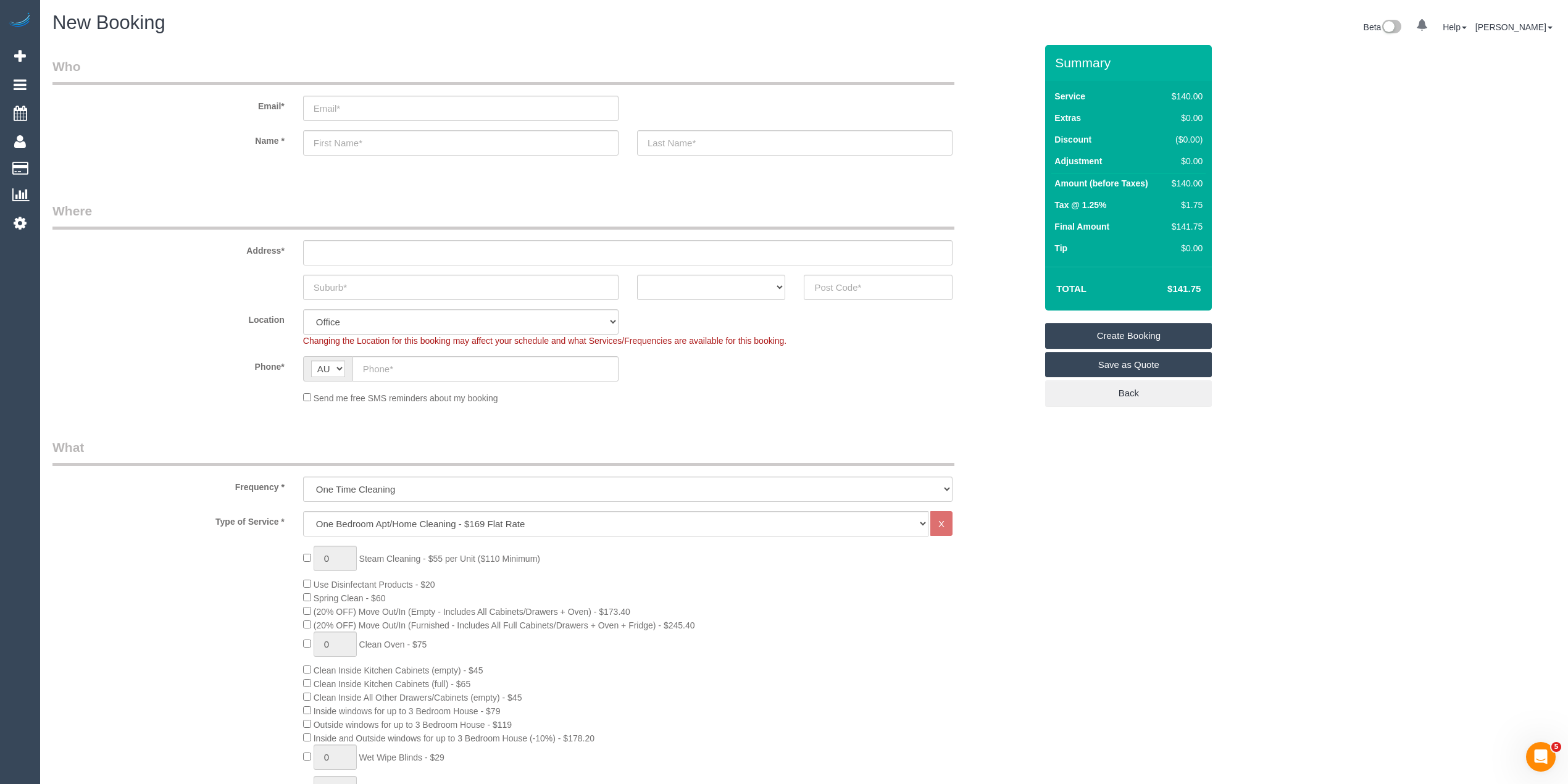
click at [311, 610] on span "(20% OFF) Move Out/In (Empty - Includes All Cabinets/Drawers + Oven) - $173.40" at bounding box center [467, 611] width 327 height 10
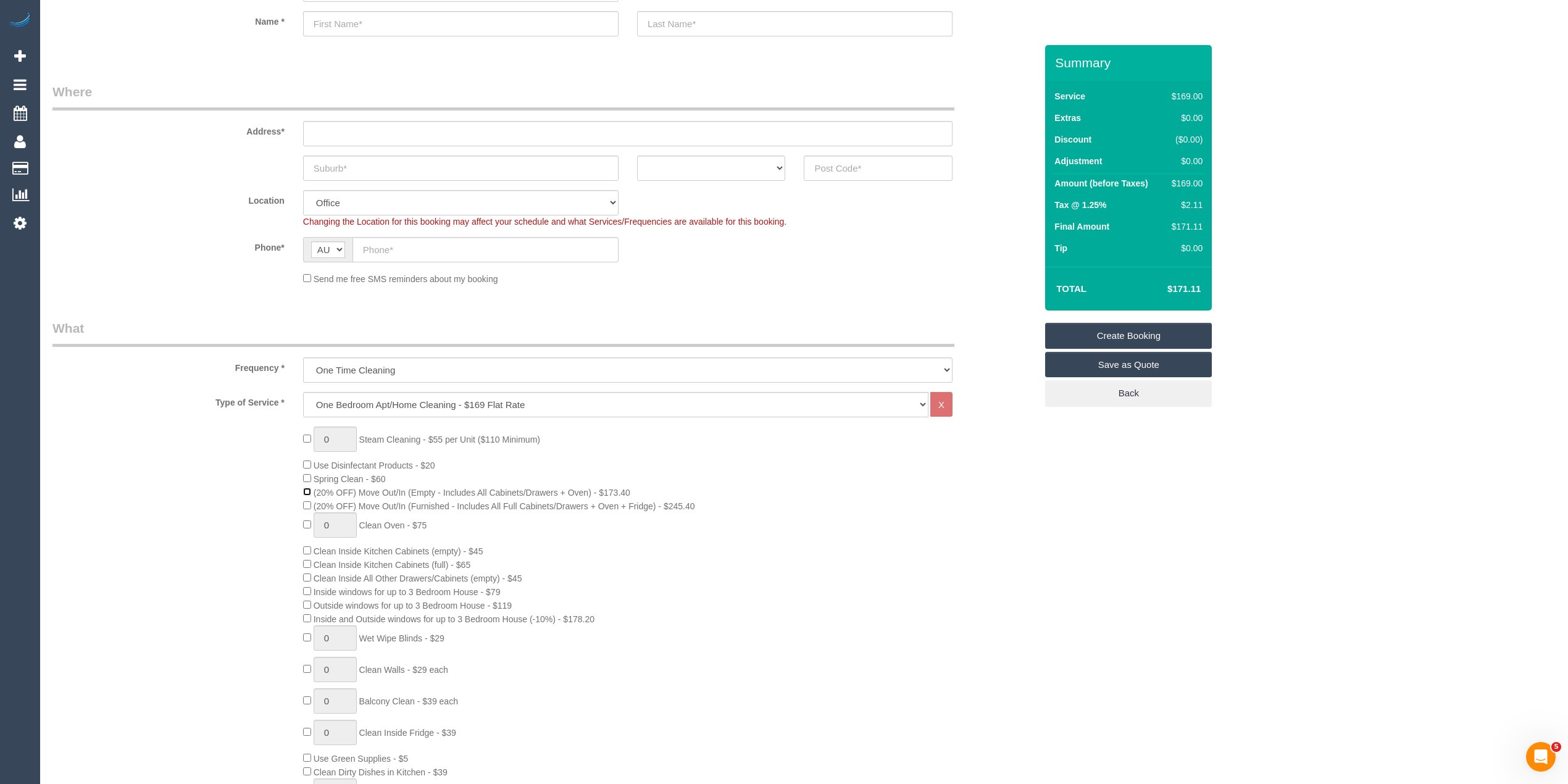
scroll to position [274, 0]
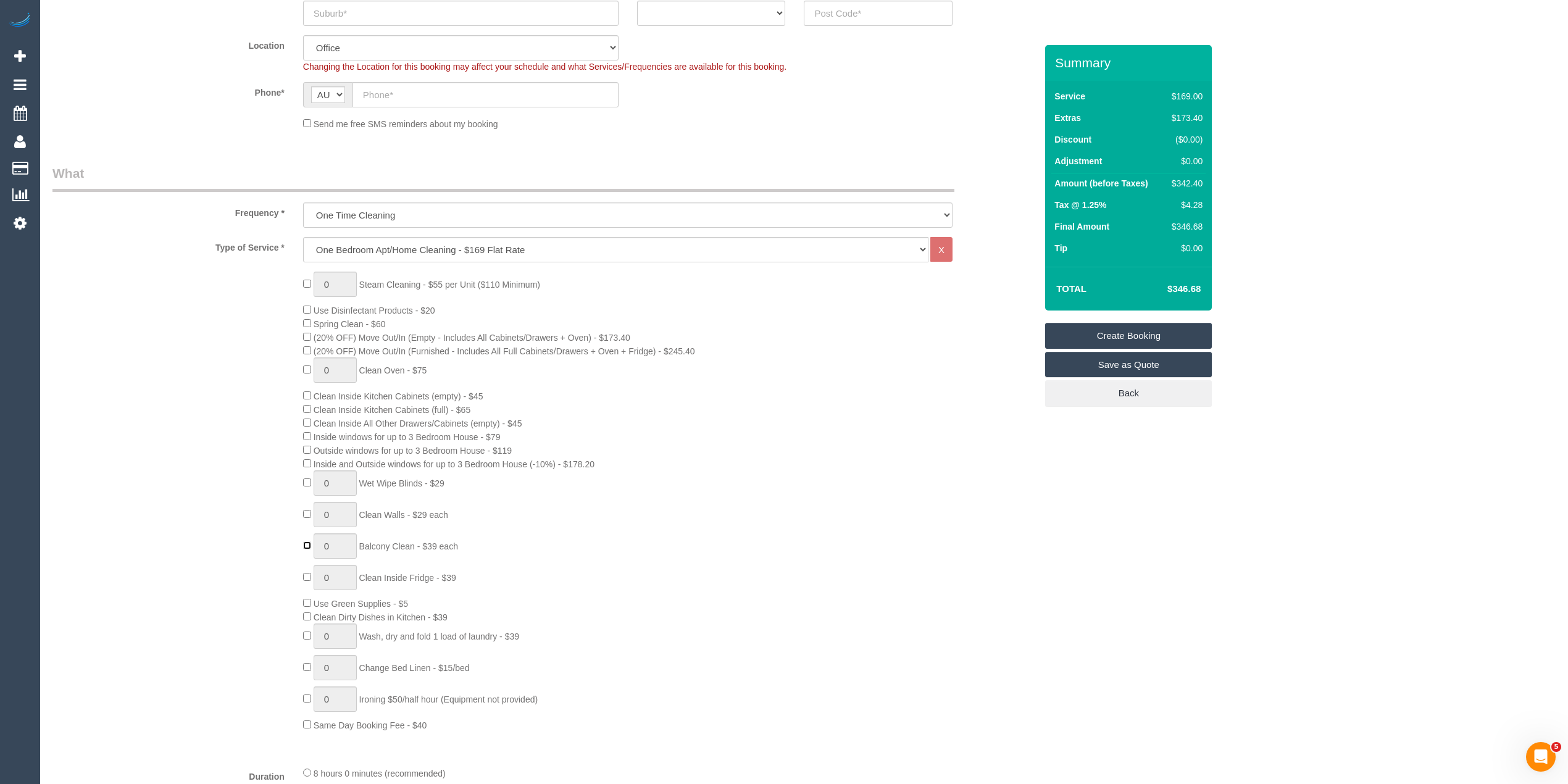
type input "1"
click at [220, 426] on div "0 Steam Cleaning - $55 per Unit ($110 Minimum) Use Disinfectant Products - $20 …" at bounding box center [545, 502] width 1002 height 460
click at [226, 359] on div "0 Steam Cleaning - $55 per Unit ($110 Minimum) Use Disinfectant Products - $20 …" at bounding box center [545, 502] width 1002 height 460
click at [218, 358] on div "0 Steam Cleaning - $55 per Unit ($110 Minimum) Use Disinfectant Products - $20 …" at bounding box center [545, 502] width 1002 height 460
click at [236, 351] on div "0 Steam Cleaning - $55 per Unit ($110 Minimum) Use Disinfectant Products - $20 …" at bounding box center [545, 502] width 1002 height 460
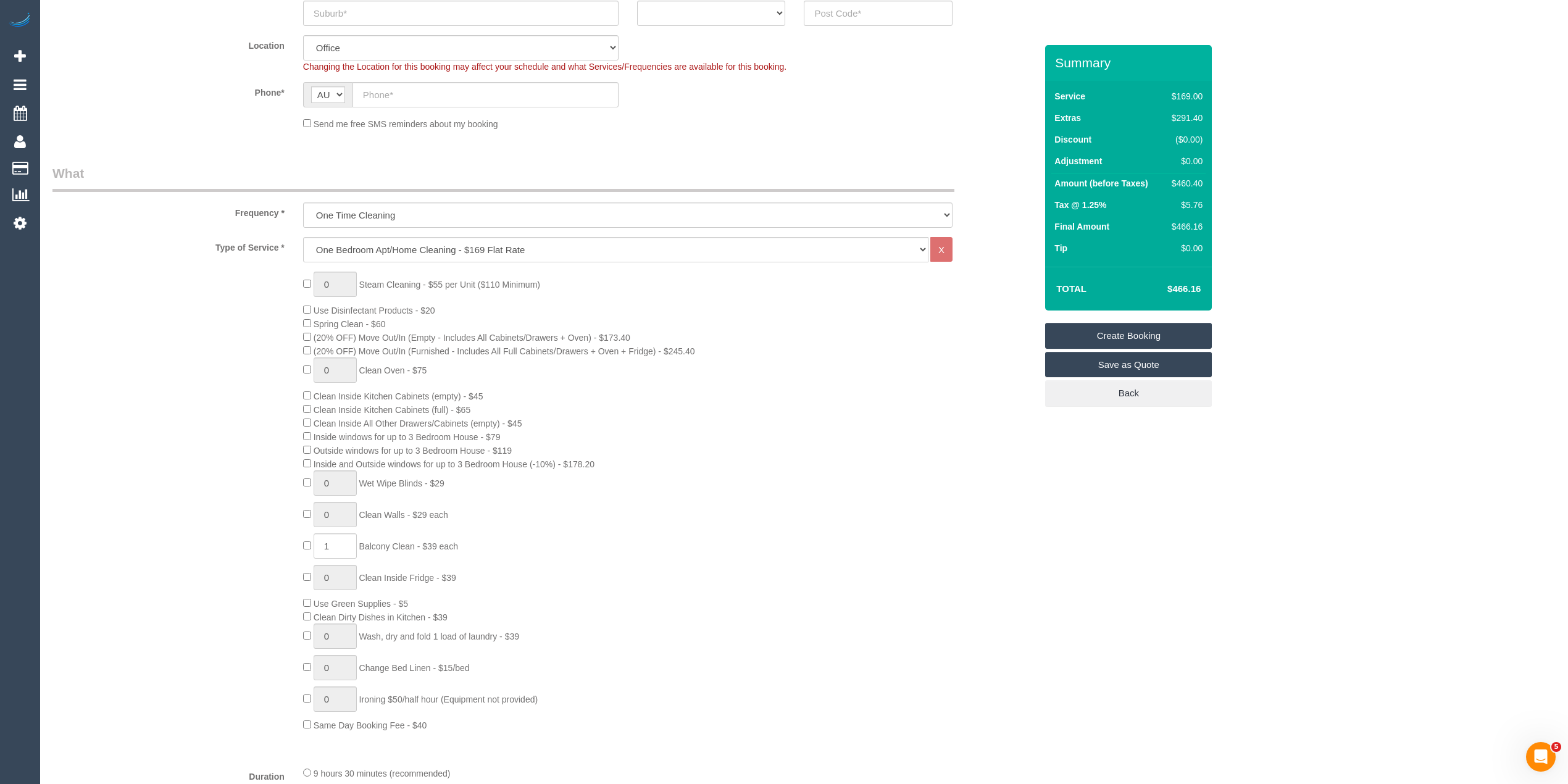
click at [231, 346] on div "0 Steam Cleaning - $55 per Unit ($110 Minimum) Use Disinfectant Products - $20 …" at bounding box center [545, 502] width 1002 height 460
click at [191, 403] on div "0 Steam Cleaning - $55 per Unit ($110 Minimum) Use Disinfectant Products - $20 …" at bounding box center [545, 502] width 1002 height 460
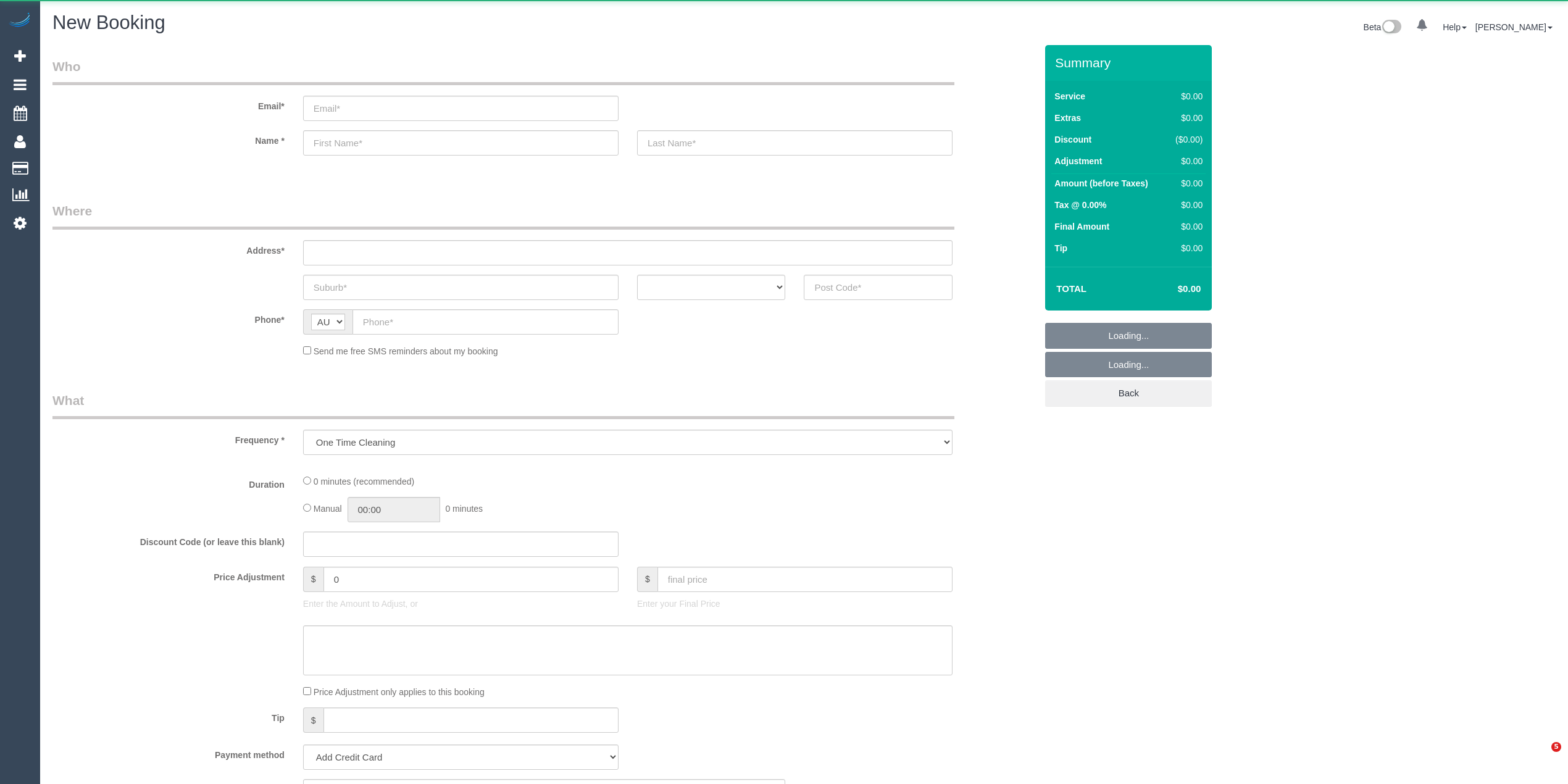
select select "object:825"
